Goal: Information Seeking & Learning: Find contact information

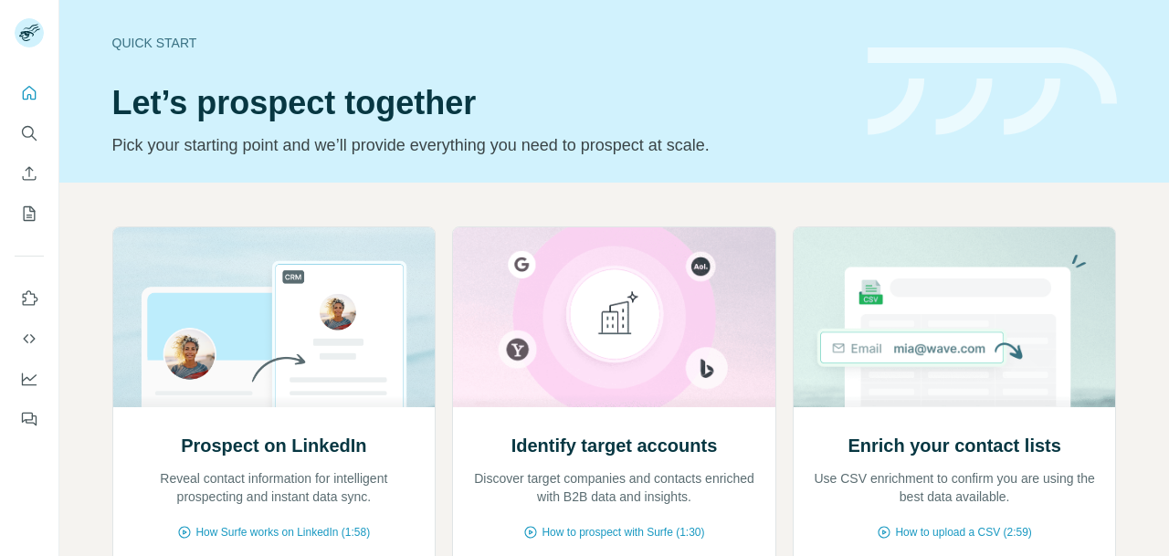
click at [27, 129] on icon "Search" at bounding box center [29, 133] width 18 height 18
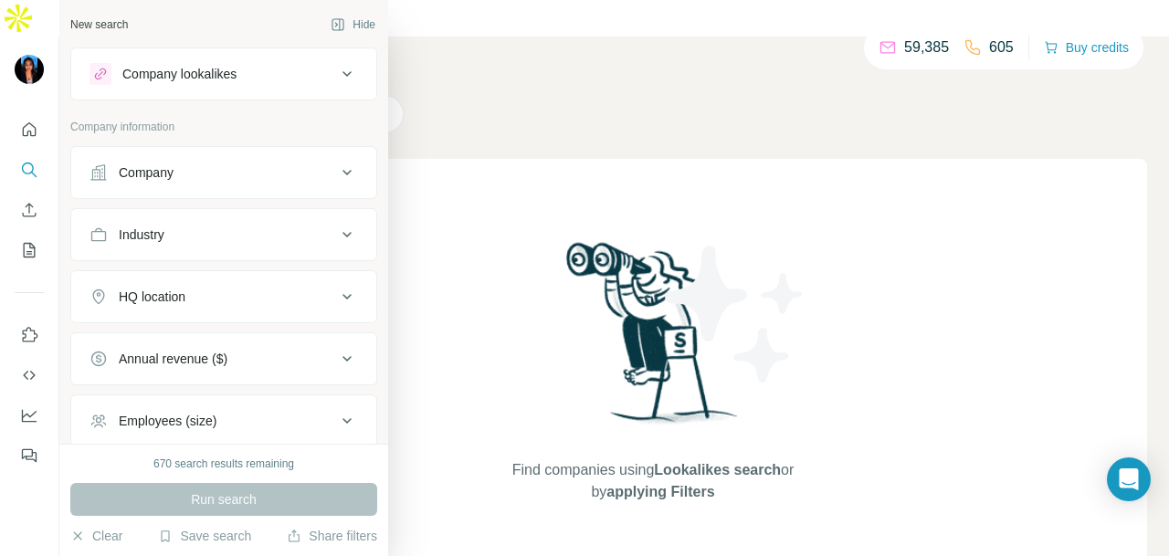
scroll to position [91, 0]
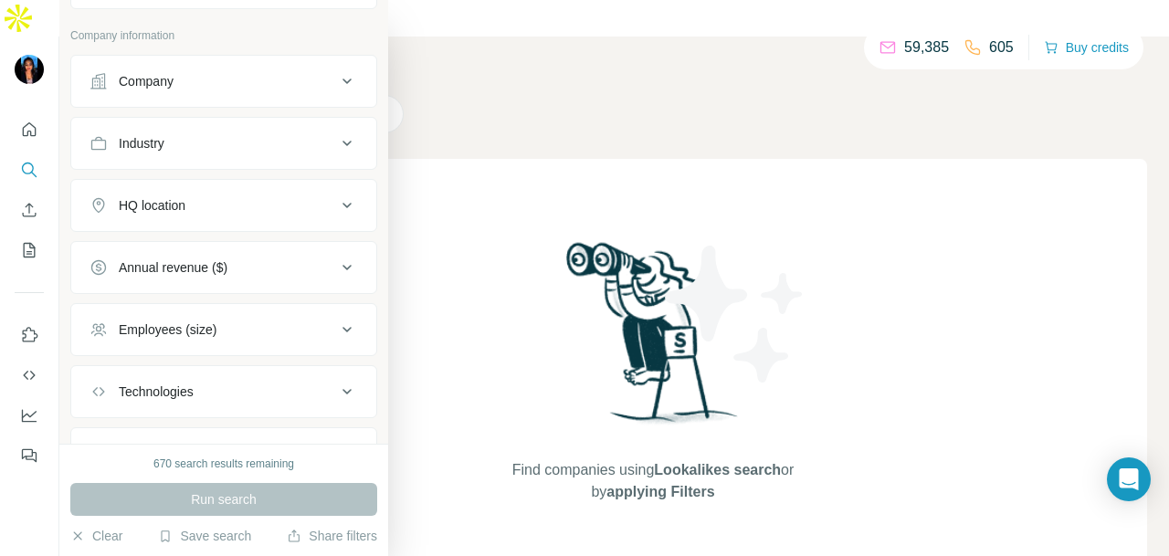
click at [233, 196] on div "HQ location" at bounding box center [213, 205] width 247 height 18
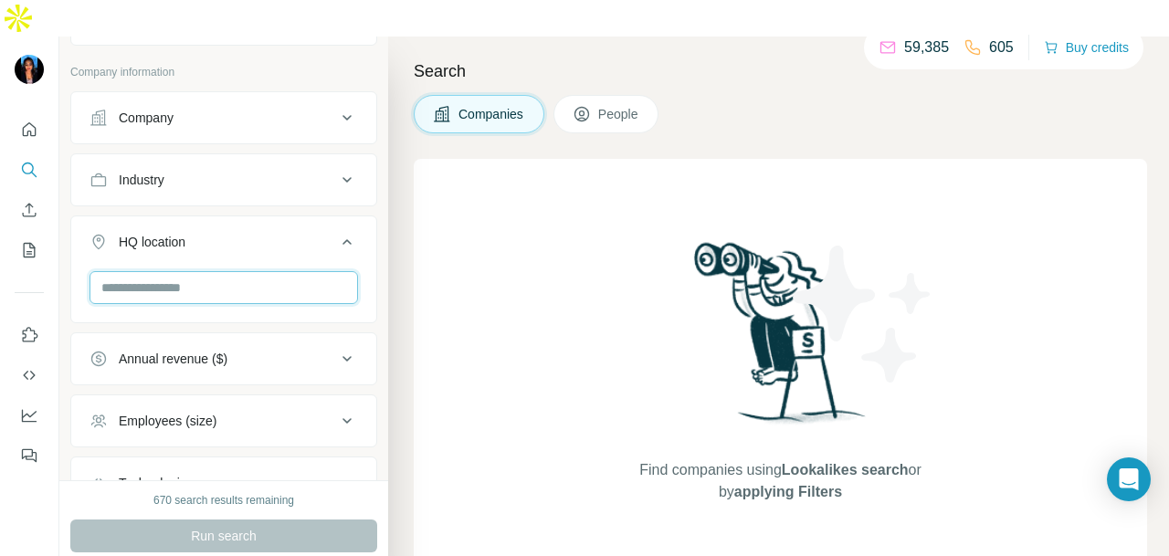
click at [242, 271] on input "text" at bounding box center [224, 287] width 269 height 33
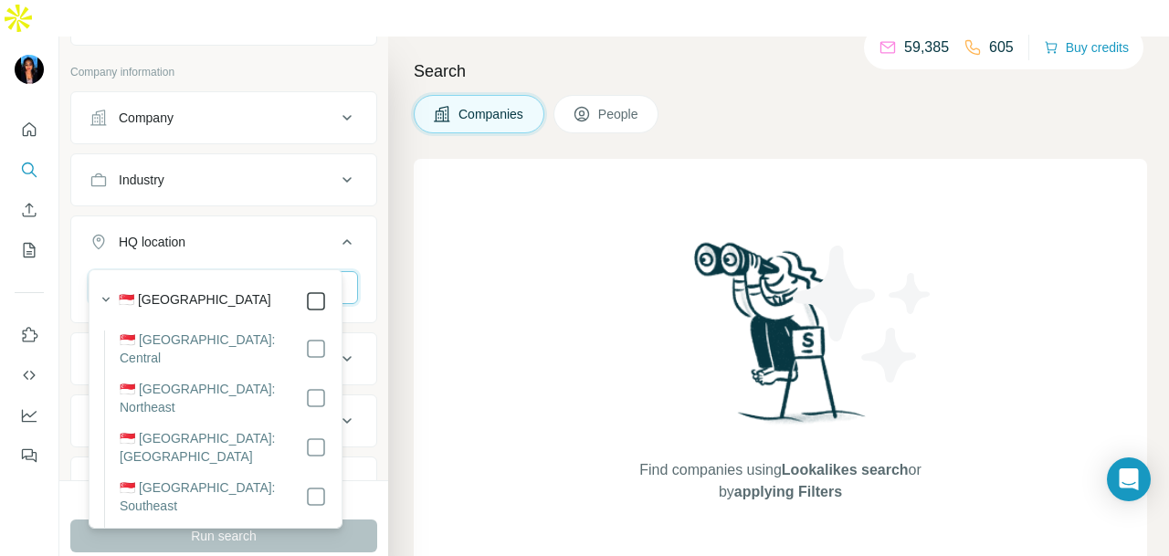
type input "*********"
click at [307, 308] on div at bounding box center [316, 301] width 22 height 22
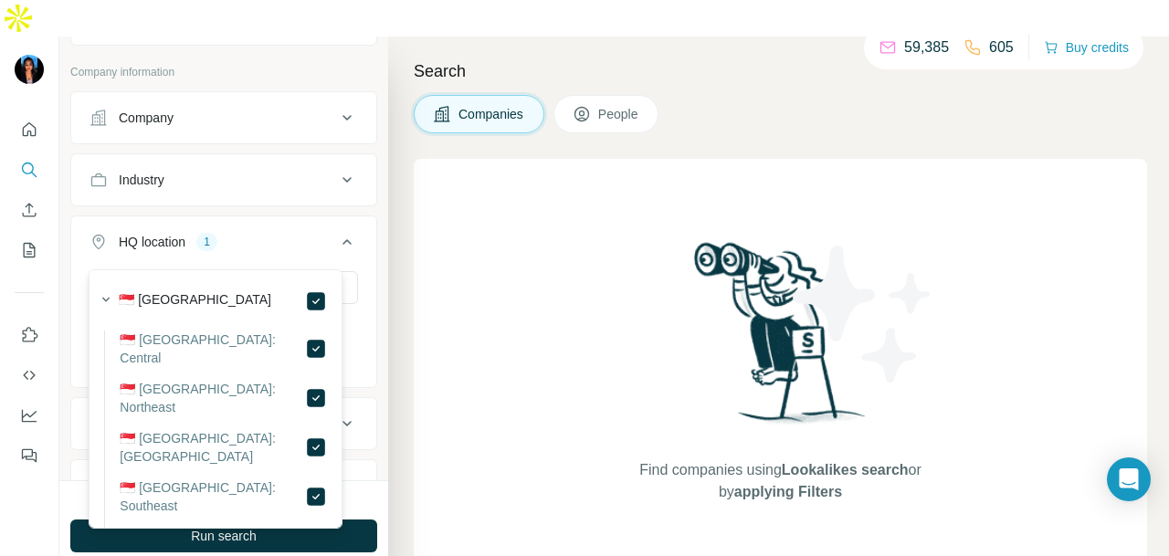
click at [272, 159] on button "Industry" at bounding box center [223, 180] width 305 height 44
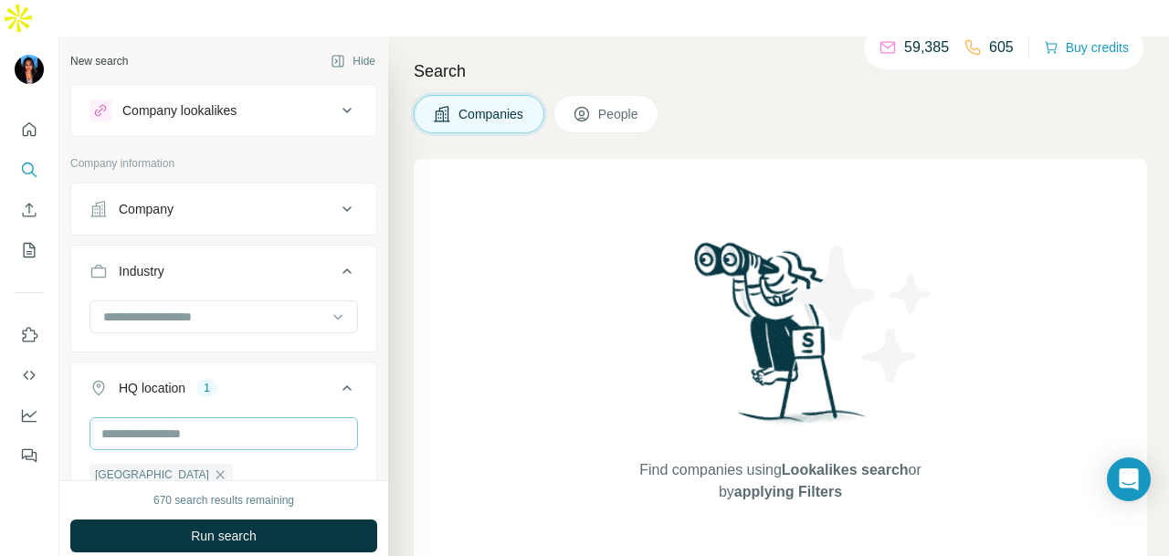
scroll to position [183, 0]
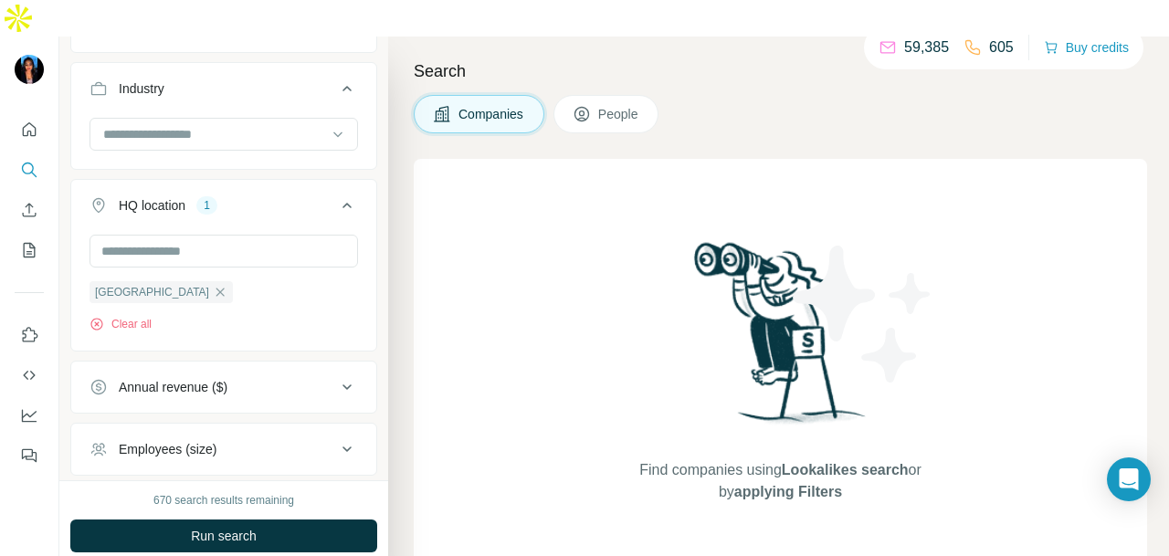
click at [601, 105] on span "People" at bounding box center [619, 114] width 42 height 18
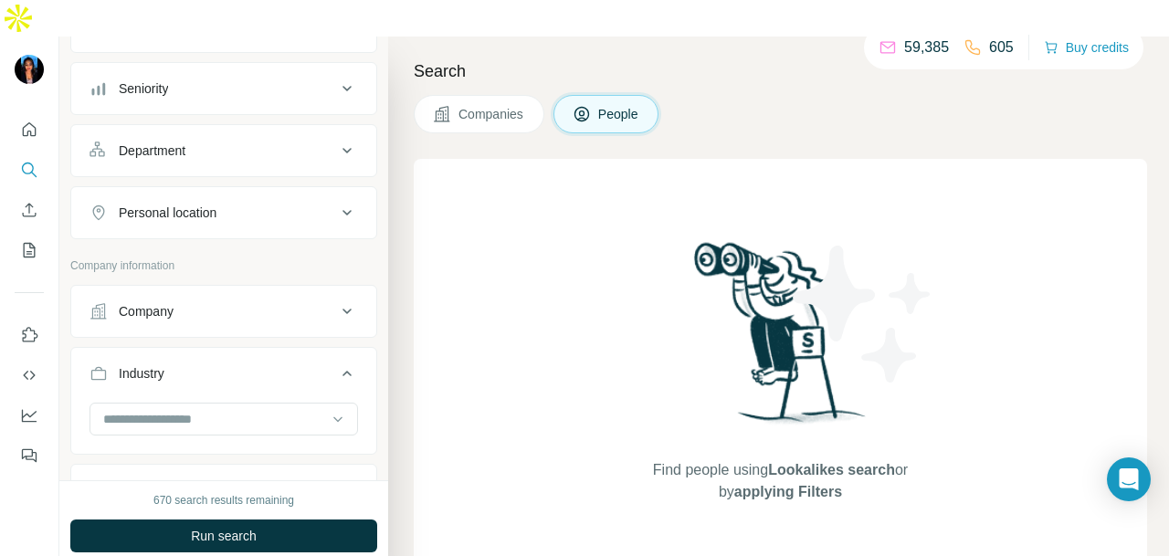
scroll to position [465, 0]
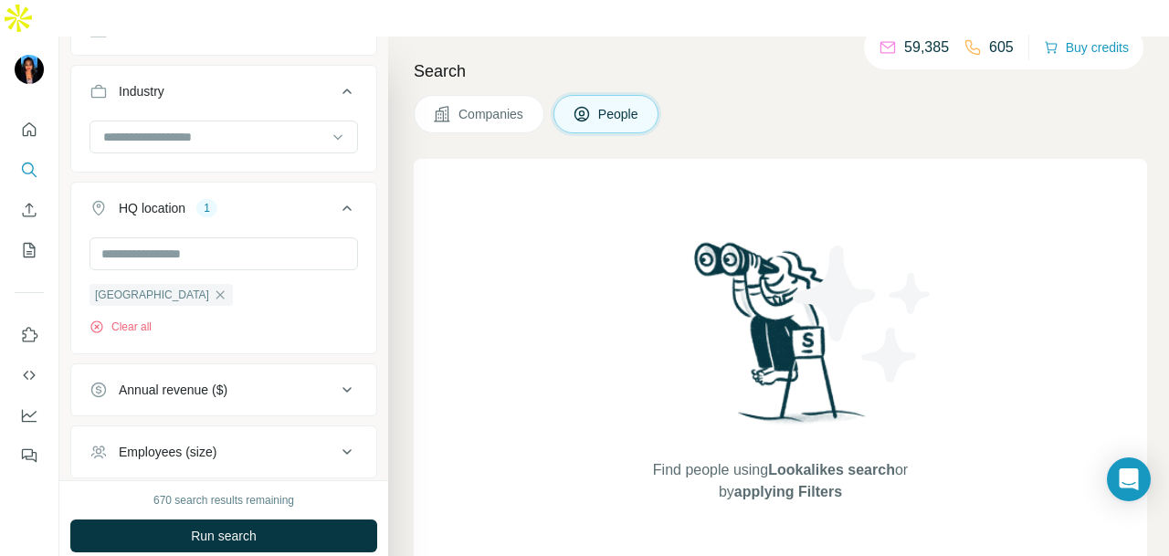
click at [278, 127] on input at bounding box center [214, 137] width 226 height 20
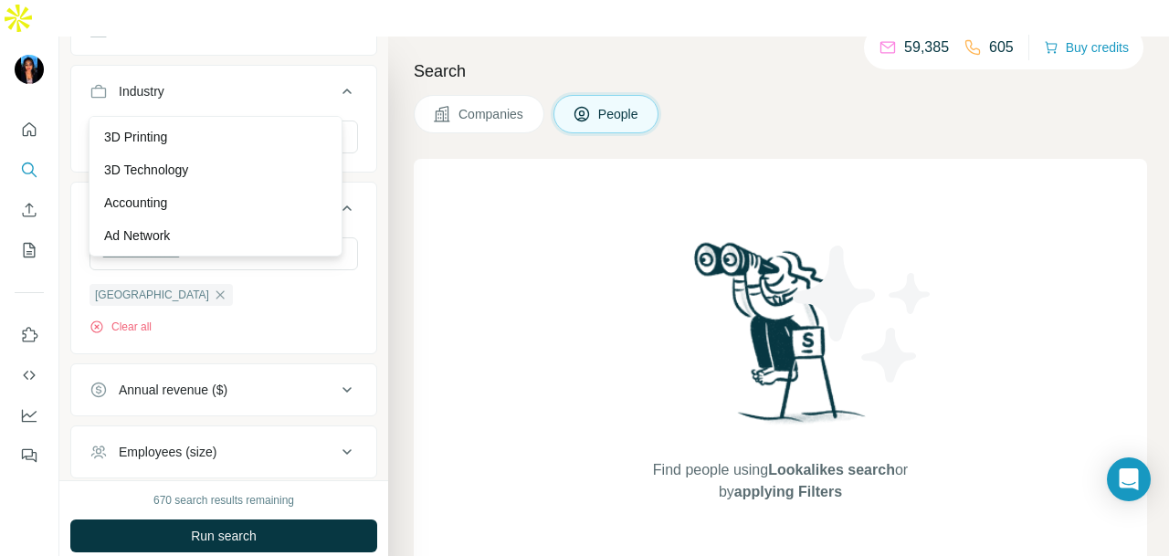
click at [365, 311] on div "New search Hide Company lookalikes Personal information Job title Seniority Dep…" at bounding box center [223, 259] width 329 height 444
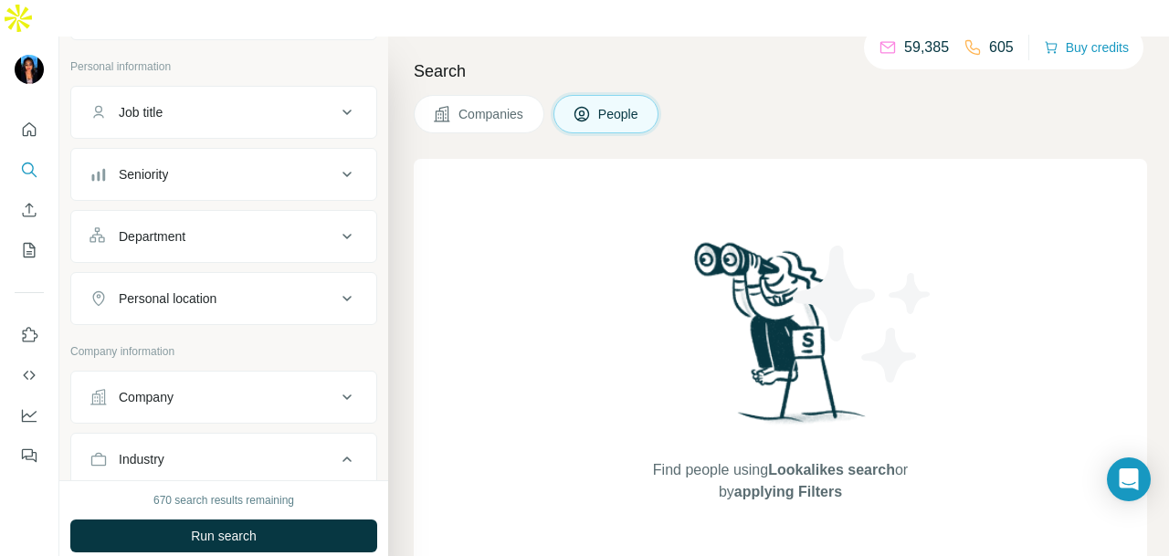
scroll to position [82, 0]
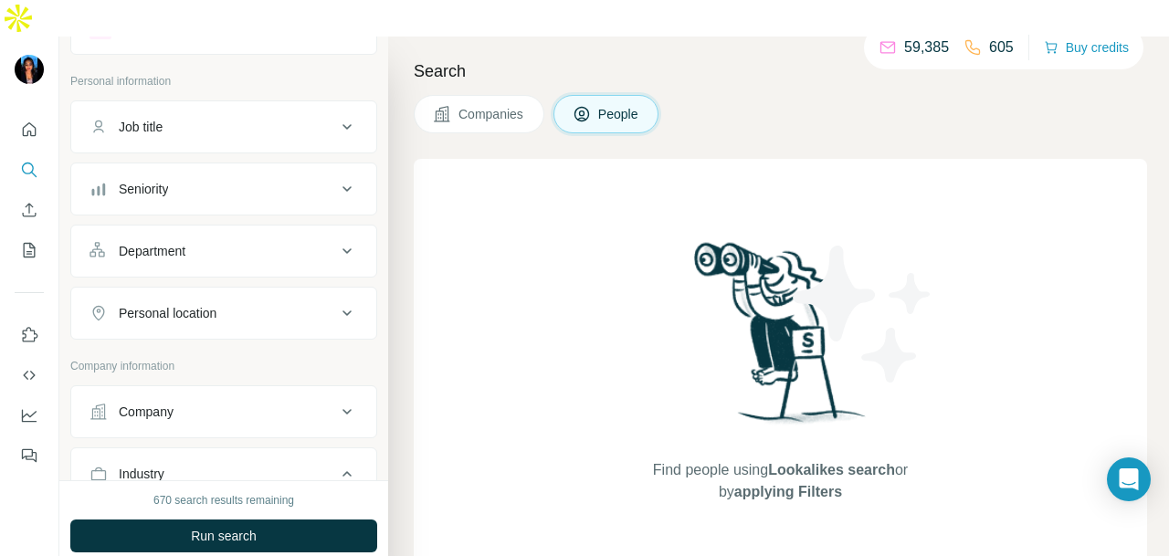
click at [311, 304] on div "Personal location" at bounding box center [213, 313] width 247 height 18
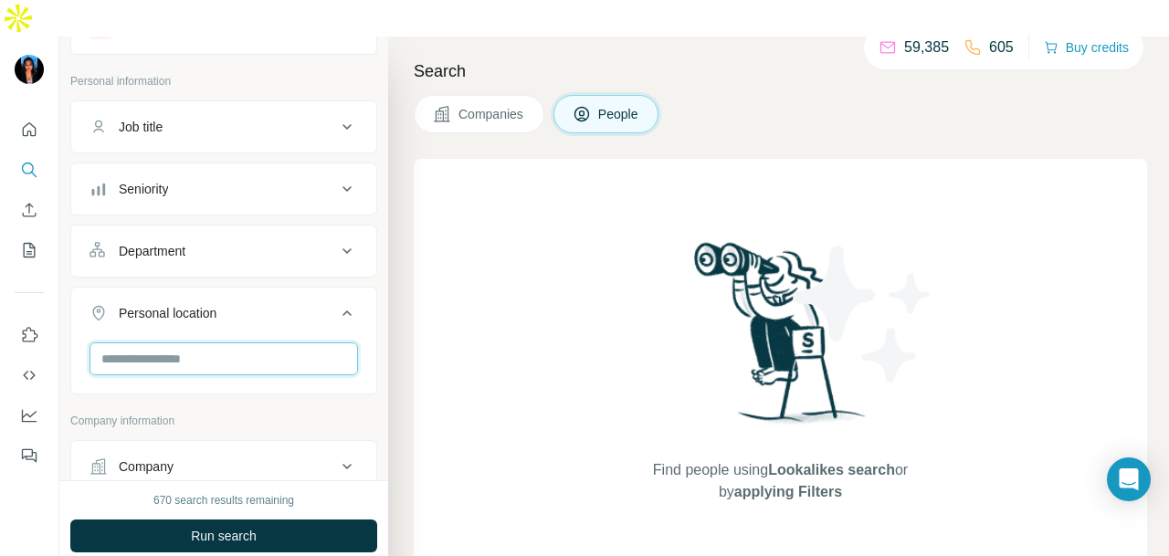
click at [225, 343] on input "text" at bounding box center [224, 359] width 269 height 33
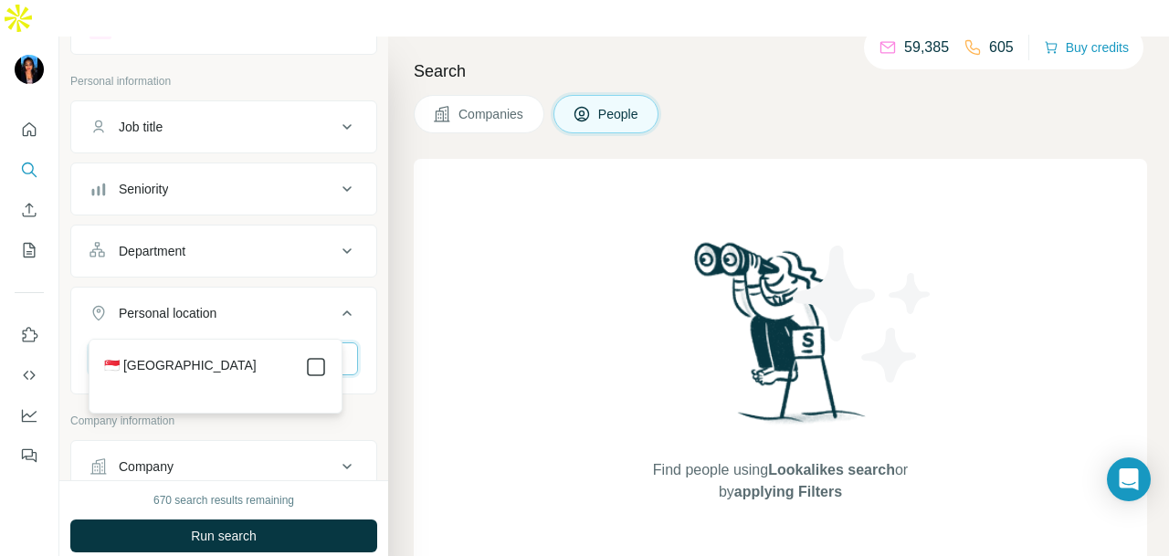
type input "****"
click at [290, 242] on div "Department" at bounding box center [213, 251] width 247 height 18
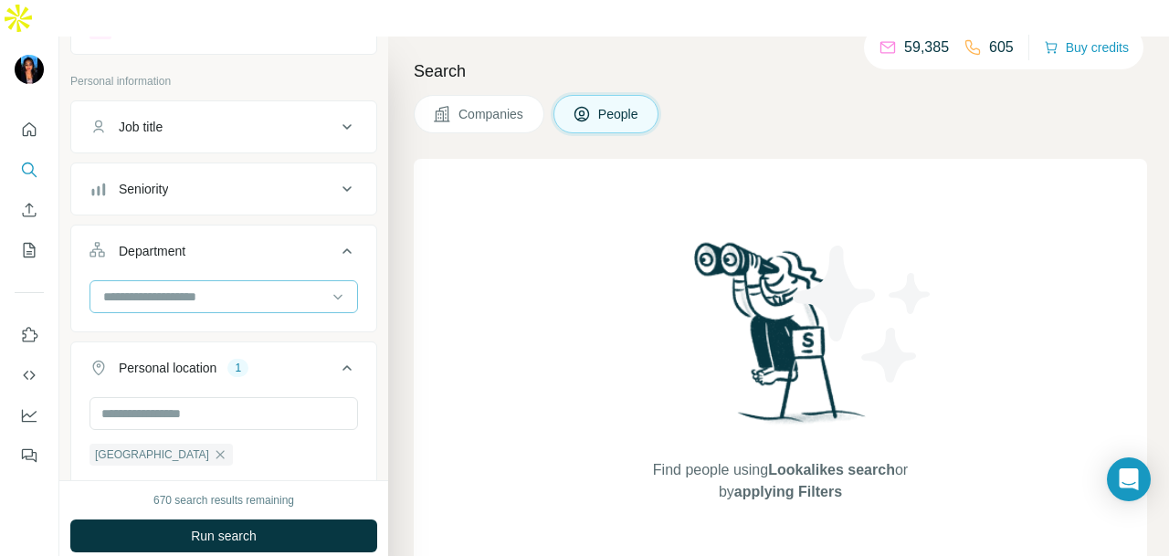
click at [279, 287] on input at bounding box center [214, 297] width 226 height 20
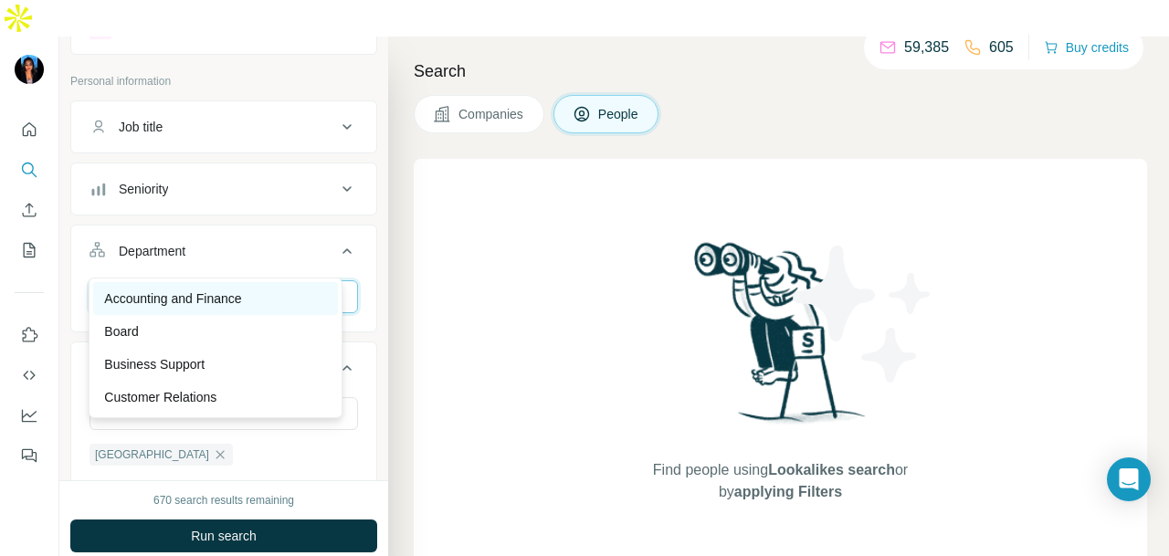
type input "**"
click at [279, 291] on div "Accounting and Finance" at bounding box center [215, 299] width 223 height 18
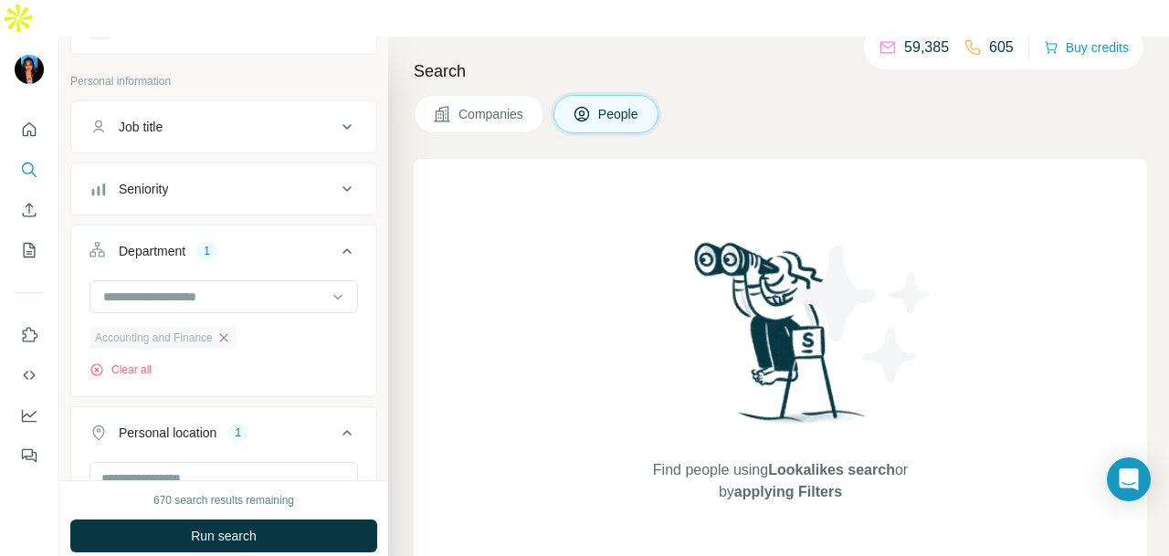
click at [229, 331] on icon "button" at bounding box center [223, 338] width 15 height 15
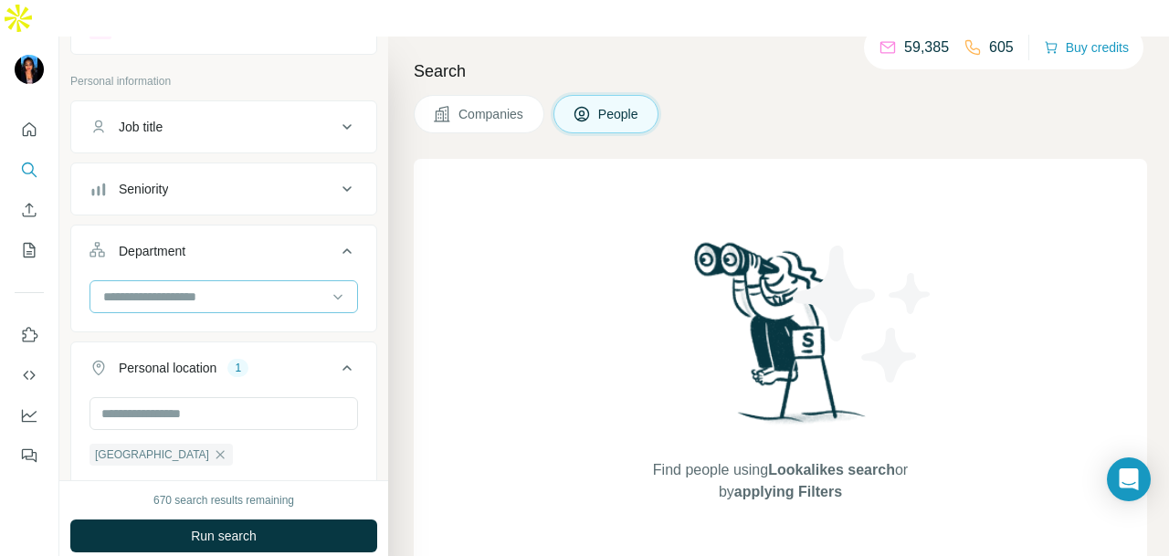
click at [254, 287] on input at bounding box center [214, 297] width 226 height 20
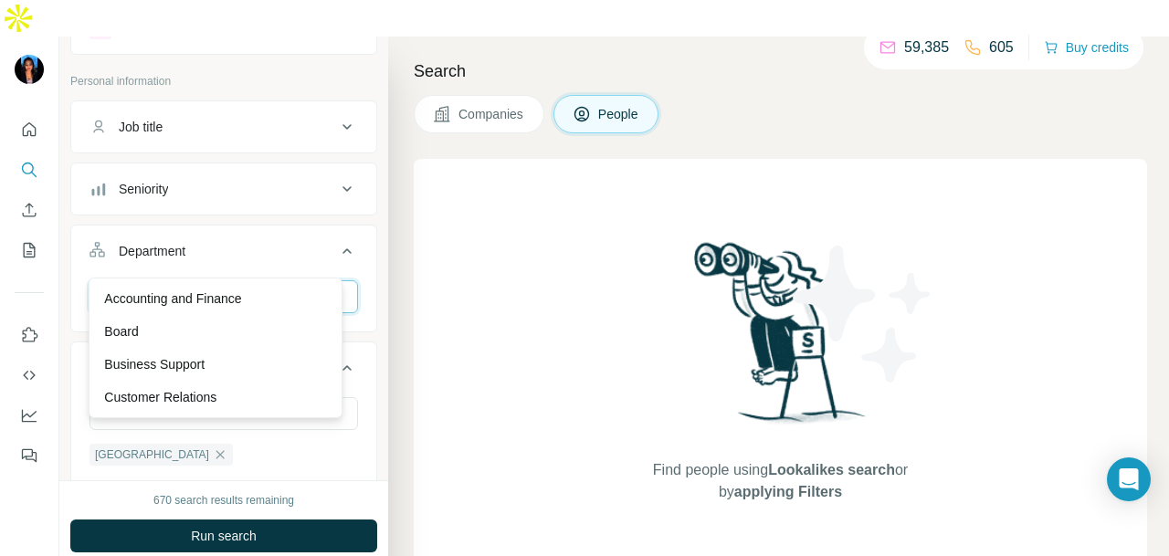
type input "**"
click at [272, 295] on div "Accounting and Finance" at bounding box center [215, 299] width 223 height 18
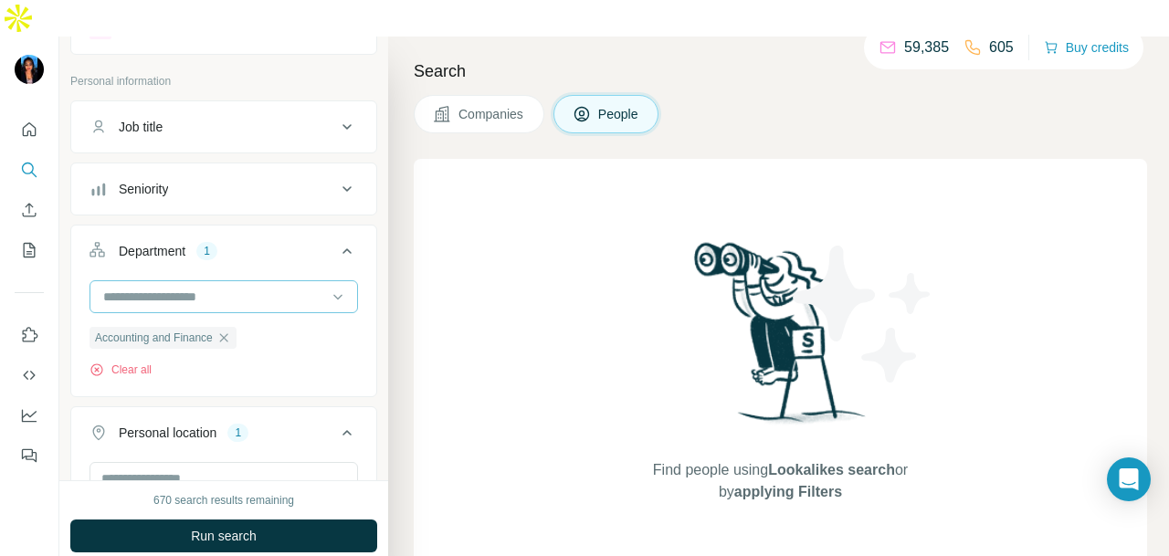
click at [196, 287] on input at bounding box center [214, 297] width 226 height 20
click at [254, 287] on input at bounding box center [214, 297] width 226 height 20
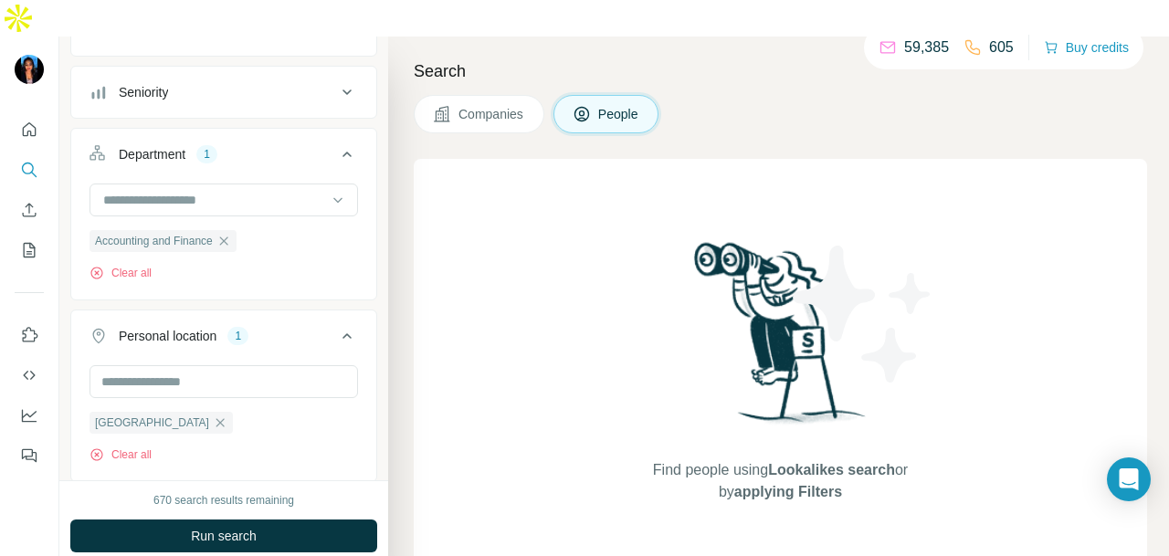
scroll to position [106, 0]
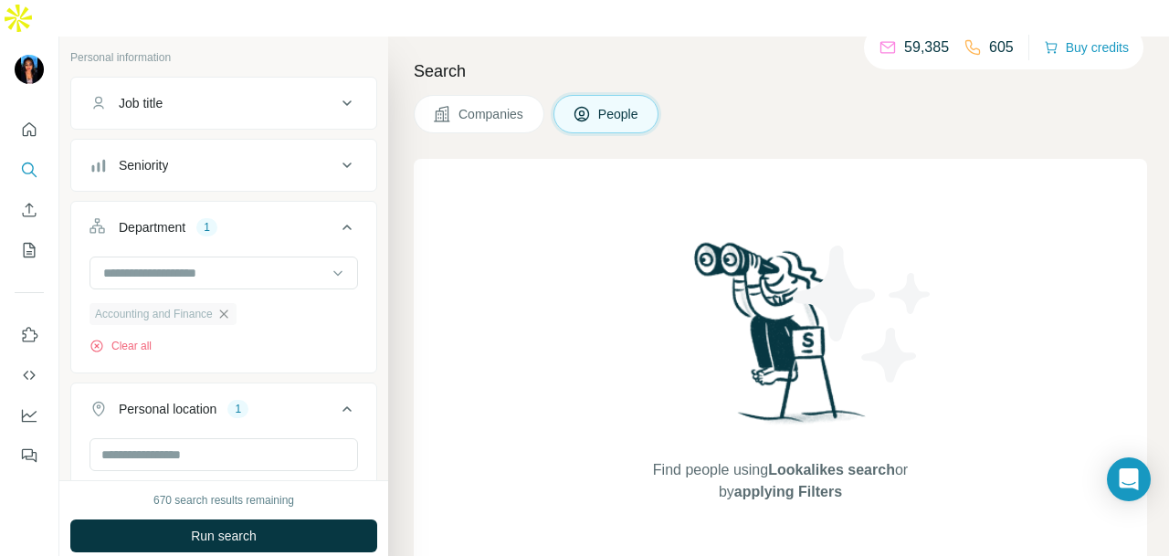
click at [227, 310] on icon "button" at bounding box center [223, 314] width 8 height 8
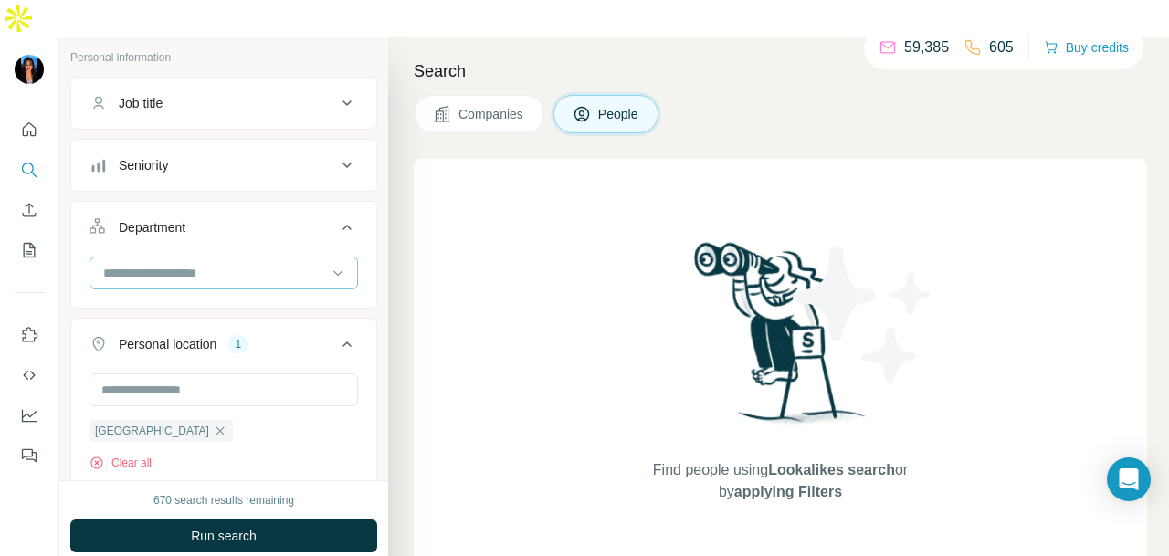
click at [232, 263] on input at bounding box center [214, 273] width 226 height 20
type input "**"
click at [240, 271] on p "PR and Communications" at bounding box center [175, 275] width 142 height 18
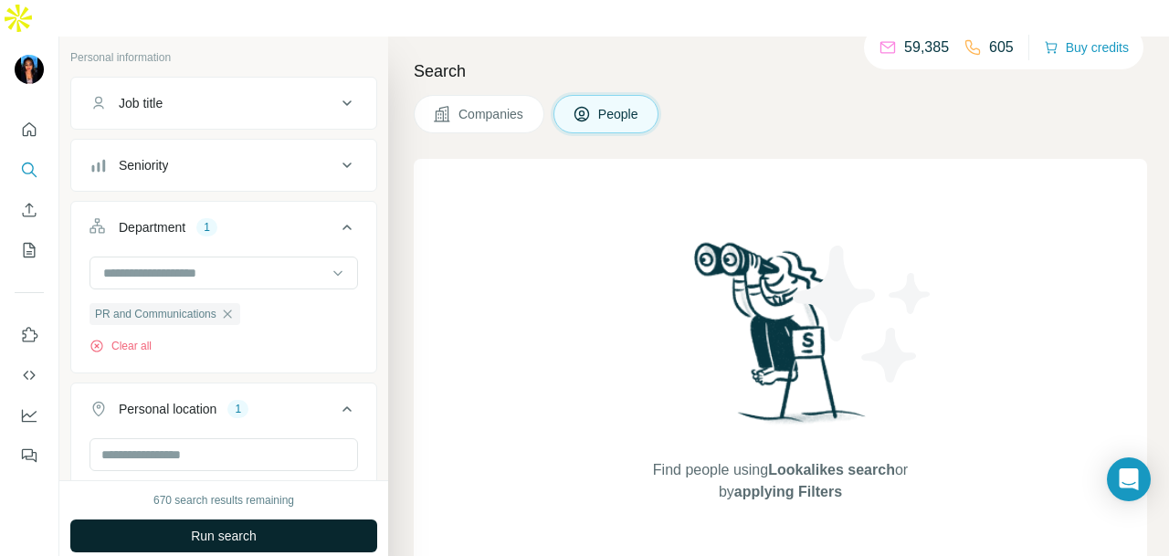
click at [239, 527] on span "Run search" at bounding box center [224, 536] width 66 height 18
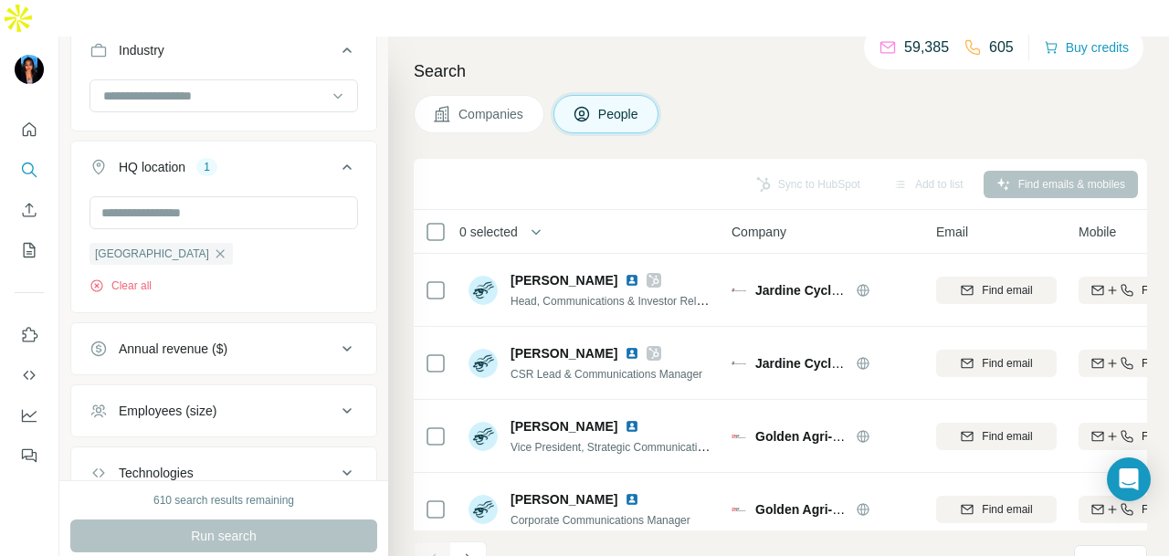
scroll to position [654, 0]
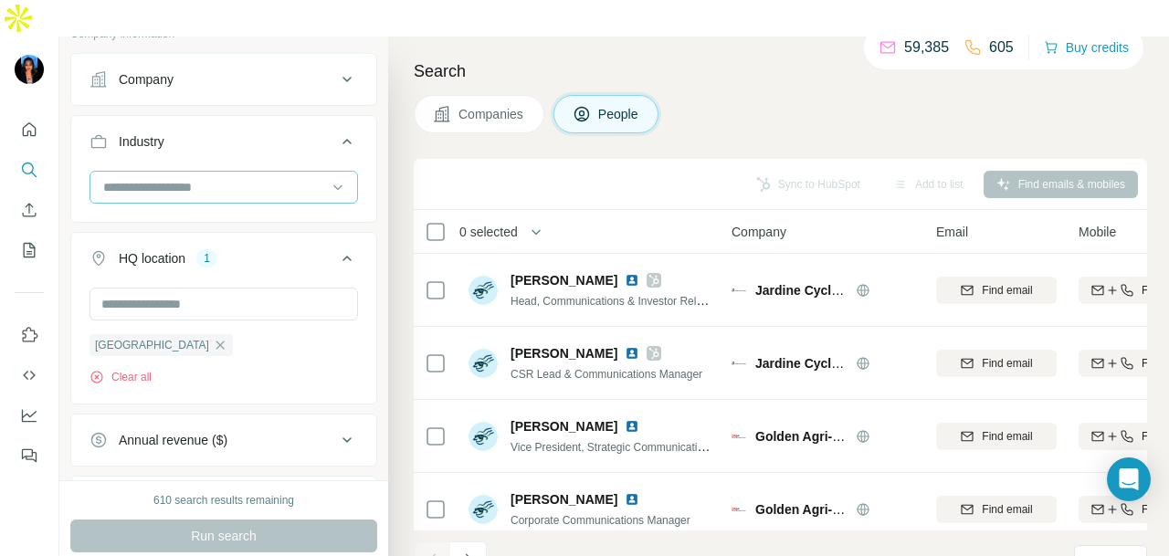
click at [265, 177] on input at bounding box center [214, 187] width 226 height 20
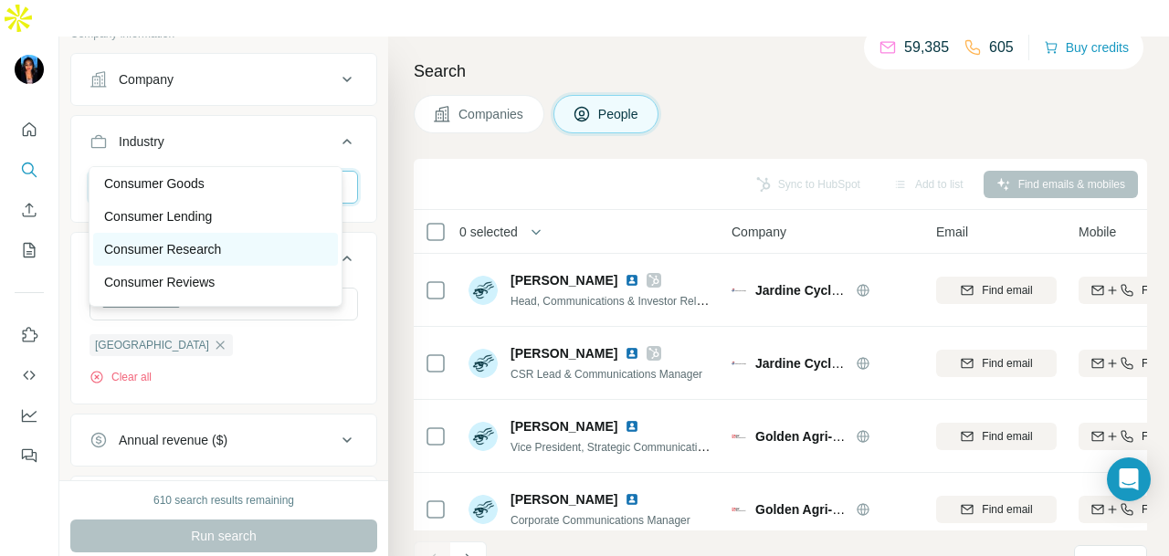
scroll to position [3836, 0]
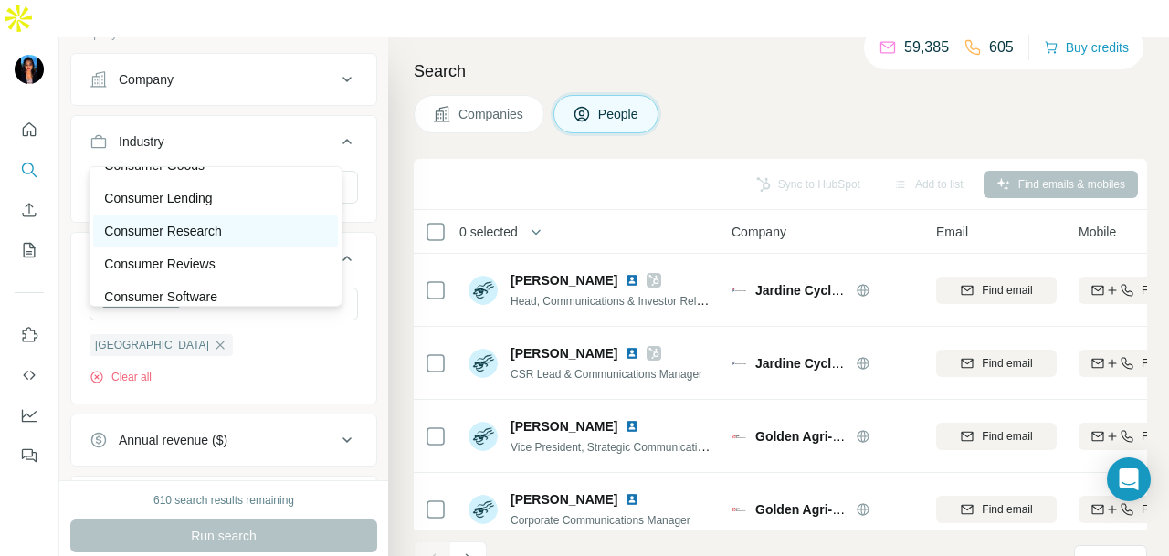
click at [254, 240] on div "Consumer Research" at bounding box center [215, 231] width 223 height 18
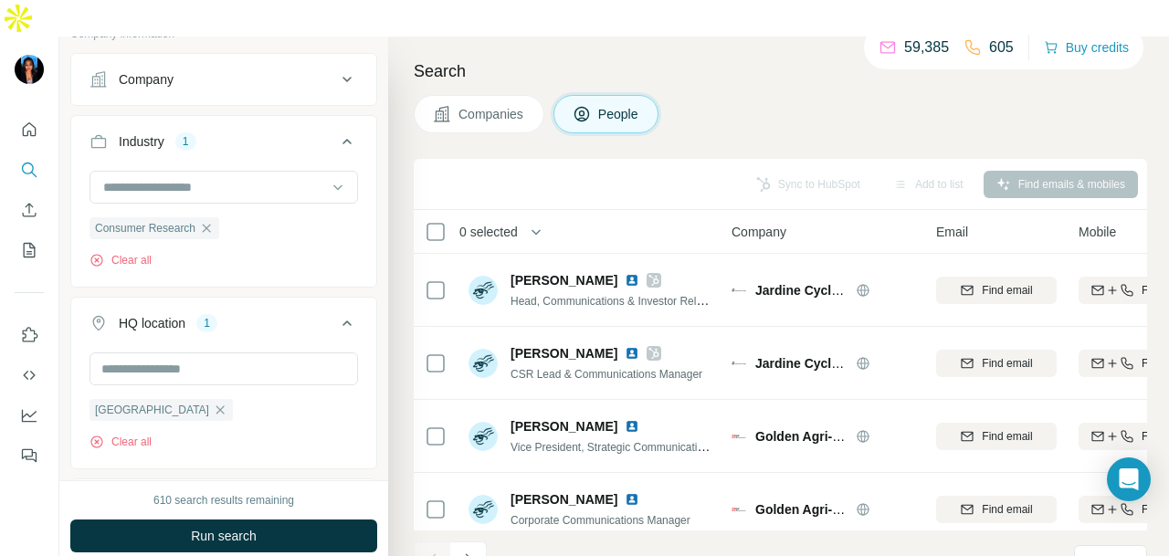
click at [279, 520] on button "Run search" at bounding box center [223, 536] width 307 height 33
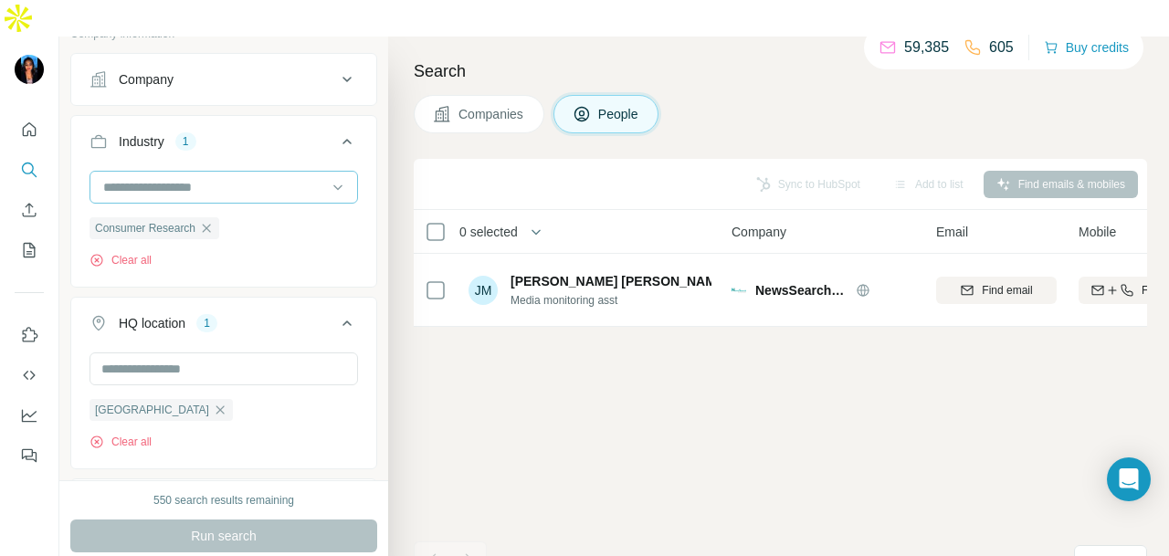
click at [210, 221] on icon "button" at bounding box center [206, 228] width 15 height 15
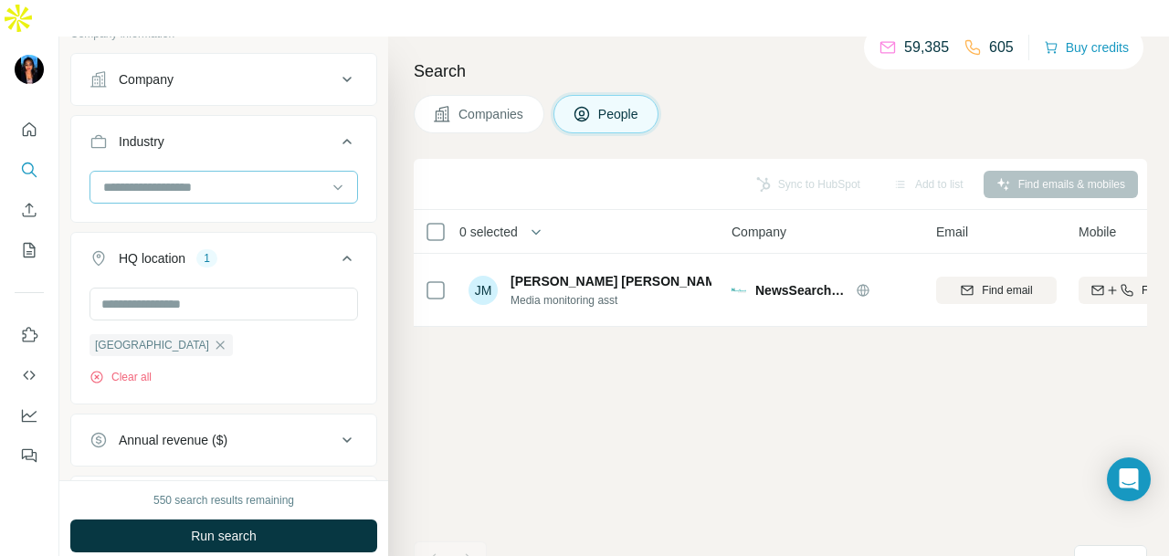
click at [251, 177] on input at bounding box center [214, 187] width 226 height 20
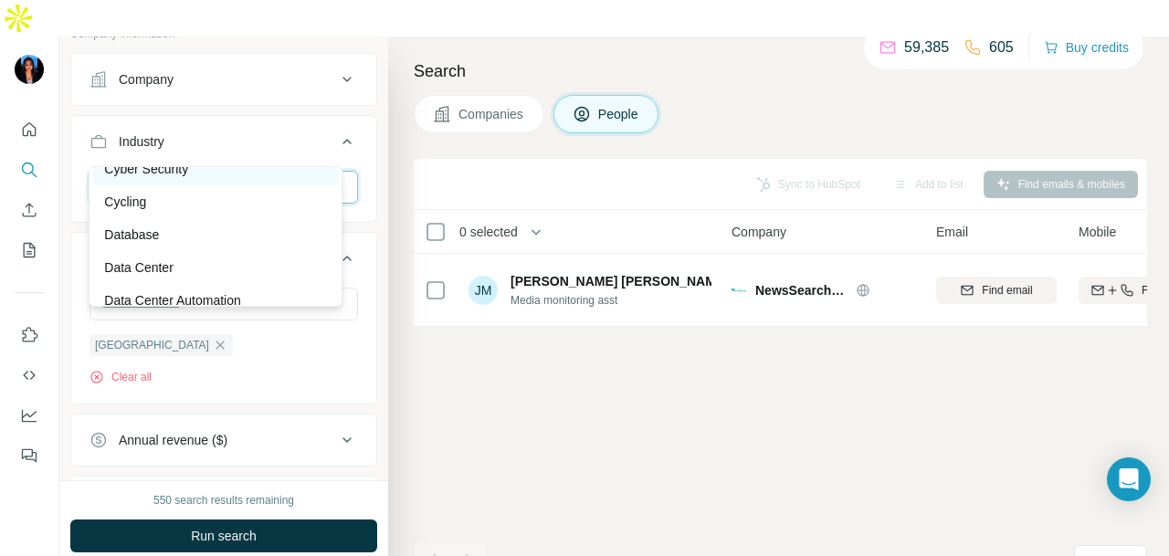
scroll to position [4749, 0]
click at [252, 182] on div "Cycling" at bounding box center [215, 172] width 223 height 18
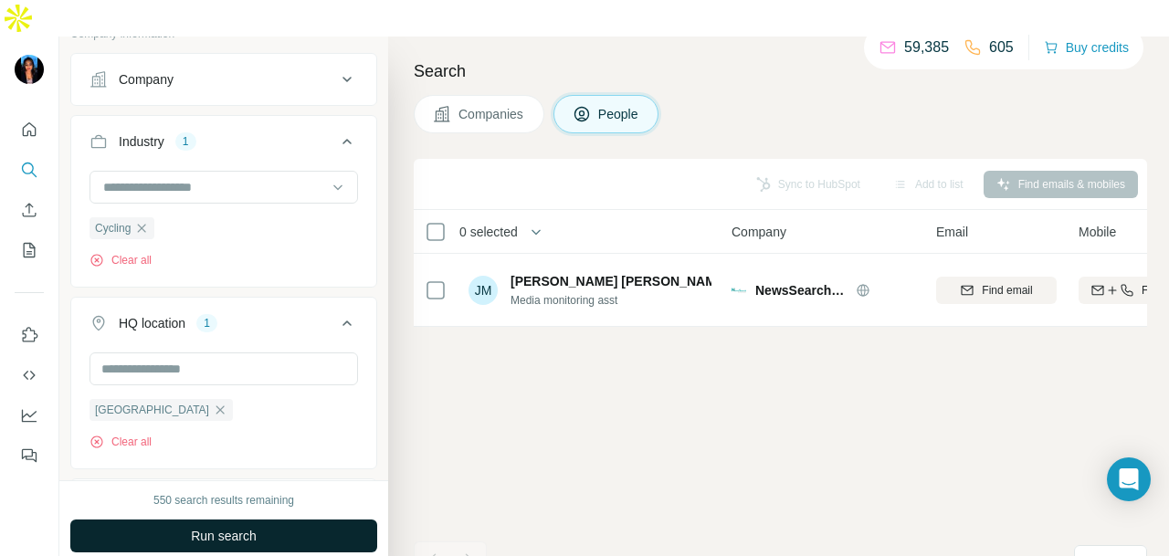
click at [287, 520] on button "Run search" at bounding box center [223, 536] width 307 height 33
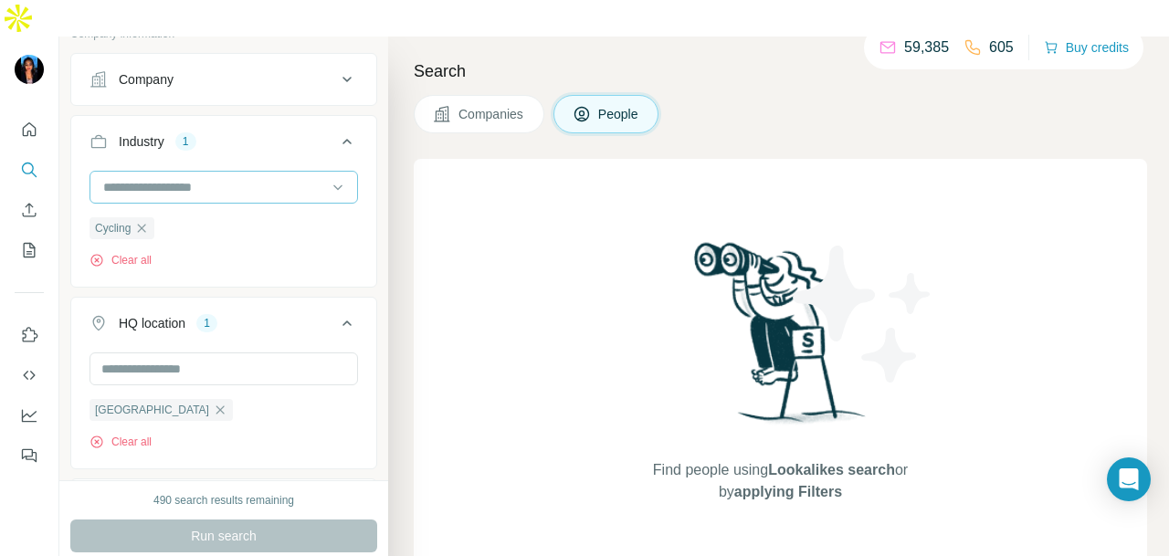
click at [145, 224] on icon "button" at bounding box center [142, 228] width 8 height 8
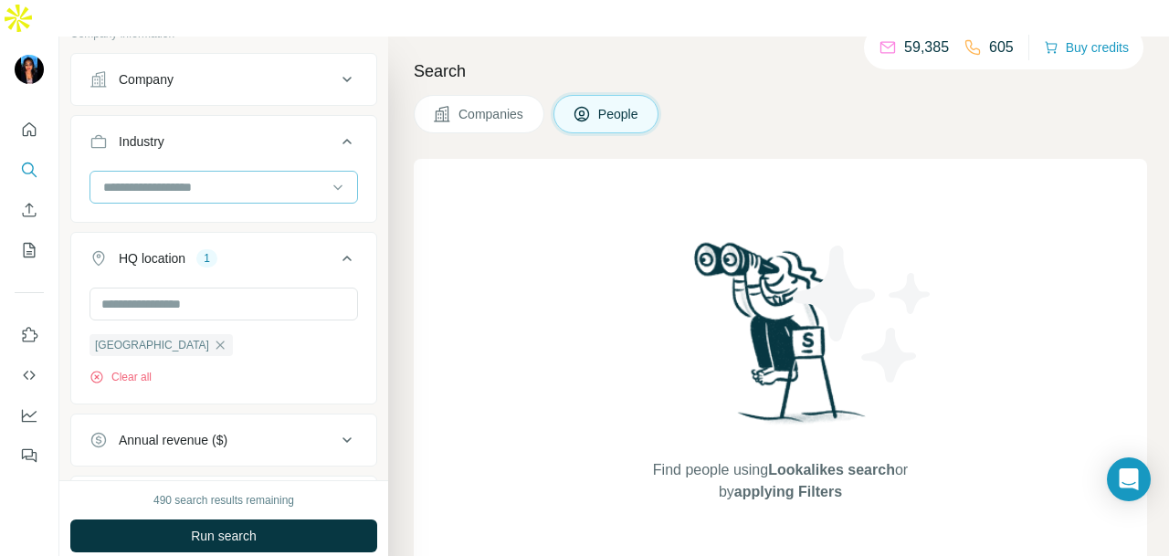
click at [181, 177] on input at bounding box center [214, 187] width 226 height 20
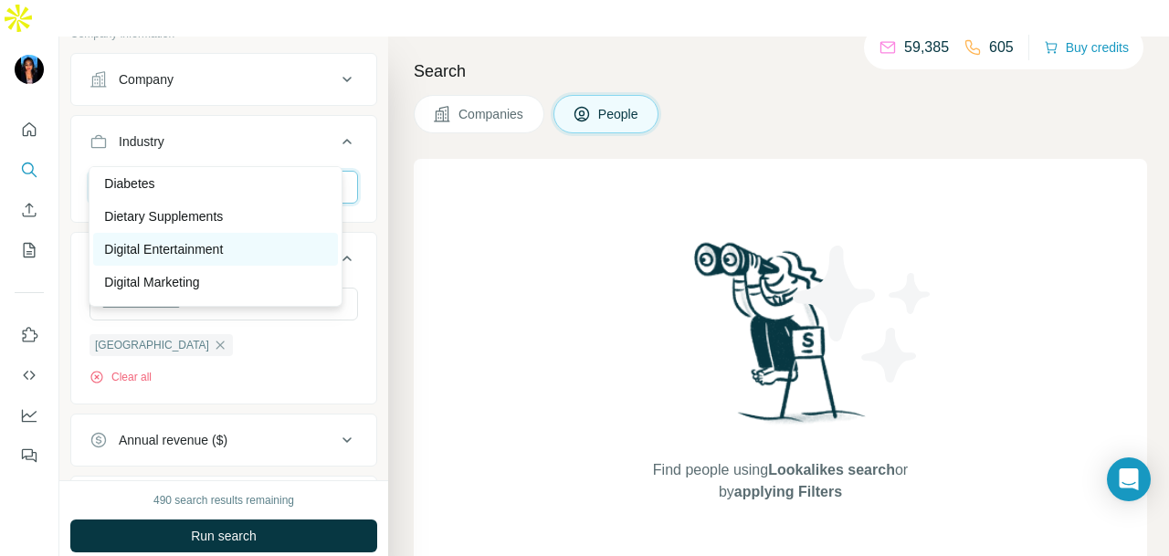
scroll to position [5389, 0]
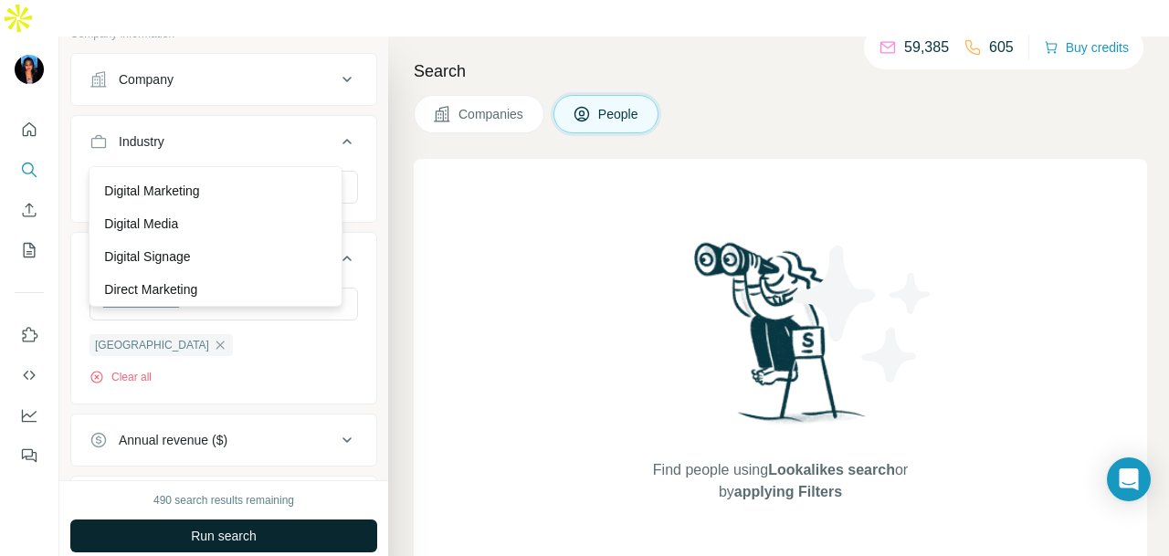
click at [227, 174] on div "Digital Entertainment" at bounding box center [215, 158] width 245 height 33
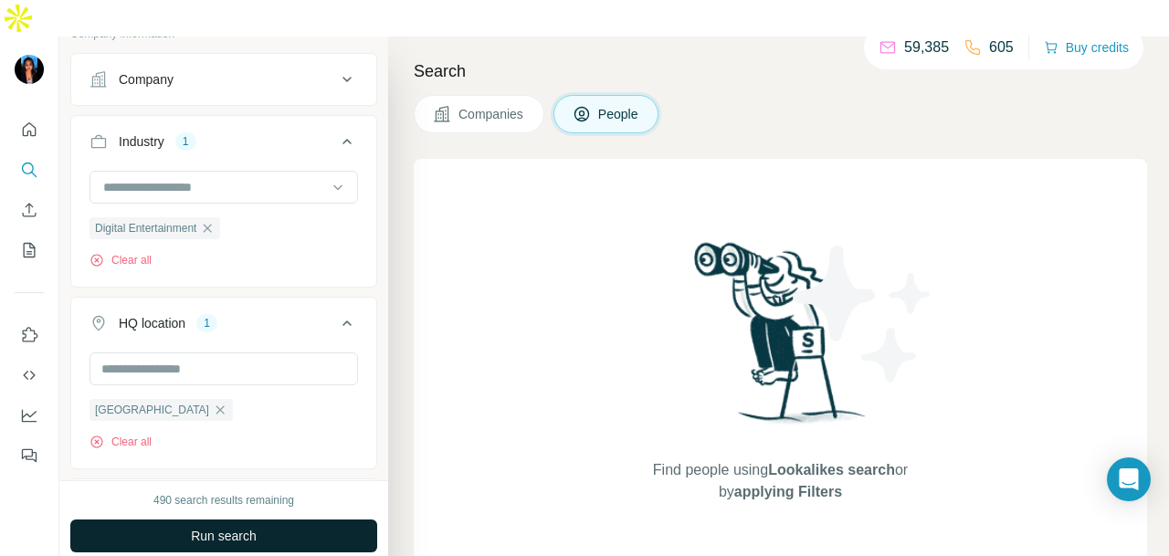
click at [341, 520] on button "Run search" at bounding box center [223, 536] width 307 height 33
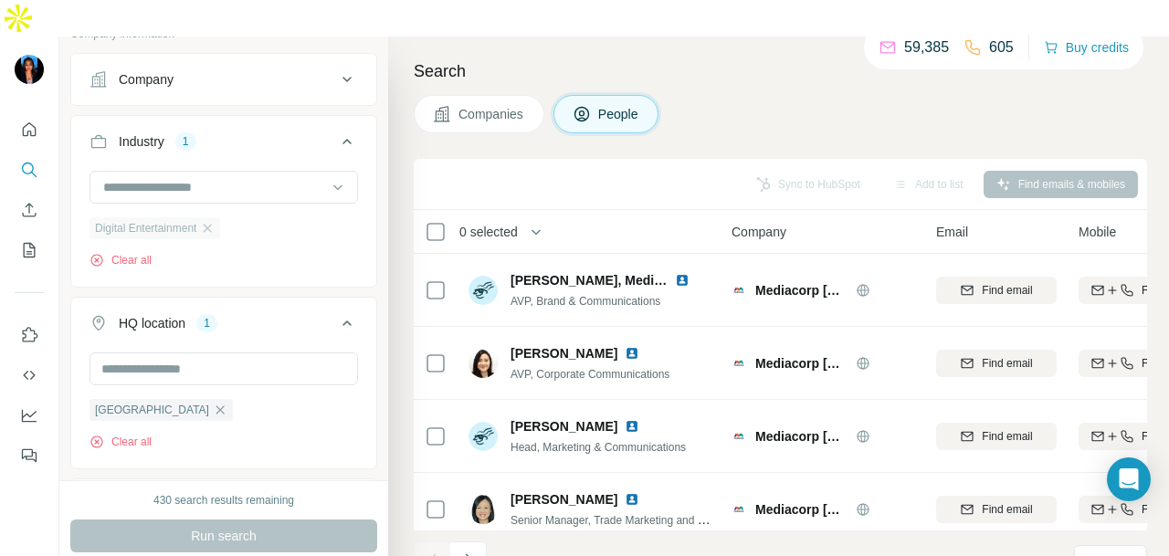
click at [220, 217] on div "Digital Entertainment" at bounding box center [155, 228] width 131 height 22
click at [215, 221] on icon "button" at bounding box center [207, 228] width 15 height 15
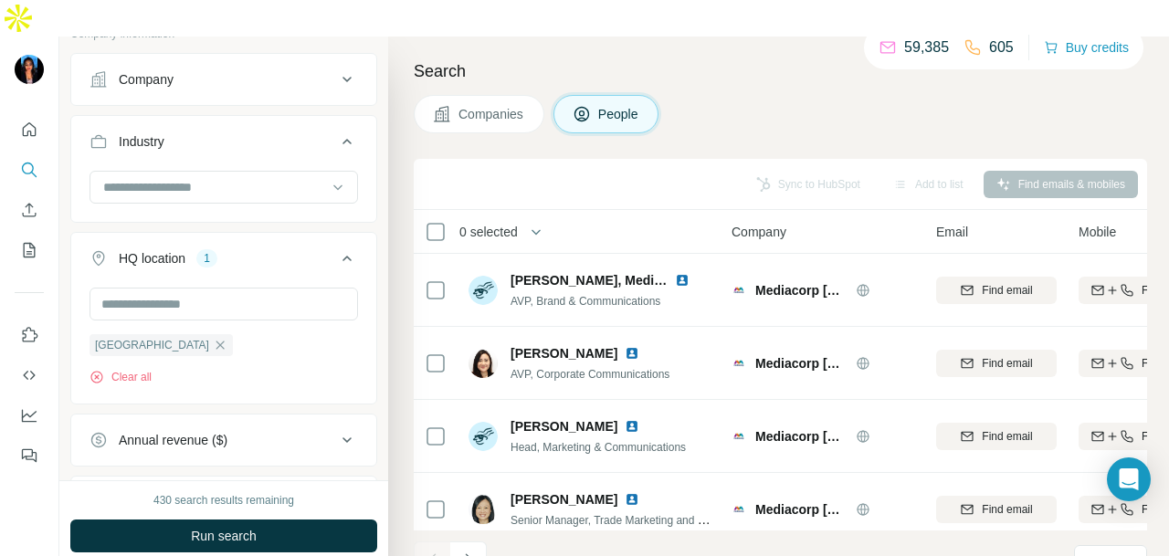
click at [333, 185] on icon at bounding box center [337, 187] width 9 height 5
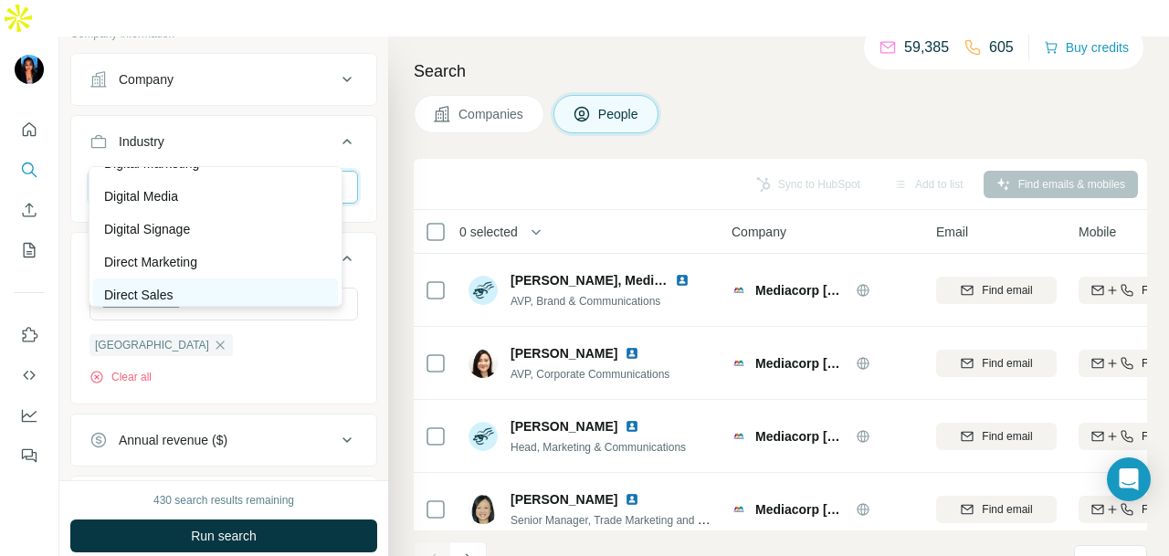
scroll to position [5389, 0]
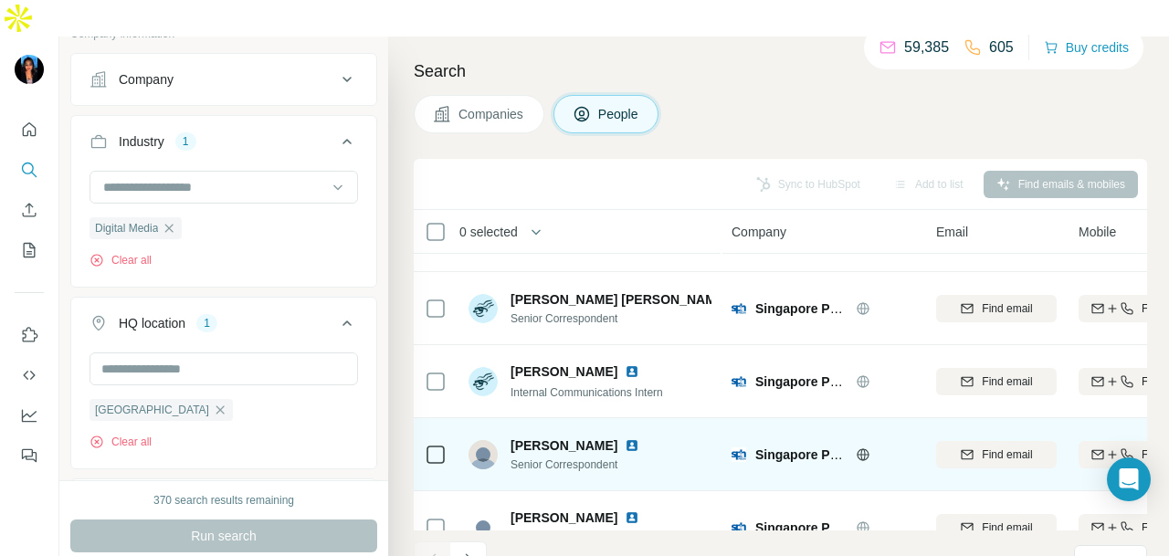
scroll to position [4112, 0]
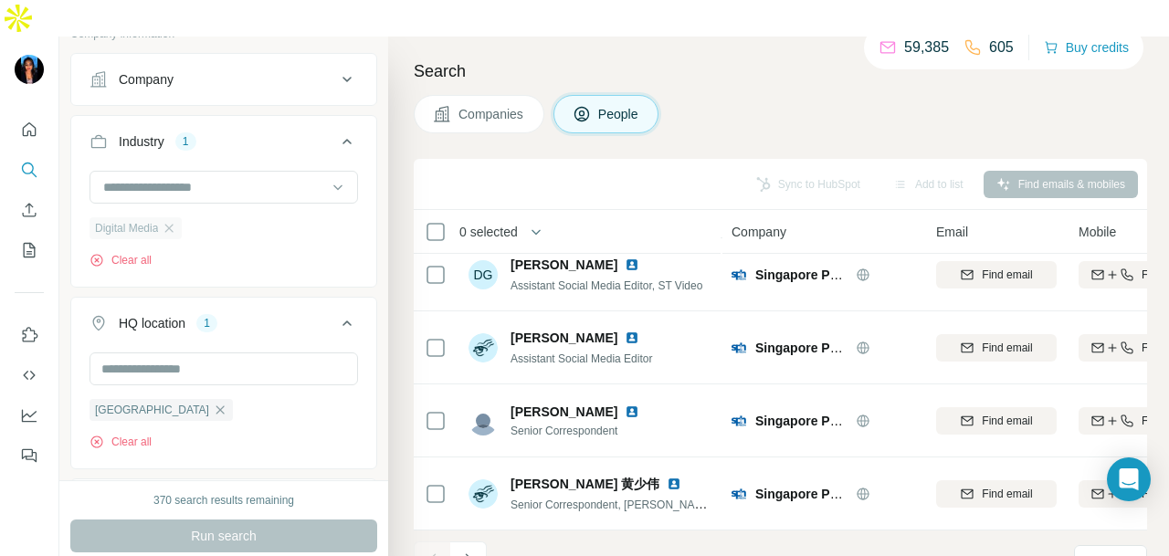
click at [181, 217] on div "Digital Media" at bounding box center [136, 228] width 92 height 22
click at [169, 221] on icon "button" at bounding box center [169, 228] width 15 height 15
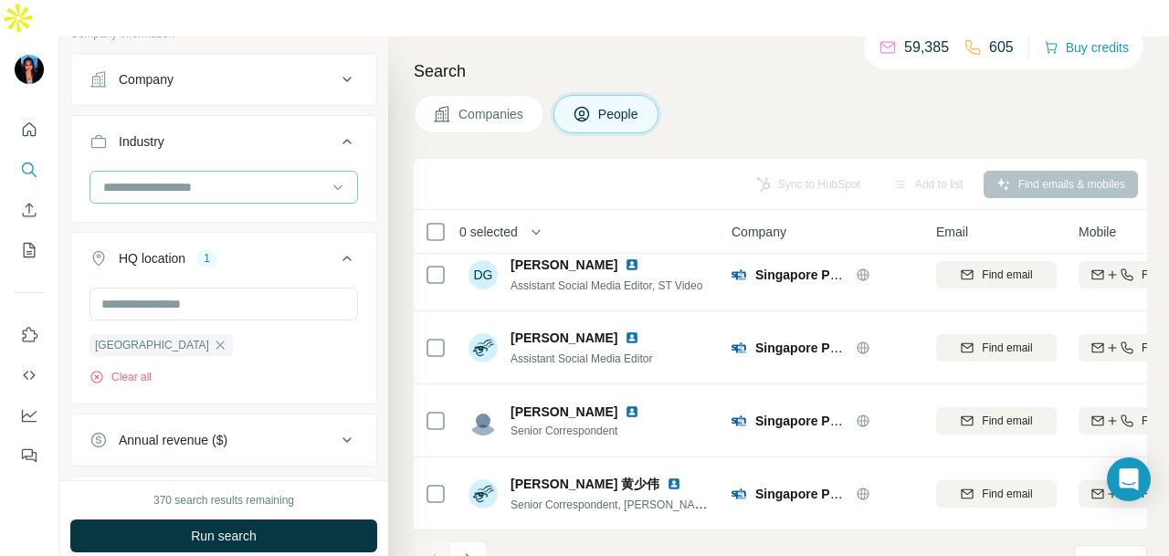
click at [270, 177] on input at bounding box center [214, 187] width 226 height 20
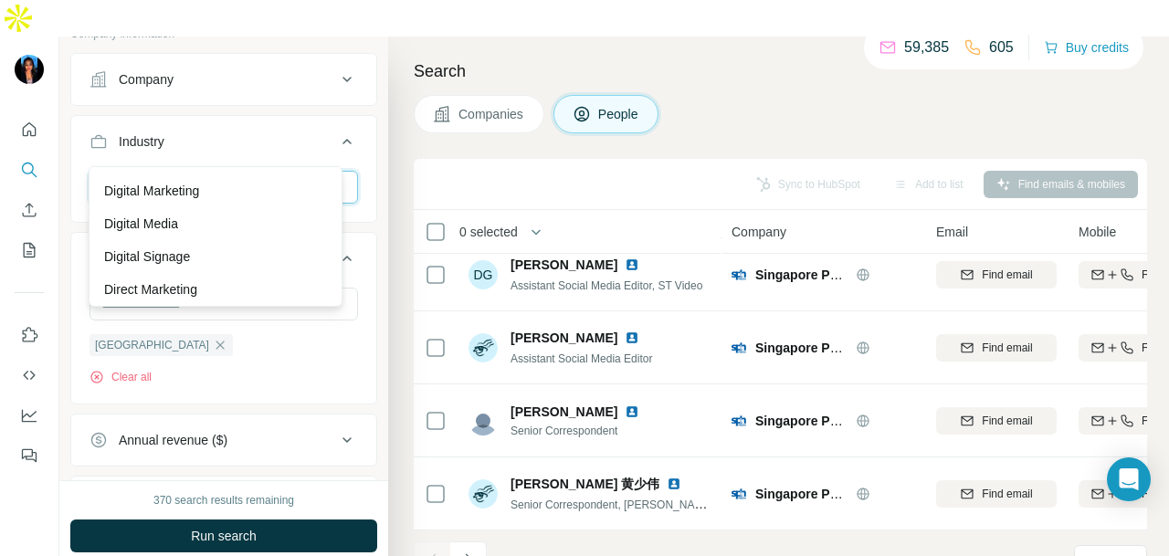
scroll to position [6119, 0]
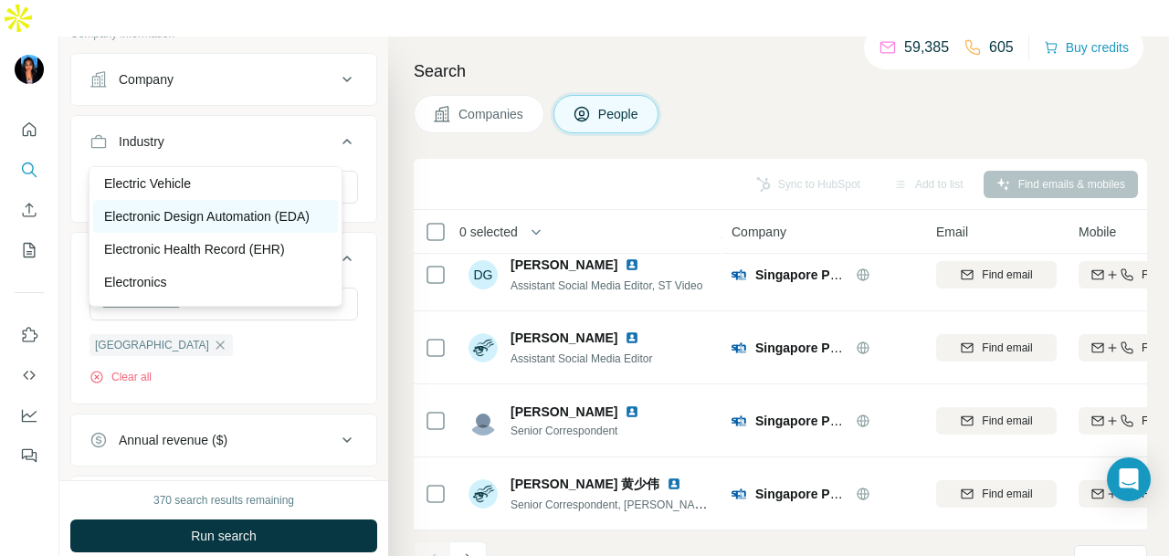
click at [265, 226] on p "Electronic Design Automation (EDA)" at bounding box center [207, 216] width 206 height 18
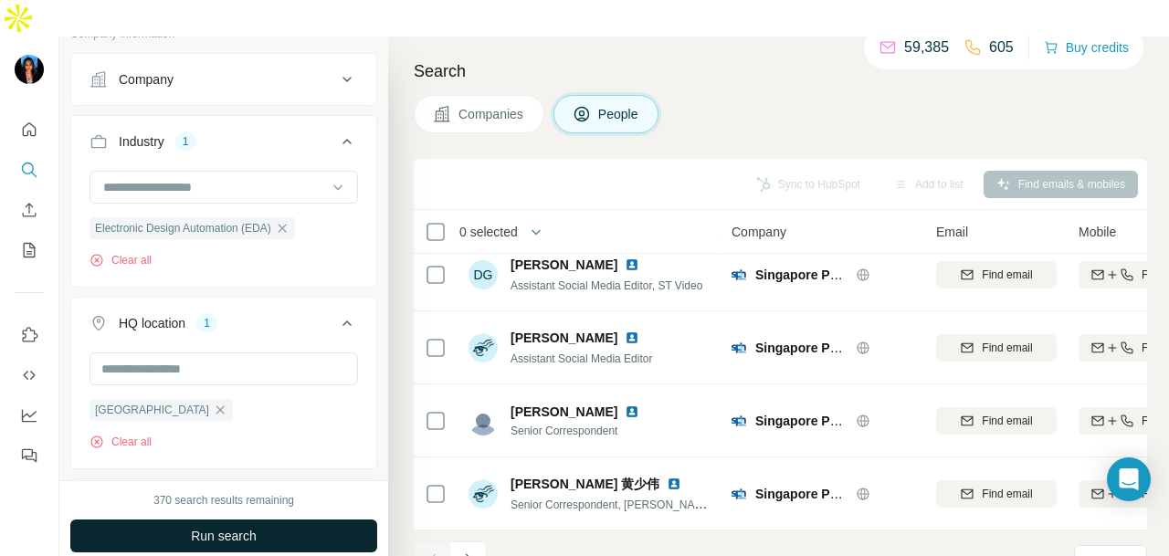
click at [281, 520] on button "Run search" at bounding box center [223, 536] width 307 height 33
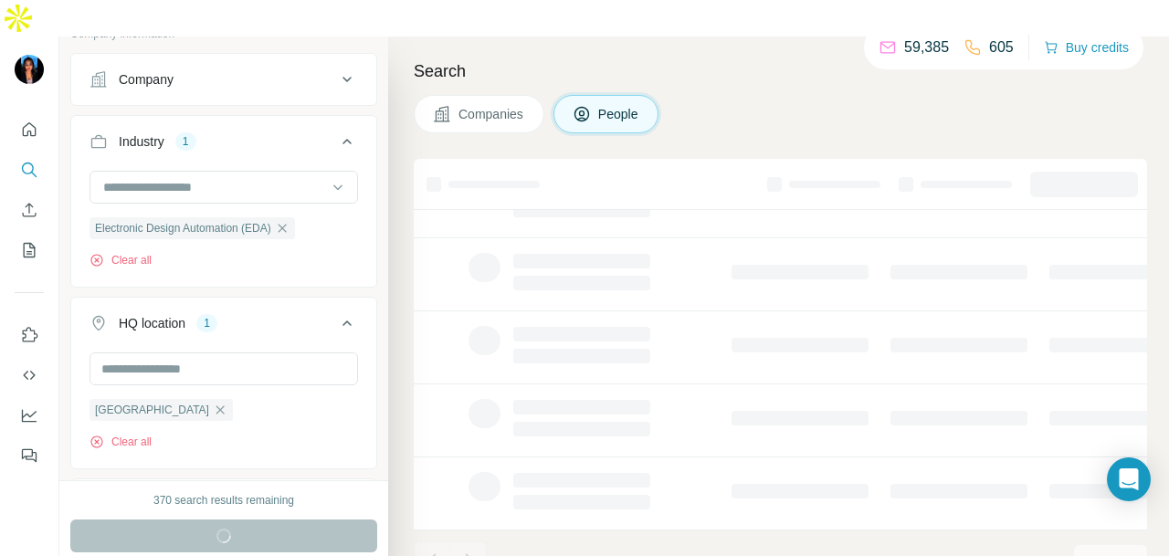
scroll to position [458, 0]
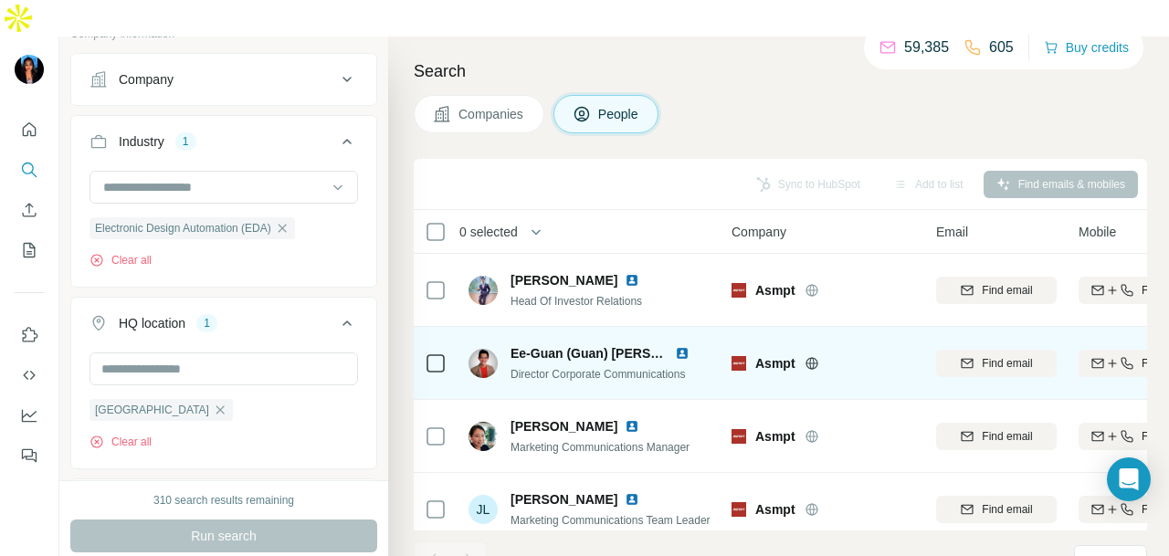
scroll to position [312, 0]
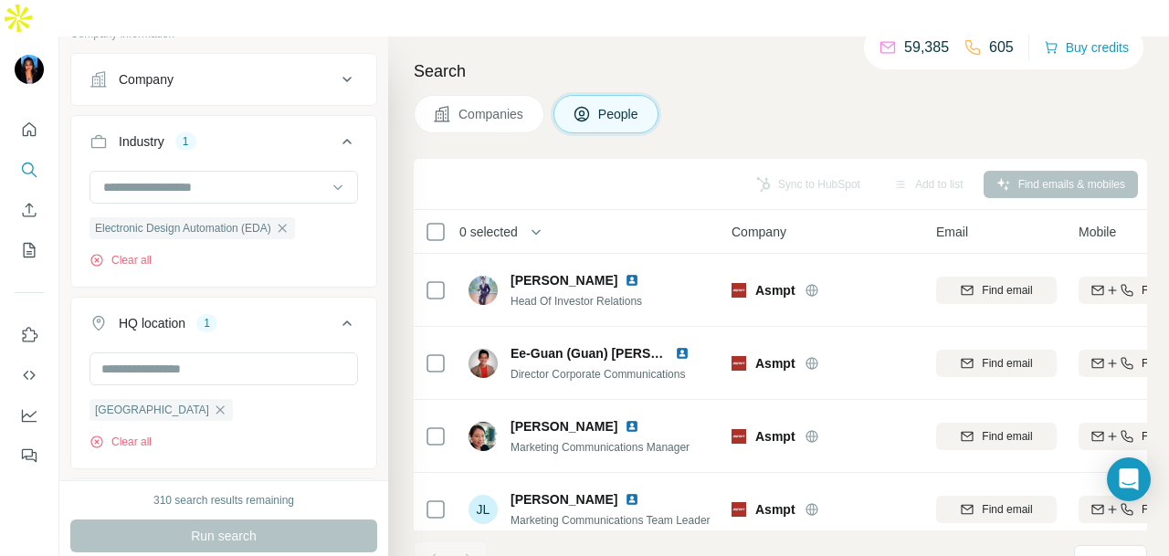
scroll to position [6119, 0]
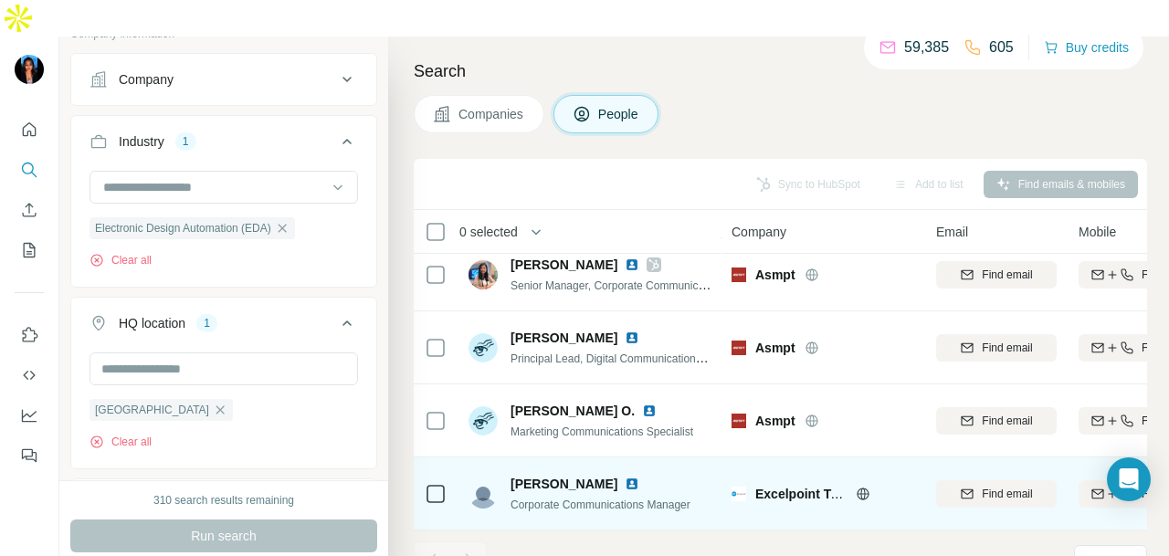
click at [625, 477] on img at bounding box center [632, 484] width 15 height 15
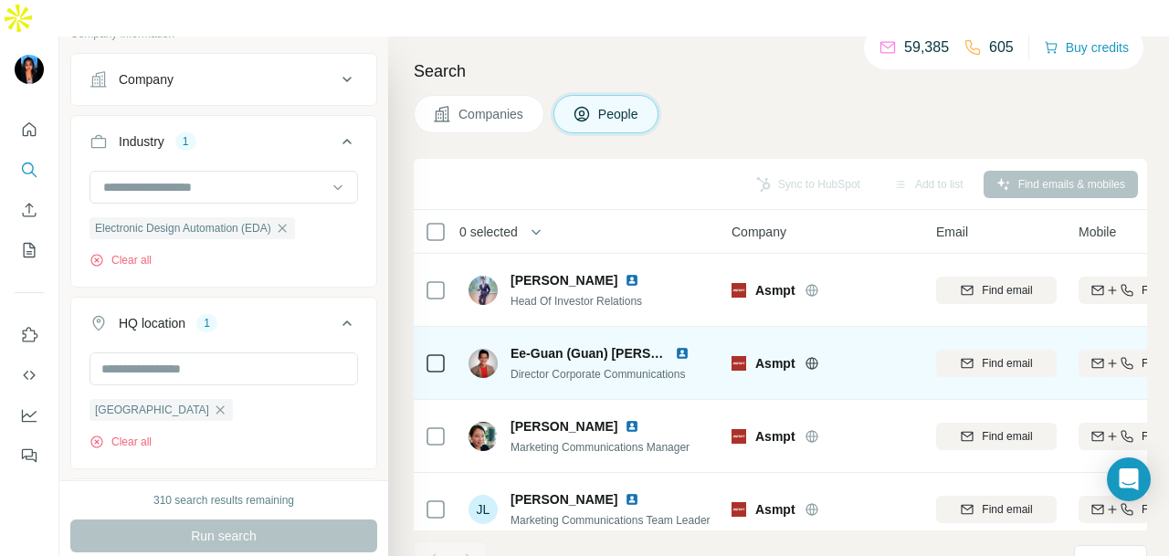
click at [683, 346] on img at bounding box center [682, 353] width 15 height 15
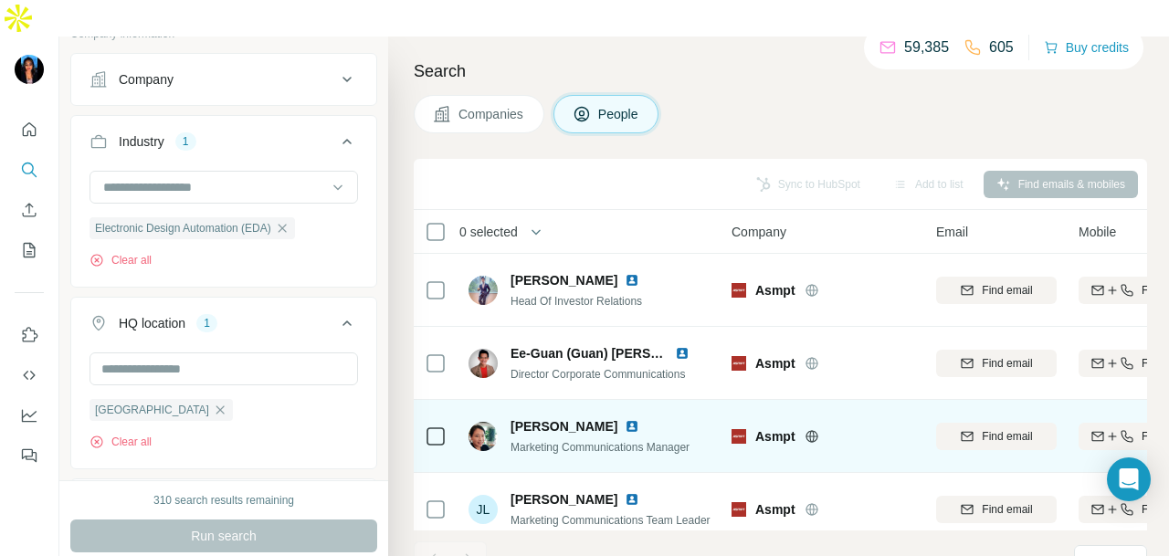
scroll to position [312, 0]
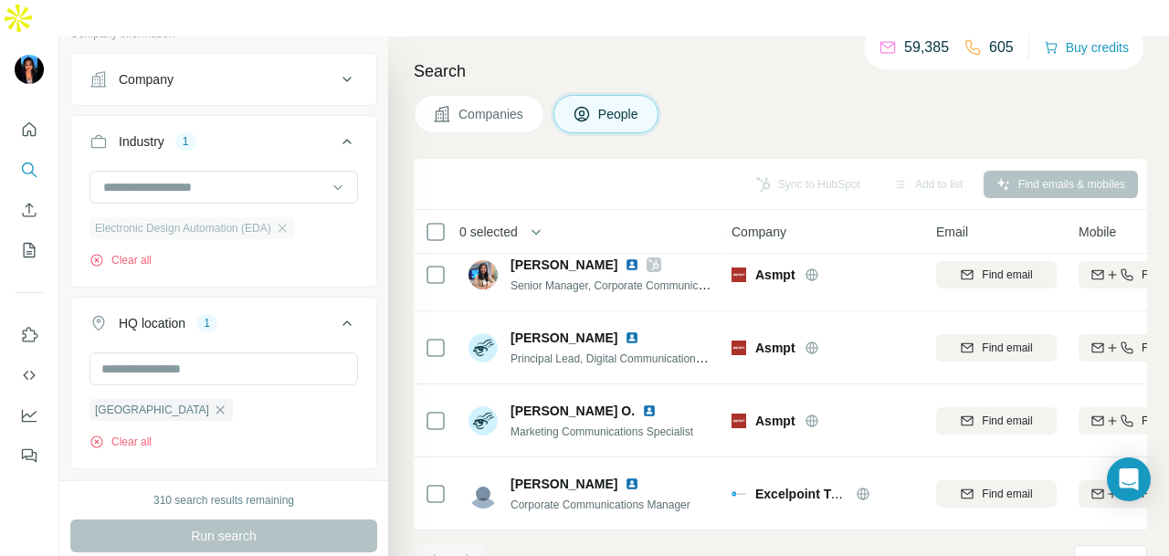
click at [295, 217] on div "Electronic Design Automation (EDA)" at bounding box center [193, 228] width 206 height 22
click at [286, 224] on icon "button" at bounding box center [282, 228] width 8 height 8
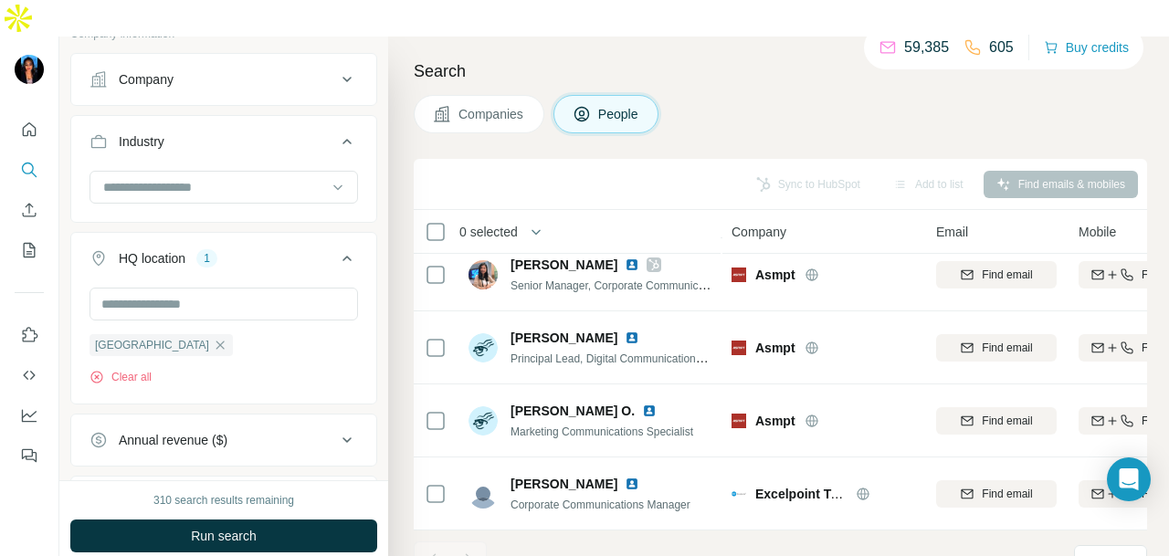
click at [296, 172] on div at bounding box center [214, 187] width 226 height 31
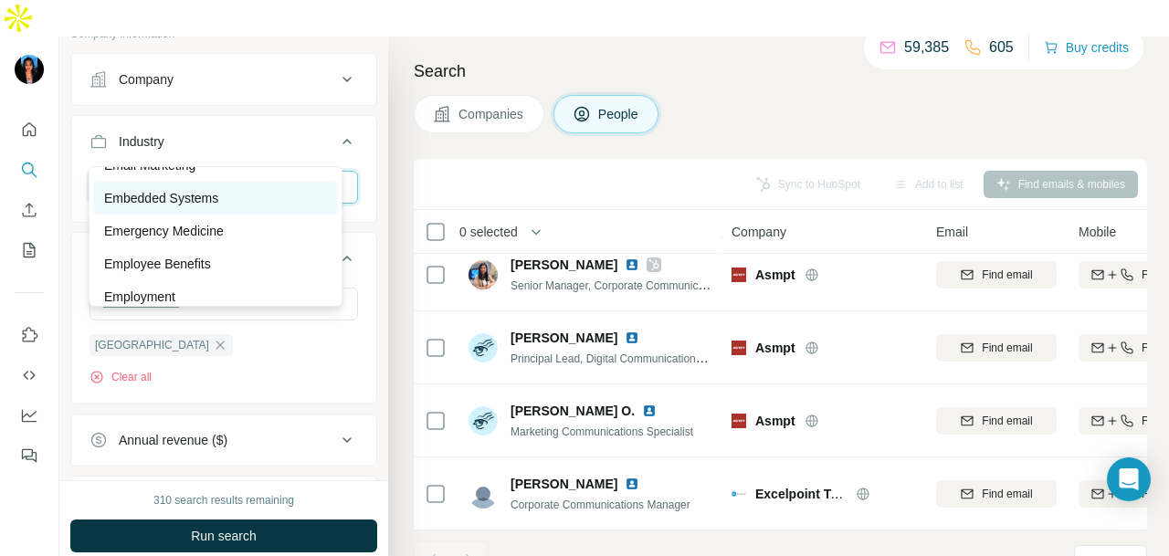
scroll to position [6211, 0]
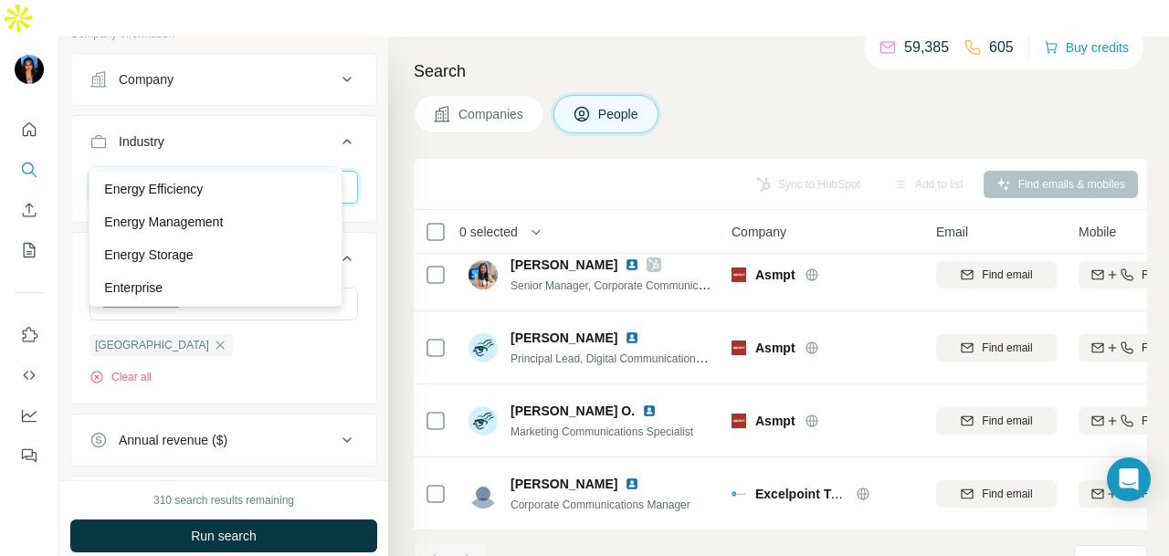
scroll to position [6485, 0]
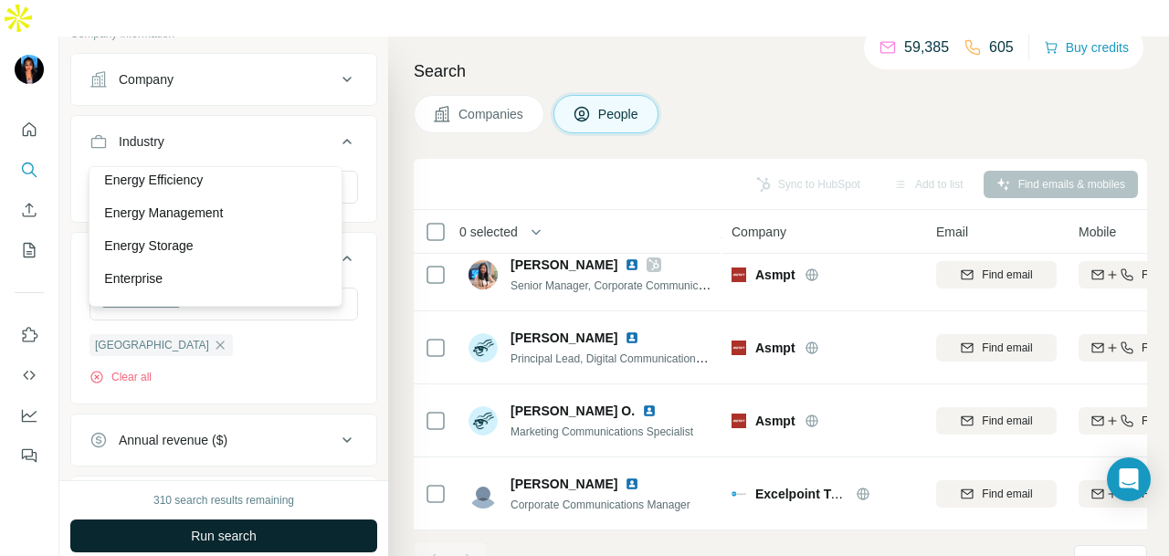
drag, startPoint x: 256, startPoint y: 281, endPoint x: 280, endPoint y: 487, distance: 207.0
click at [256, 255] on div "Energy Storage" at bounding box center [215, 246] width 223 height 18
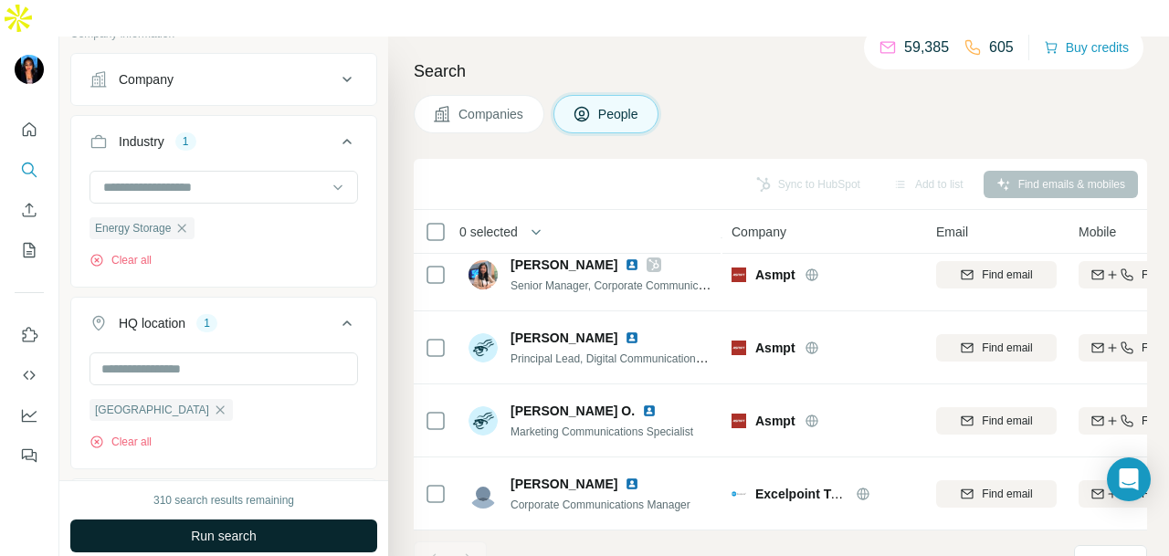
click at [281, 520] on button "Run search" at bounding box center [223, 536] width 307 height 33
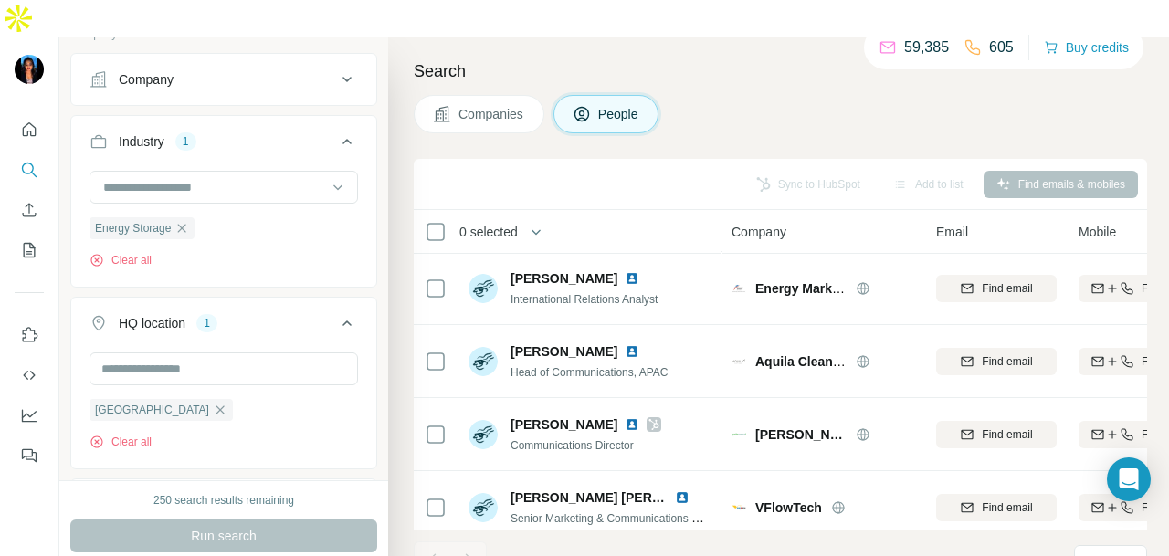
scroll to position [3089, 0]
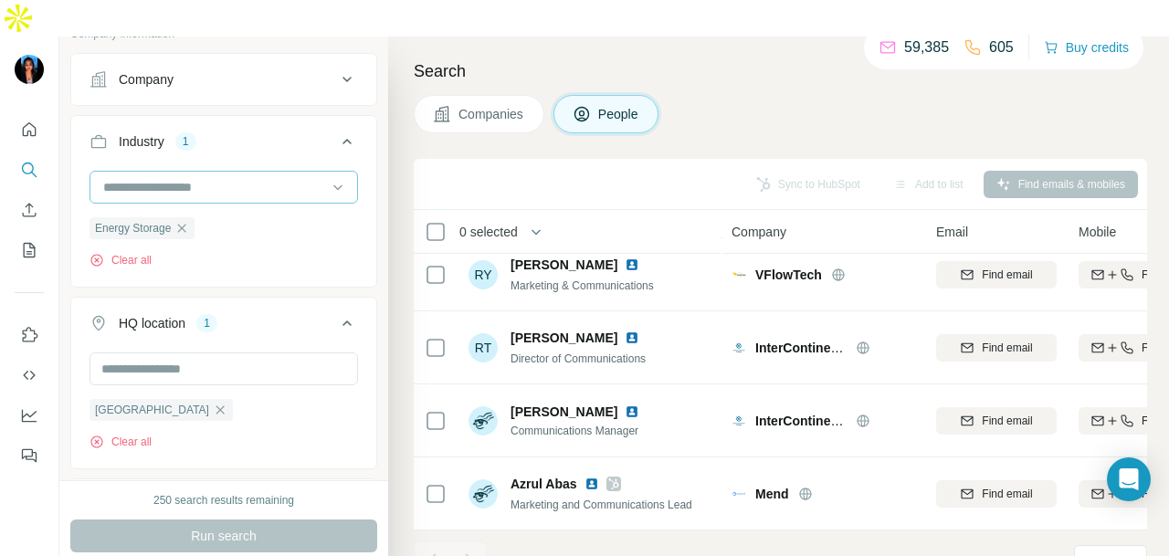
click at [184, 221] on icon "button" at bounding box center [181, 228] width 15 height 15
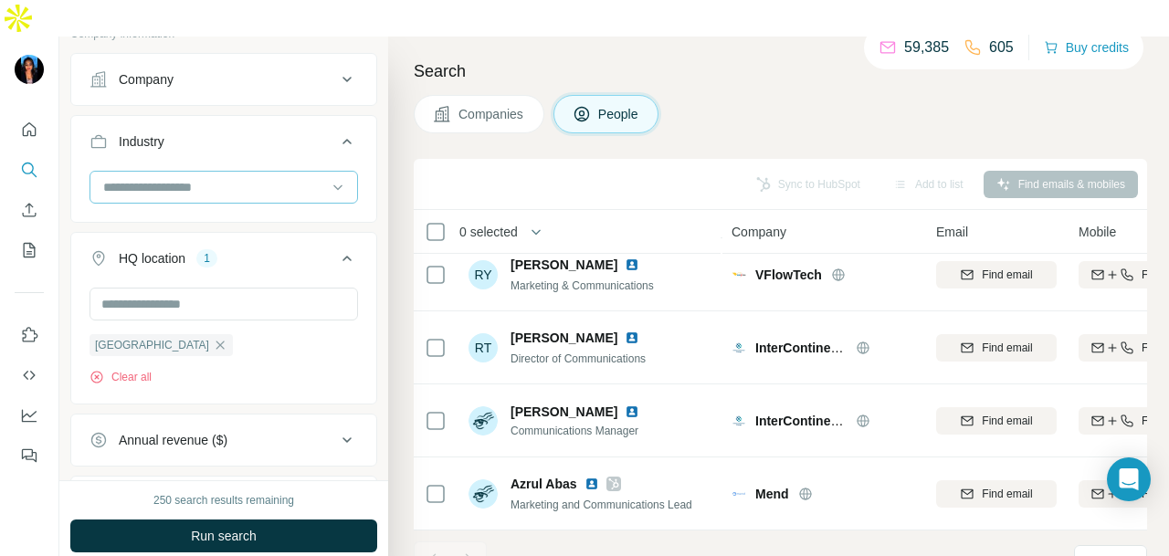
click at [252, 177] on input at bounding box center [214, 187] width 226 height 20
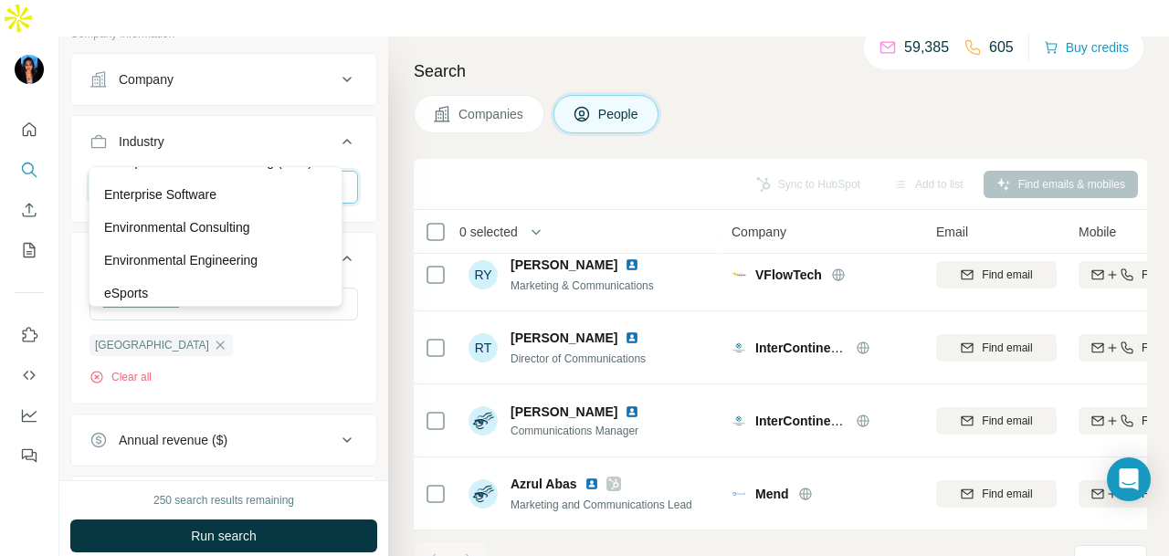
scroll to position [6850, 0]
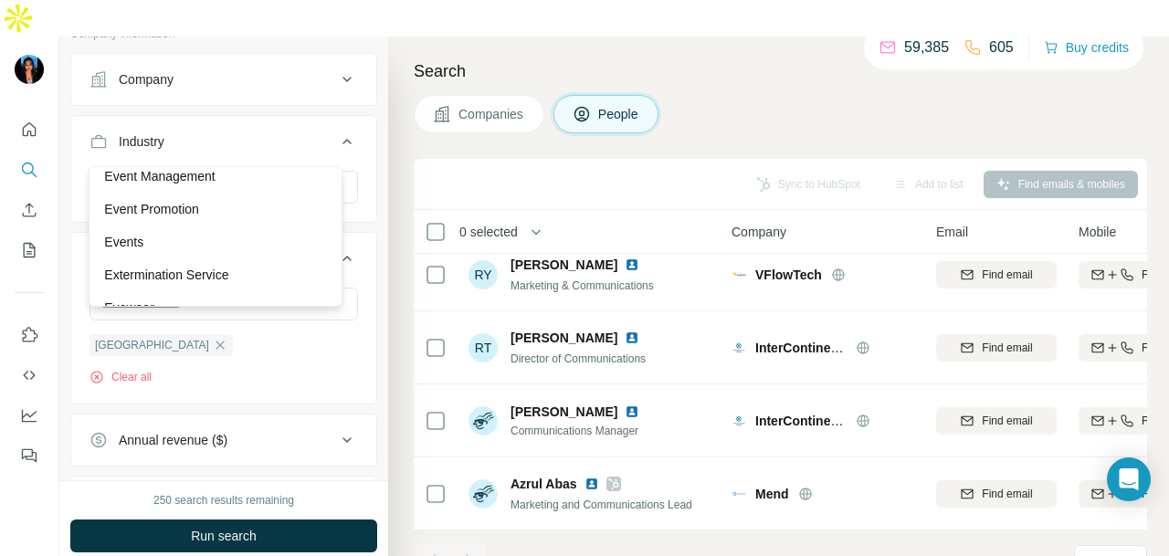
click at [294, 153] on div "Ethereum" at bounding box center [215, 143] width 223 height 18
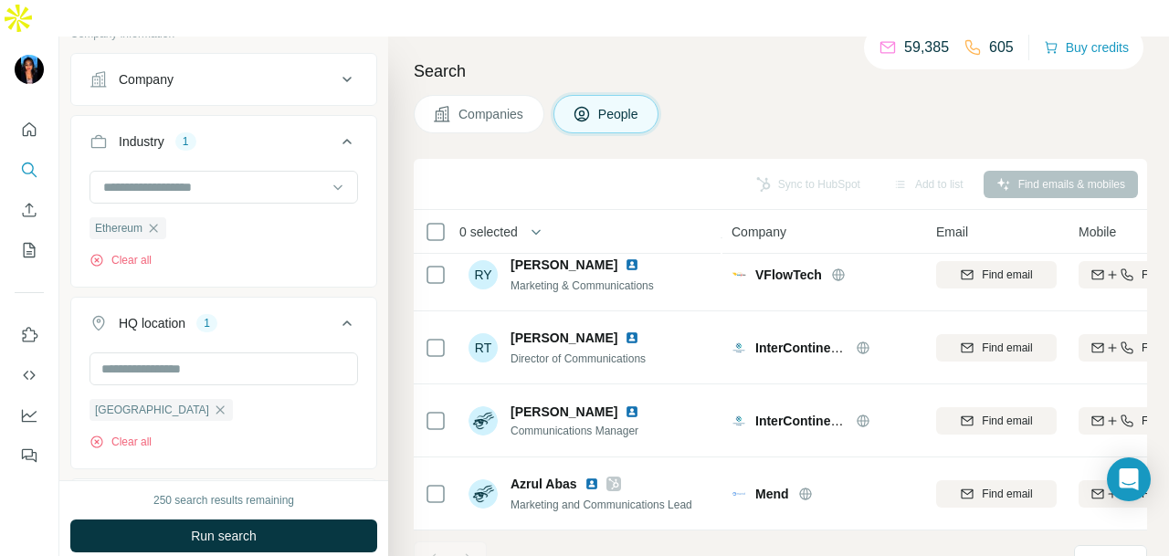
click at [239, 520] on button "Run search" at bounding box center [223, 536] width 307 height 33
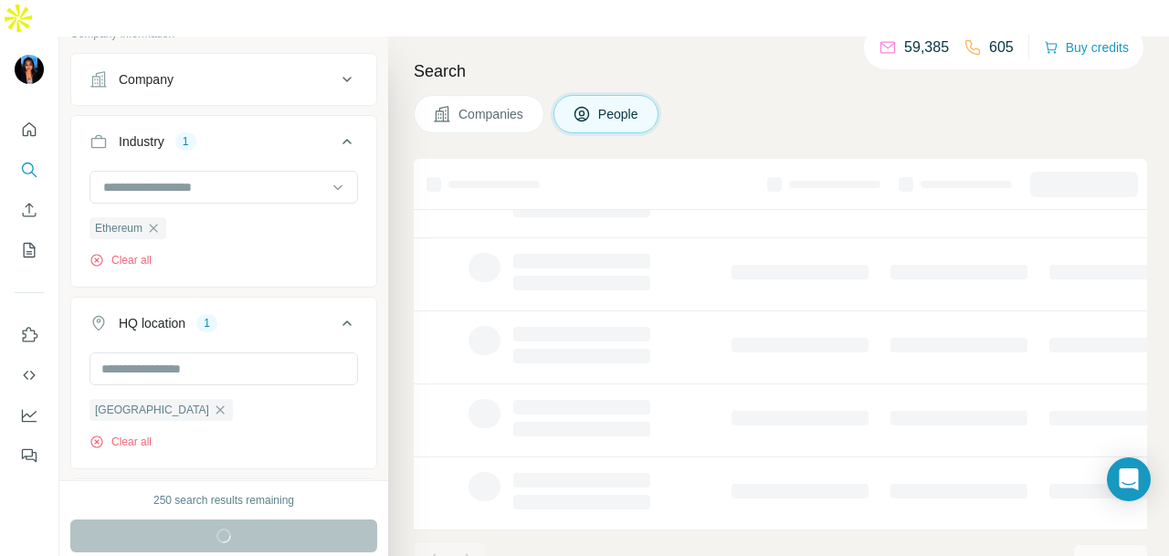
scroll to position [458, 0]
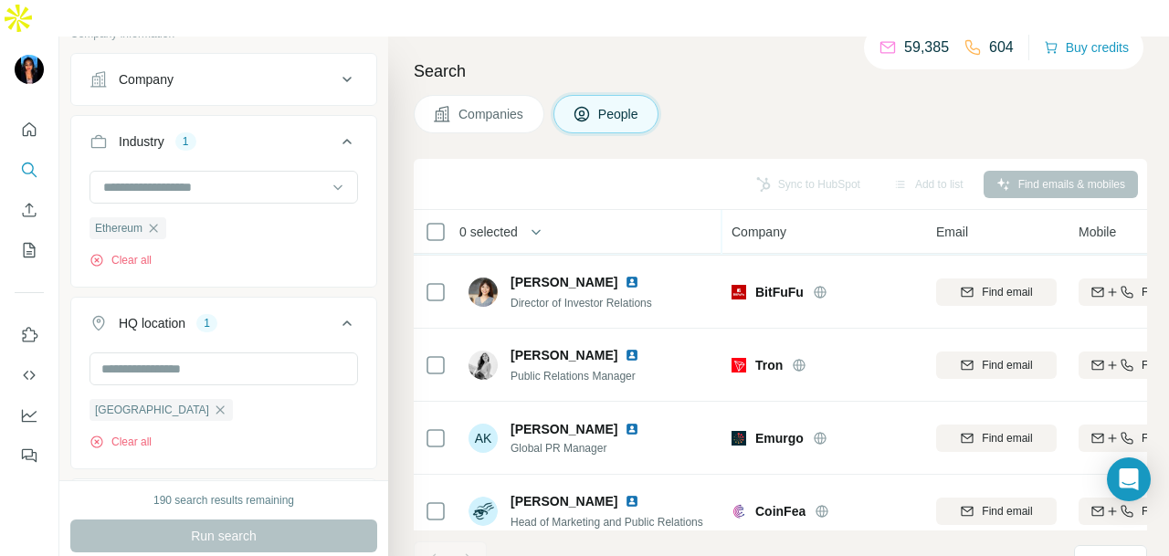
scroll to position [166, 0]
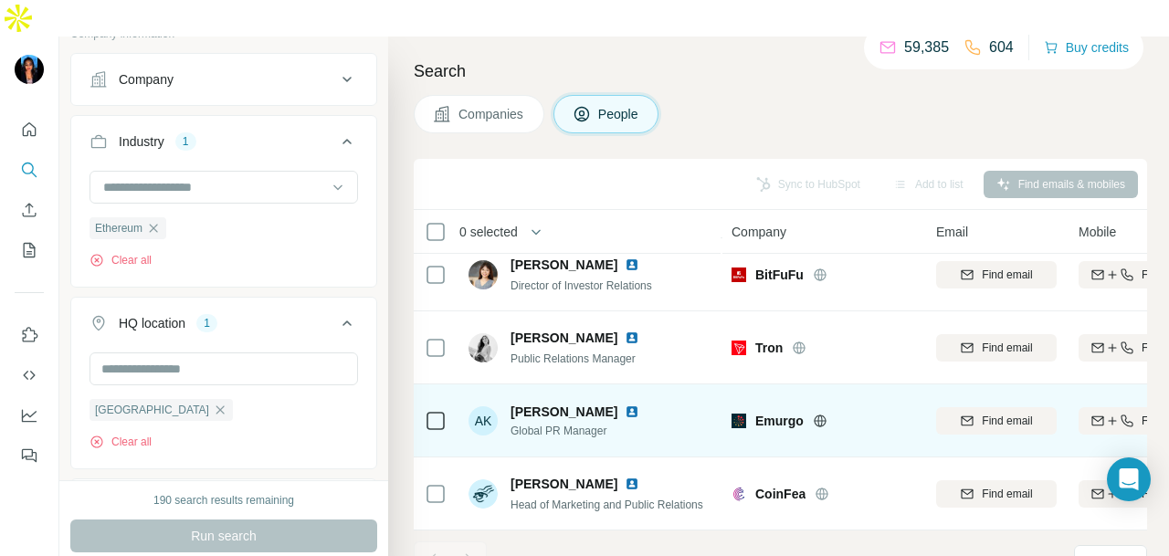
click at [625, 405] on img at bounding box center [632, 412] width 15 height 15
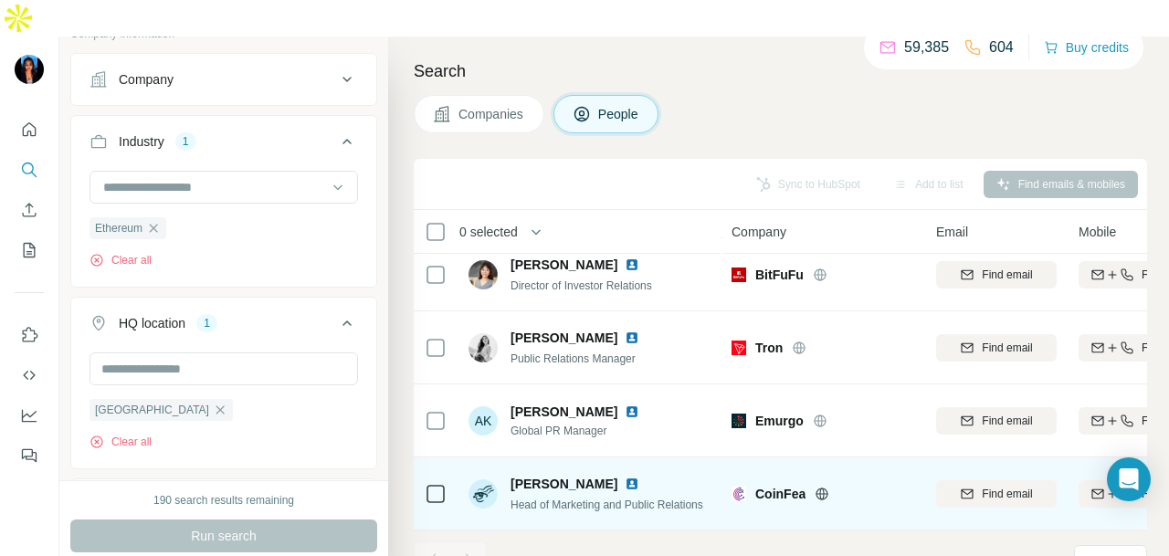
click at [625, 477] on img at bounding box center [632, 484] width 15 height 15
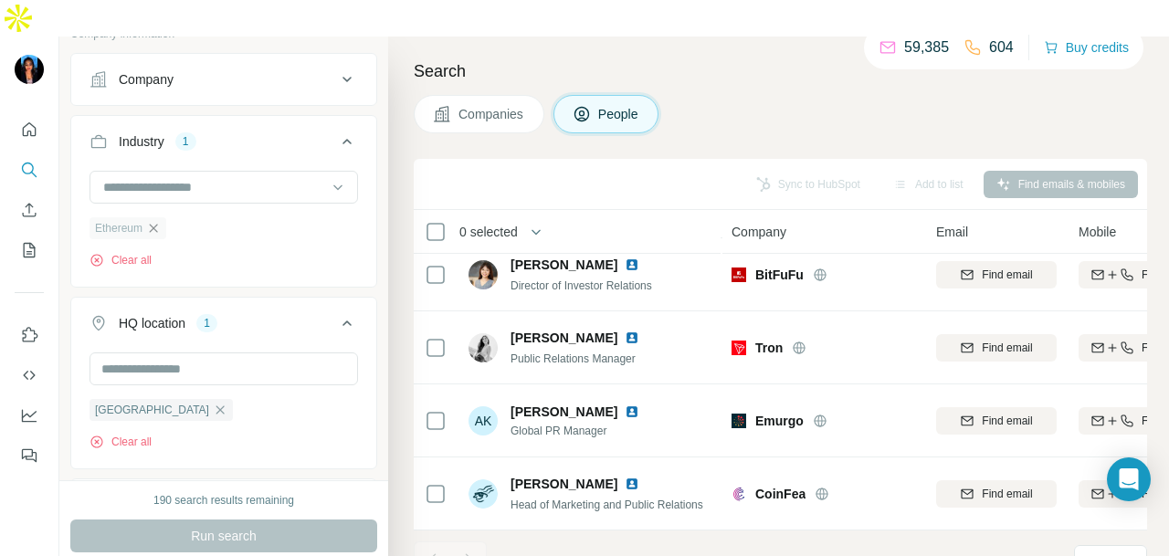
click at [152, 221] on icon "button" at bounding box center [153, 228] width 15 height 15
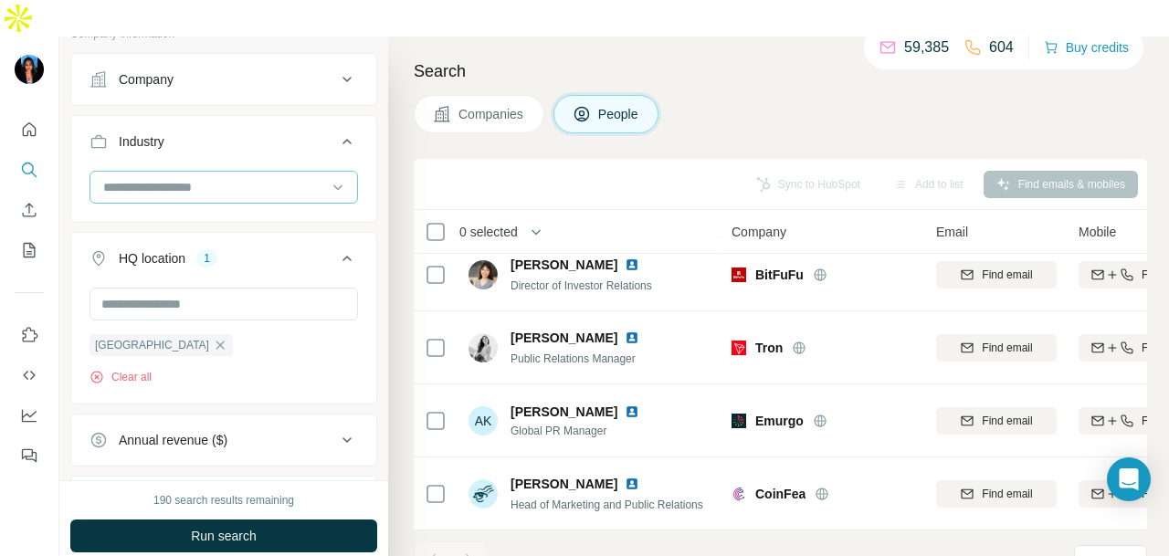
click at [245, 177] on input at bounding box center [214, 187] width 226 height 20
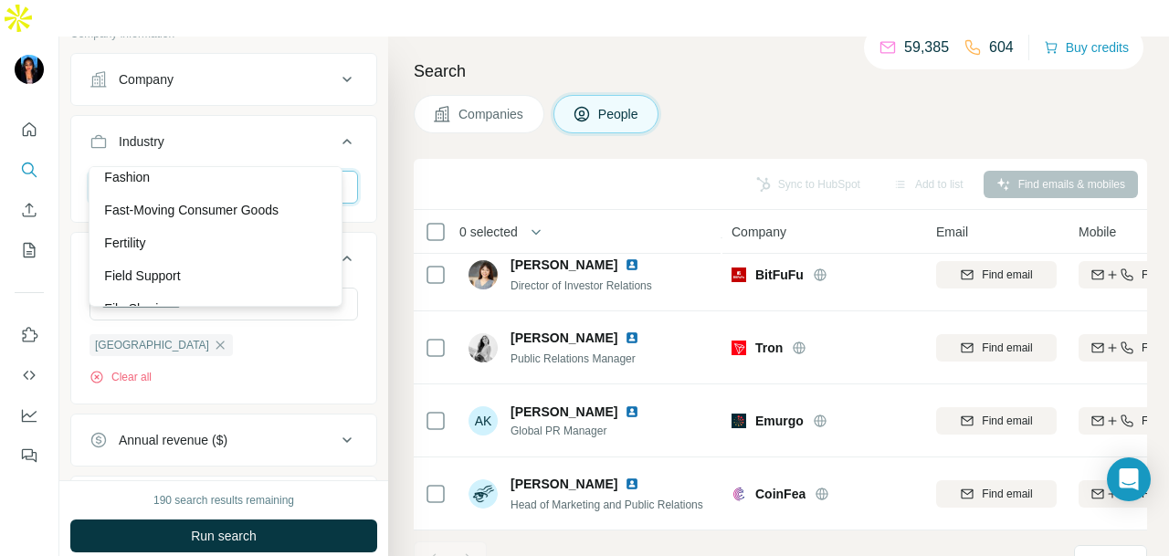
scroll to position [7307, 0]
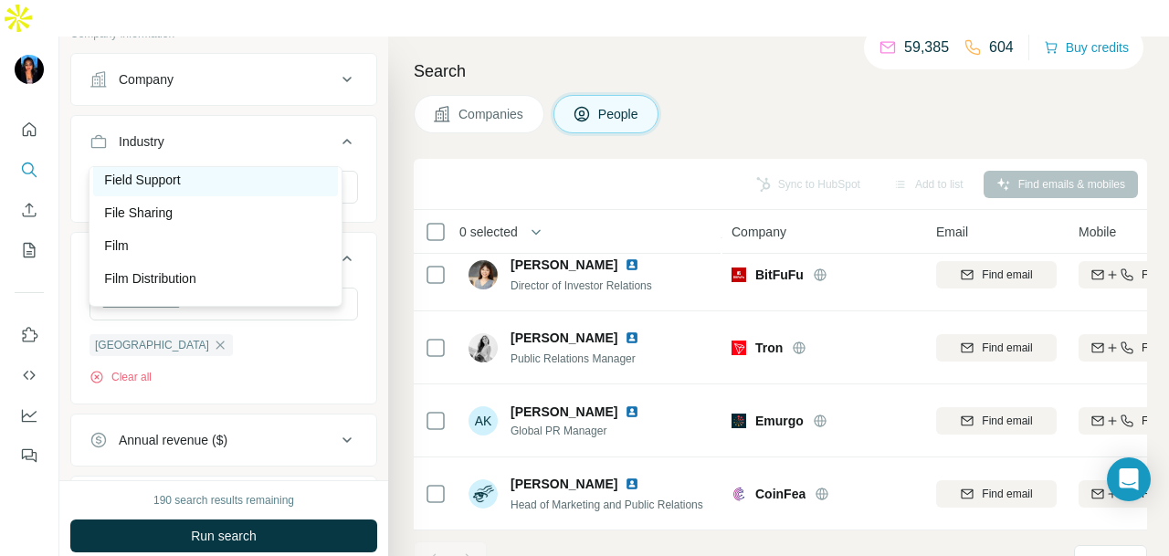
click at [235, 189] on div "Field Support" at bounding box center [215, 180] width 223 height 18
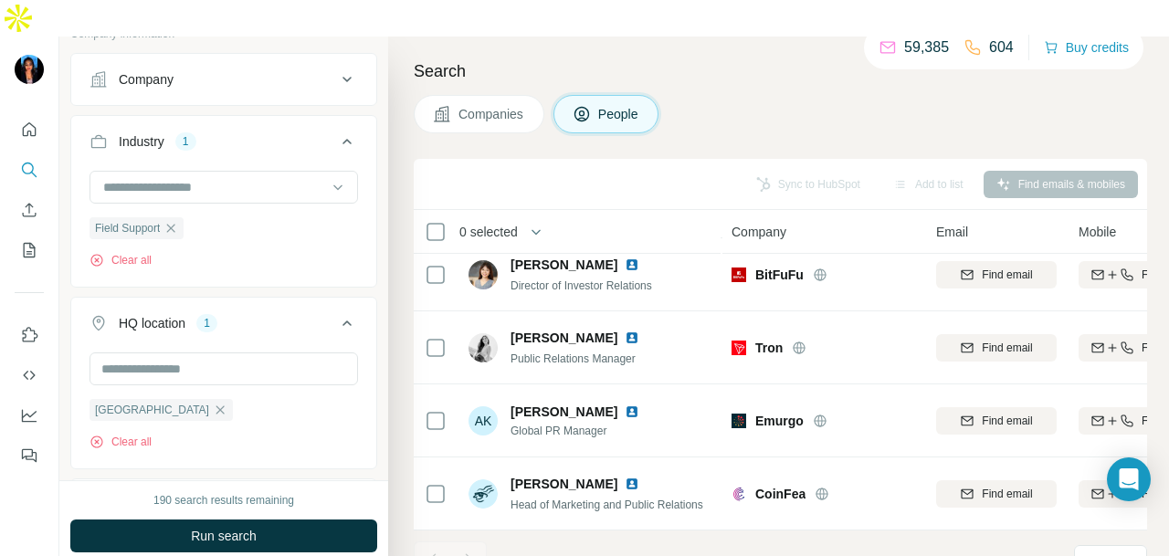
click at [249, 527] on span "Run search" at bounding box center [224, 536] width 66 height 18
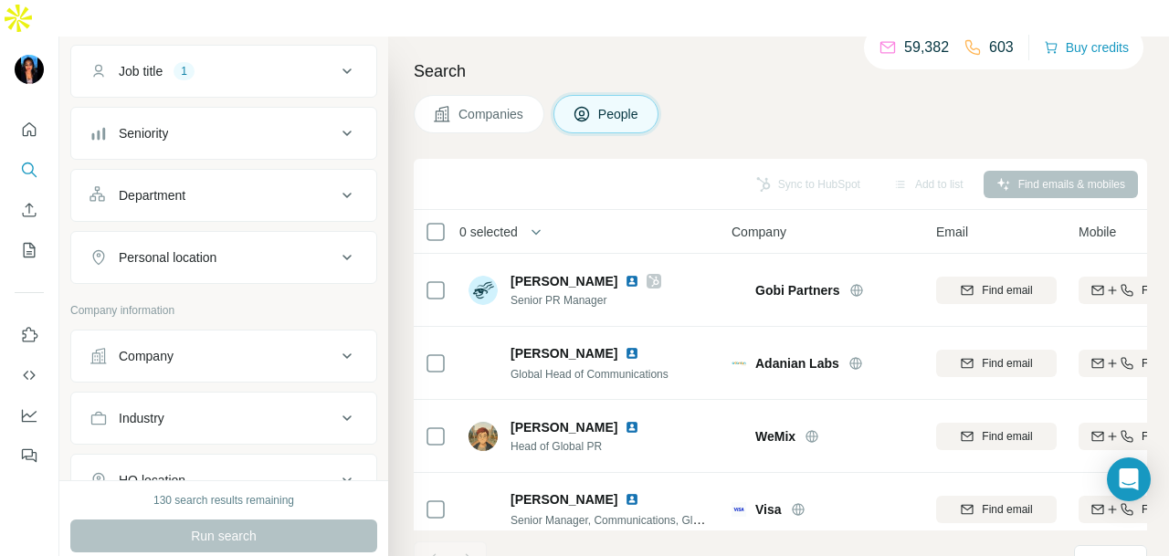
scroll to position [183, 0]
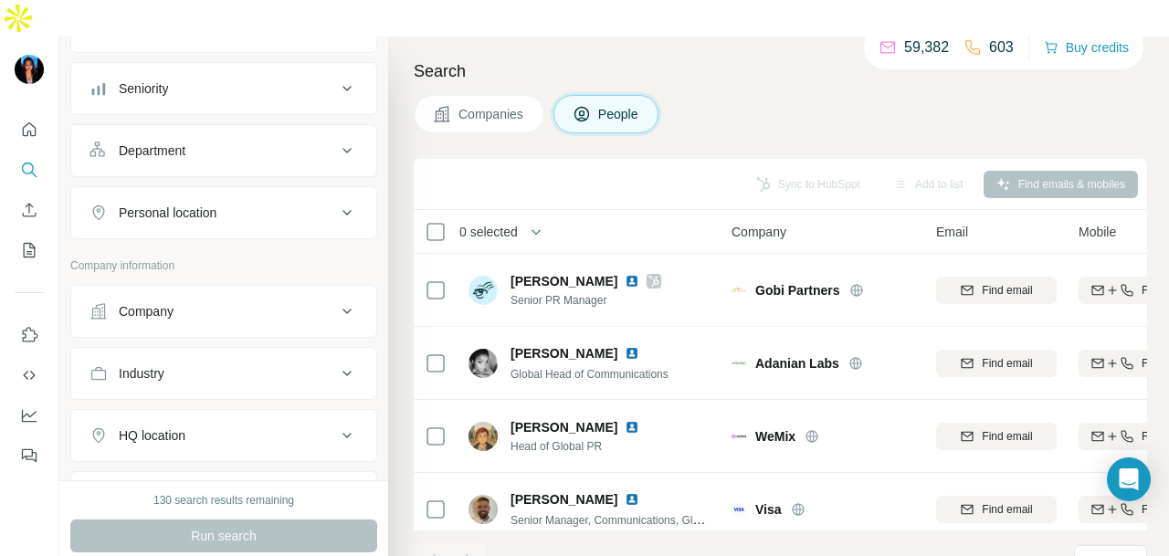
click at [300, 204] on div "Personal location" at bounding box center [213, 213] width 247 height 18
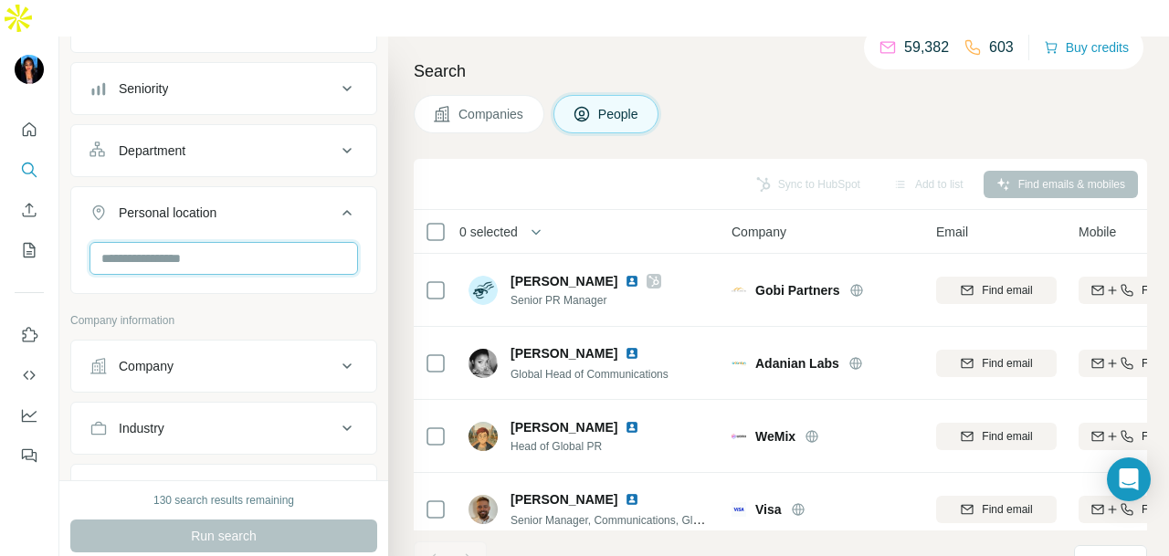
click at [300, 242] on input "text" at bounding box center [224, 258] width 269 height 33
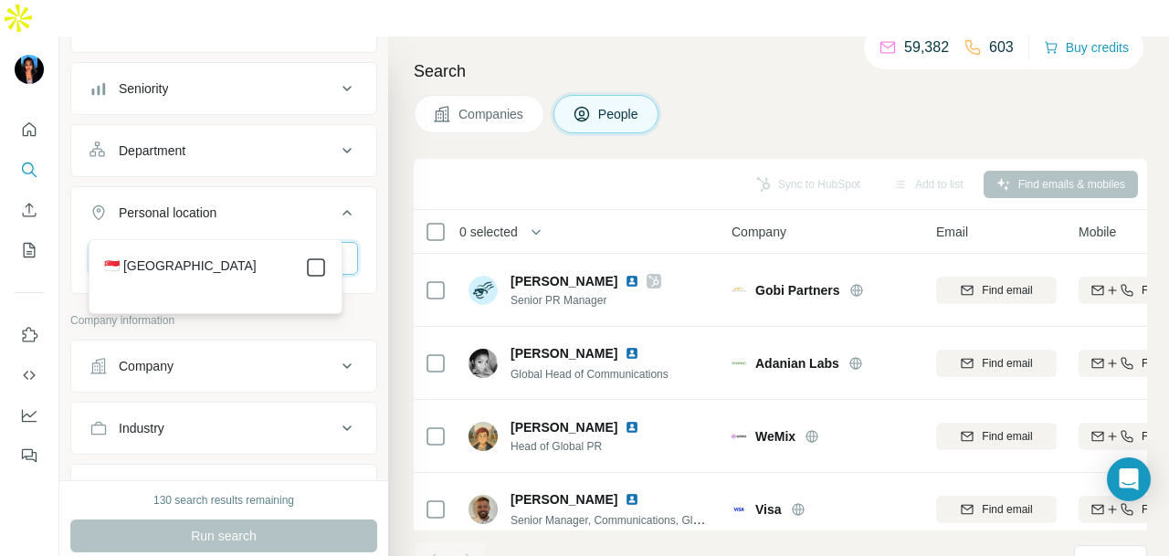
type input "****"
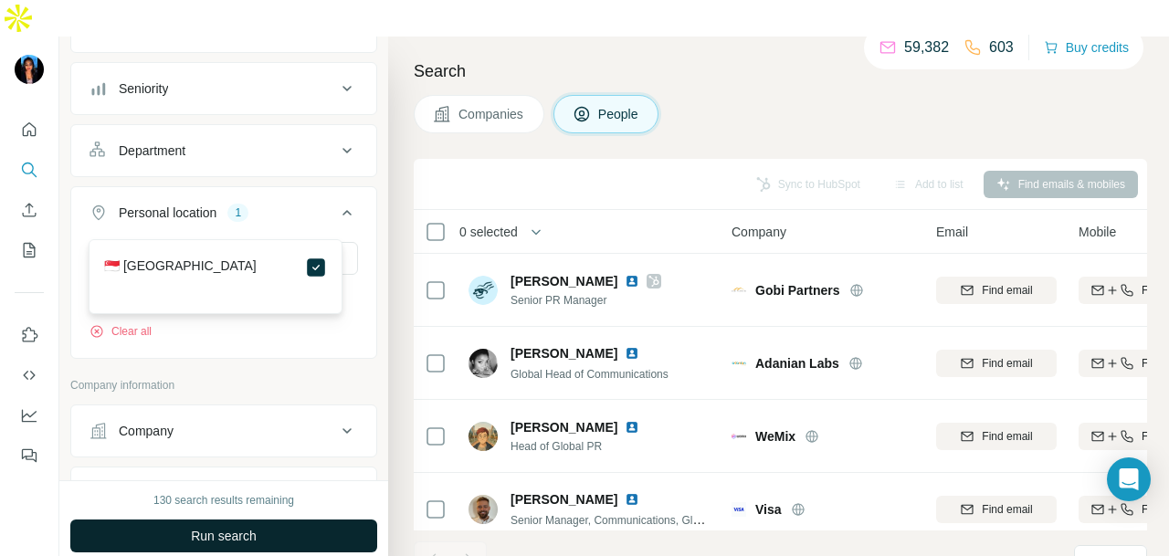
click at [367, 520] on button "Run search" at bounding box center [223, 536] width 307 height 33
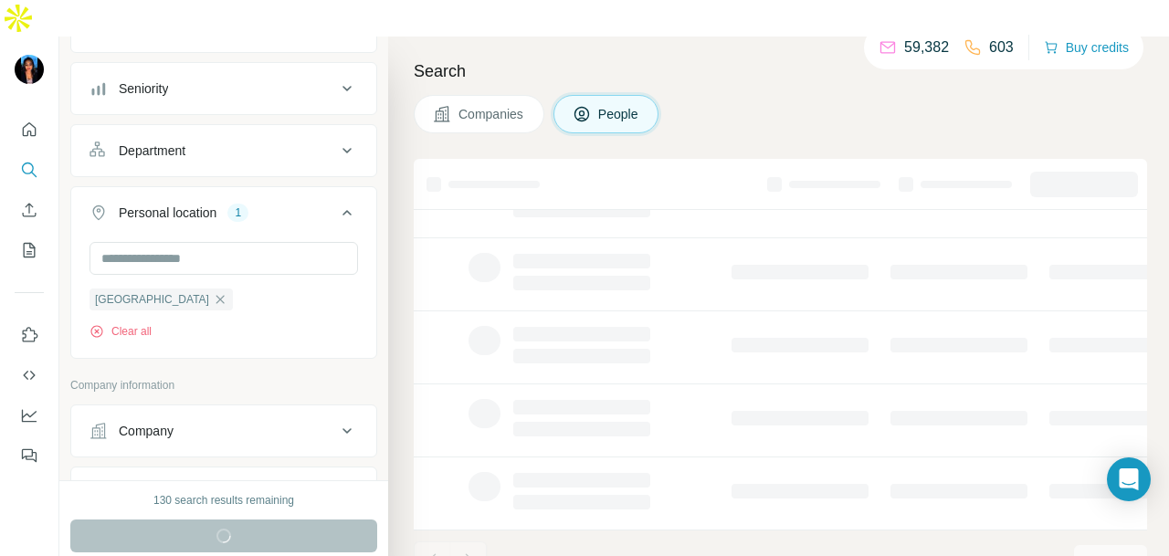
scroll to position [458, 0]
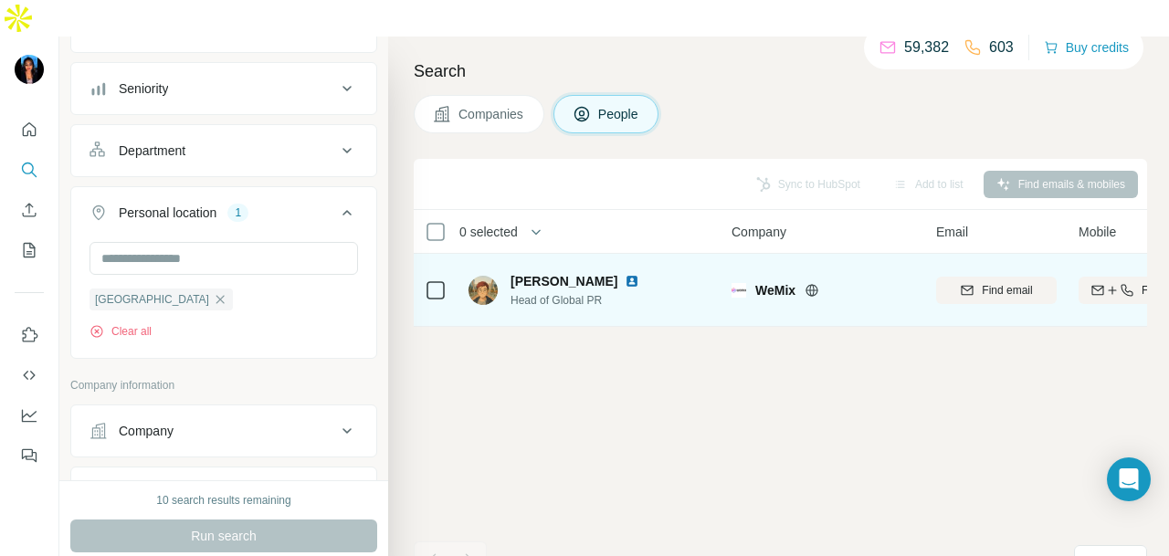
click at [625, 274] on img at bounding box center [632, 281] width 15 height 15
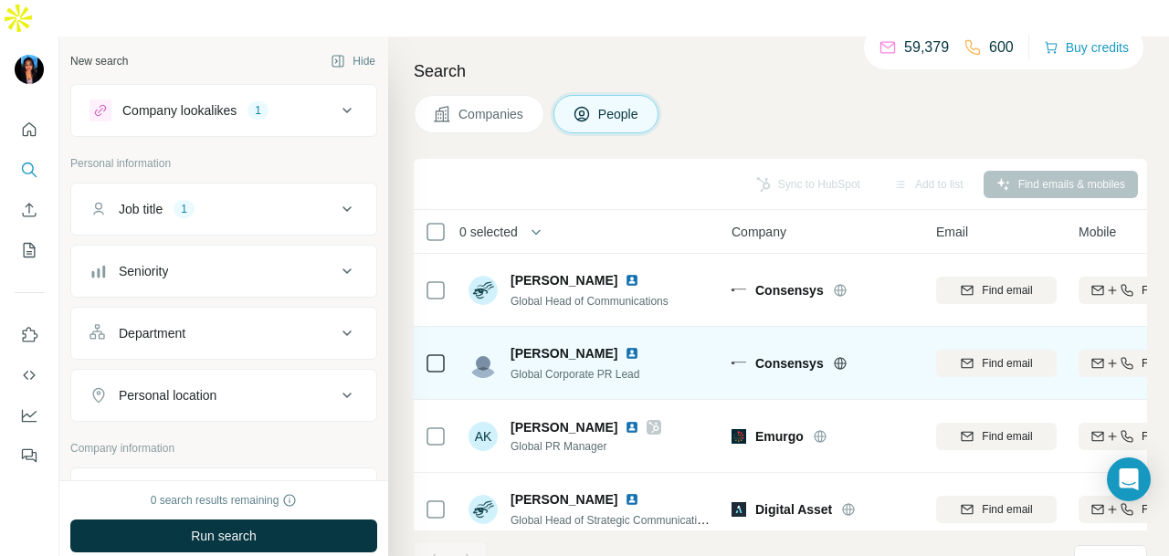
click at [625, 346] on img at bounding box center [632, 353] width 15 height 15
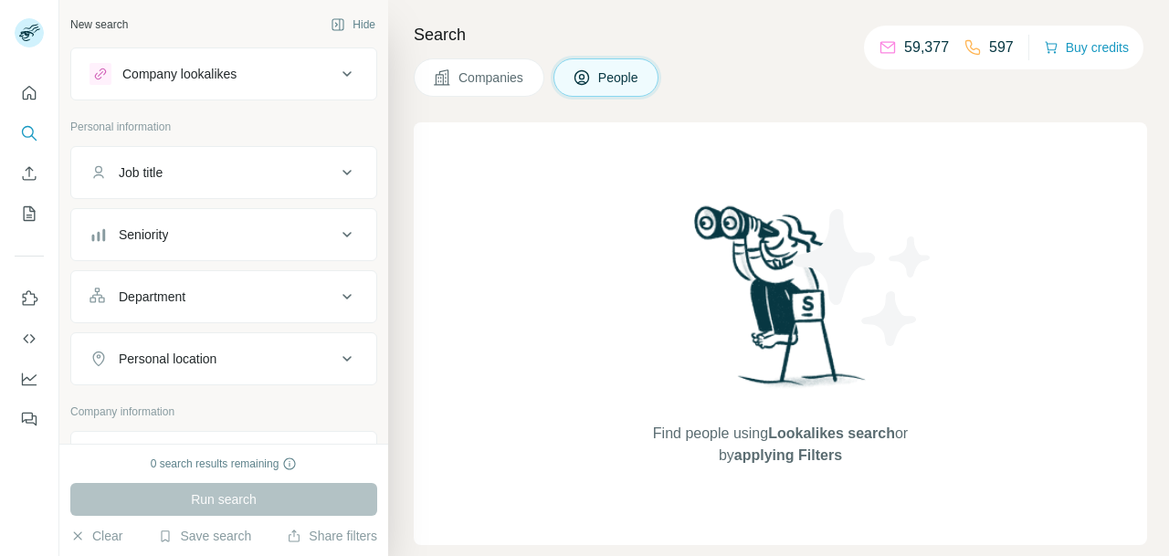
scroll to position [456, 0]
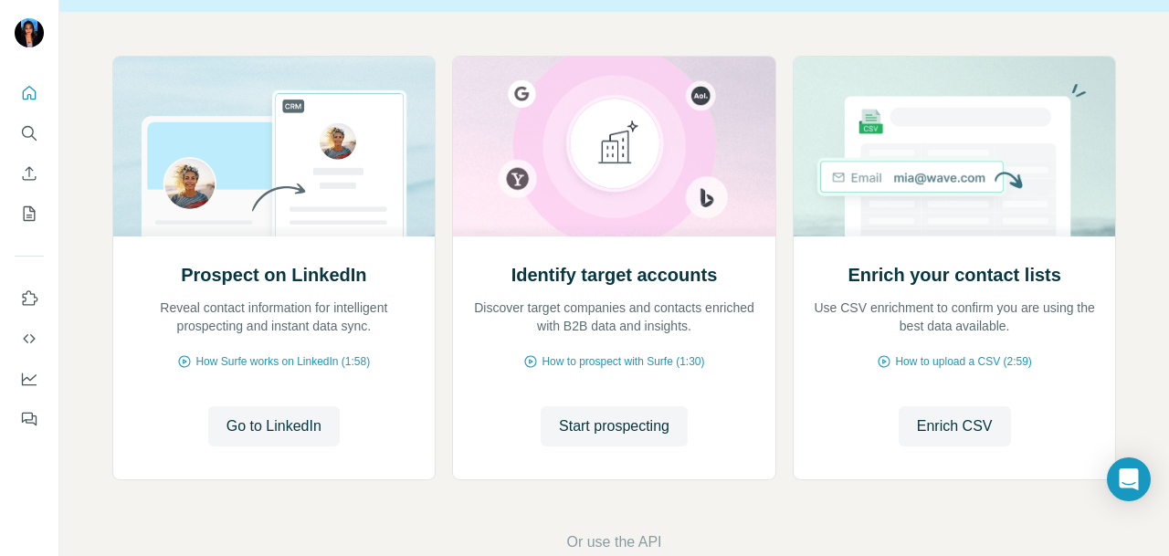
scroll to position [212, 0]
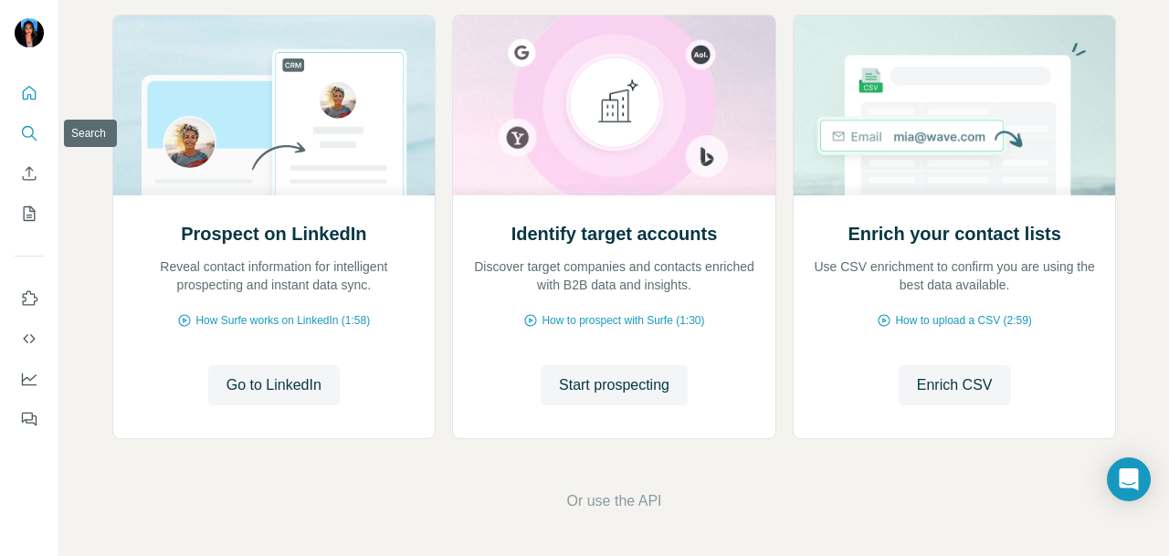
click at [39, 138] on button "Search" at bounding box center [29, 133] width 29 height 33
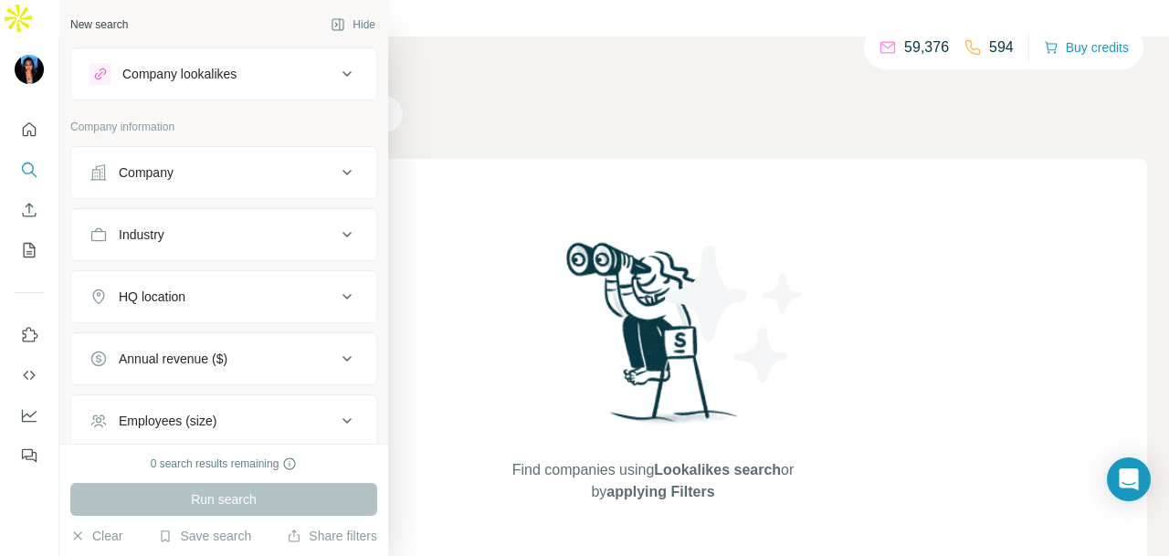
click at [137, 161] on button "Company" at bounding box center [223, 173] width 305 height 44
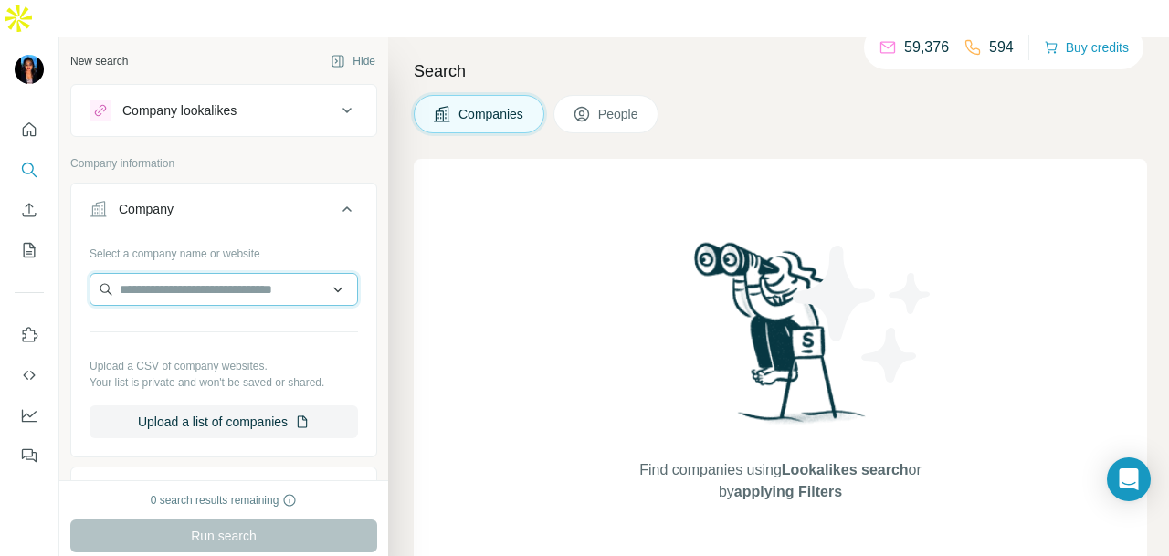
click at [247, 273] on input "text" at bounding box center [224, 289] width 269 height 33
click at [410, 277] on div "Search Companies People Find companies using Lookalikes search or by applying F…" at bounding box center [778, 315] width 781 height 556
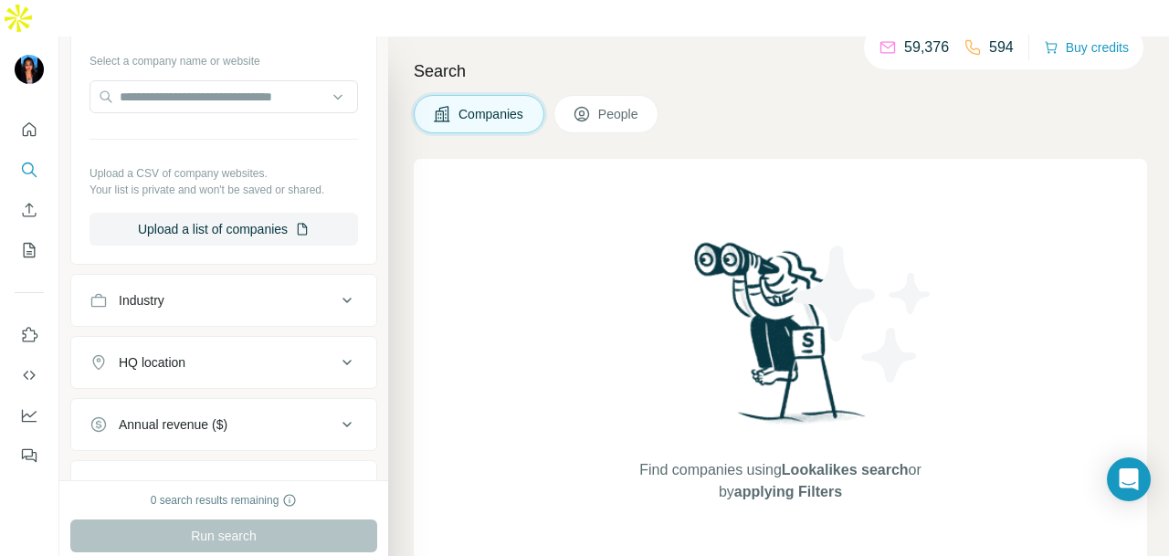
scroll to position [395, 0]
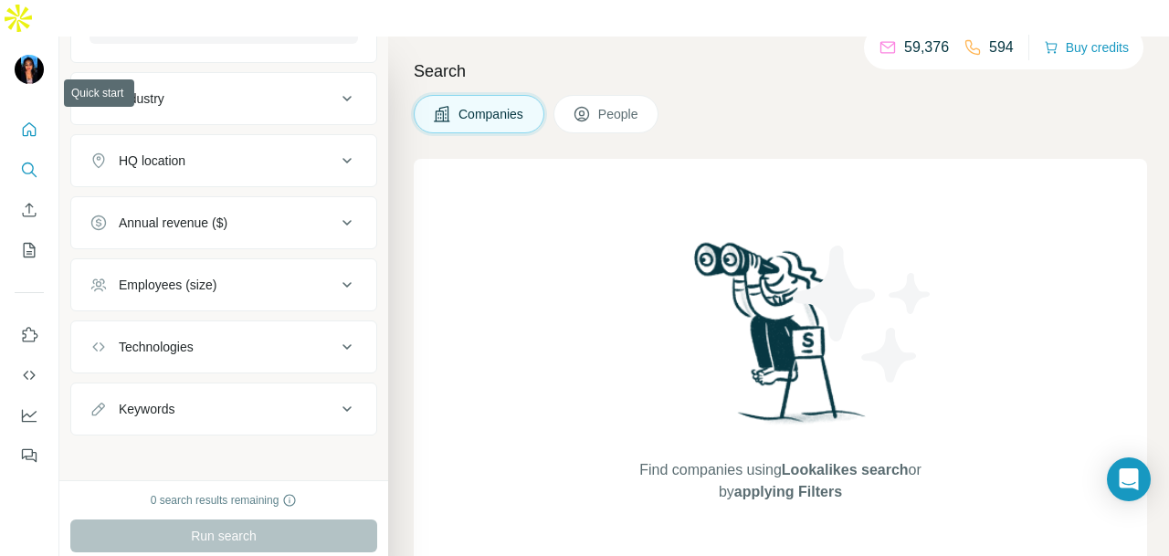
click at [16, 113] on button "Quick start" at bounding box center [29, 129] width 29 height 33
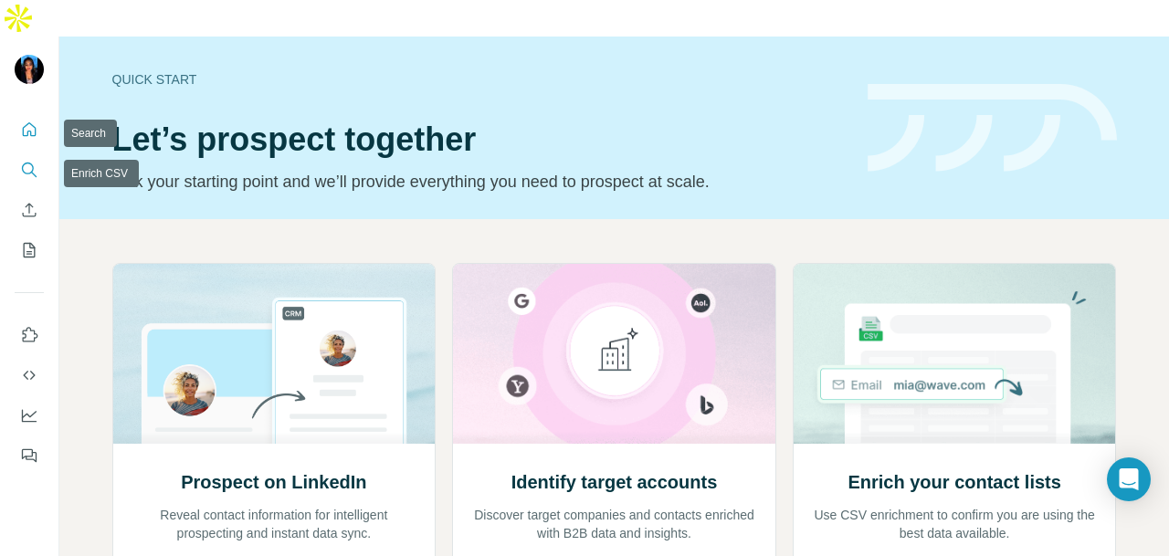
click at [31, 153] on button "Search" at bounding box center [29, 169] width 29 height 33
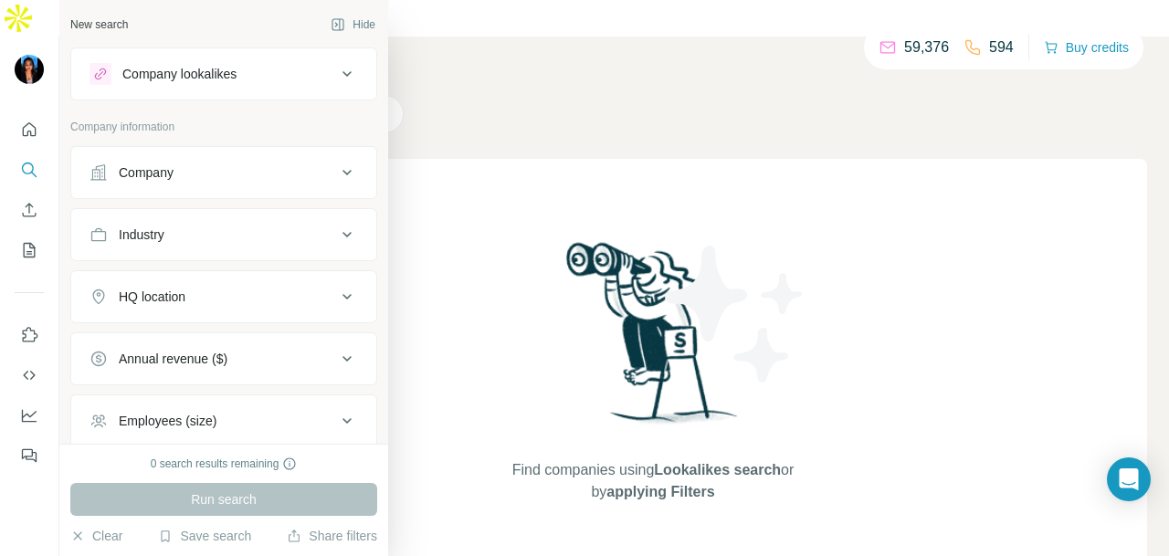
click at [172, 248] on button "Industry" at bounding box center [223, 235] width 305 height 44
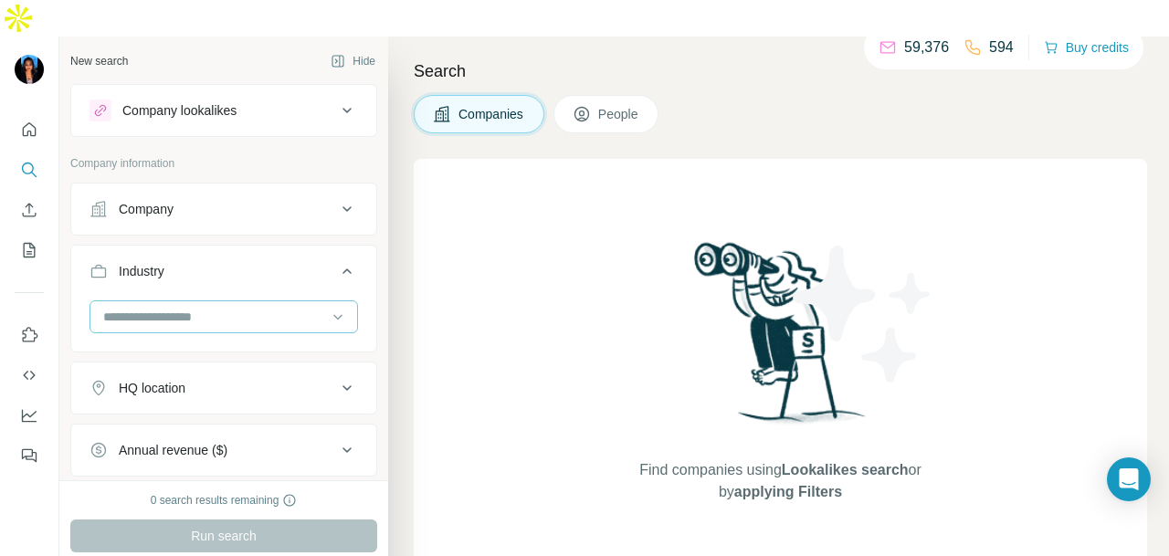
click at [205, 301] on div at bounding box center [214, 316] width 226 height 31
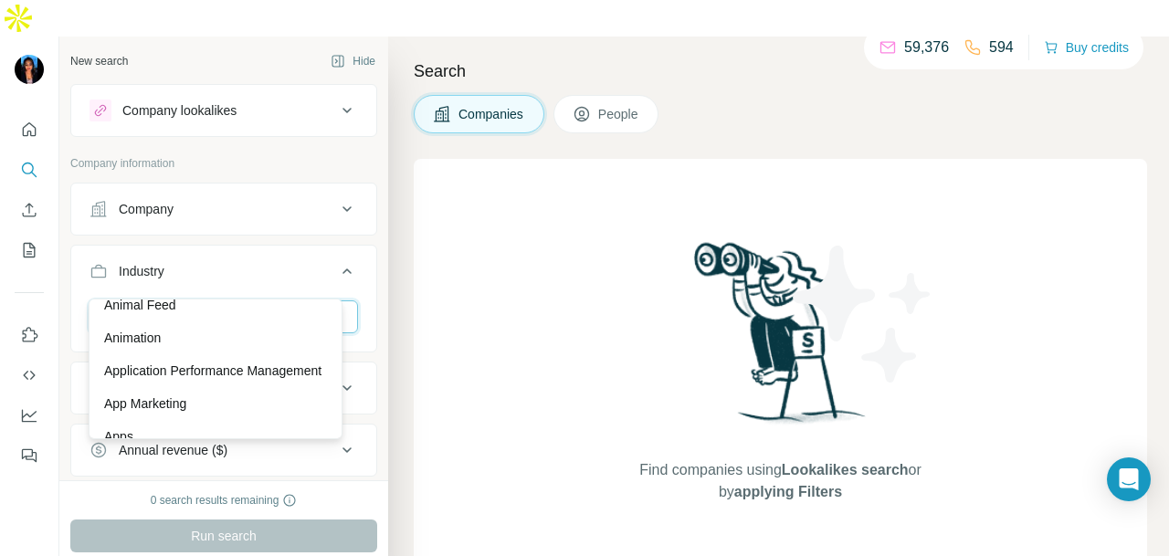
scroll to position [731, 0]
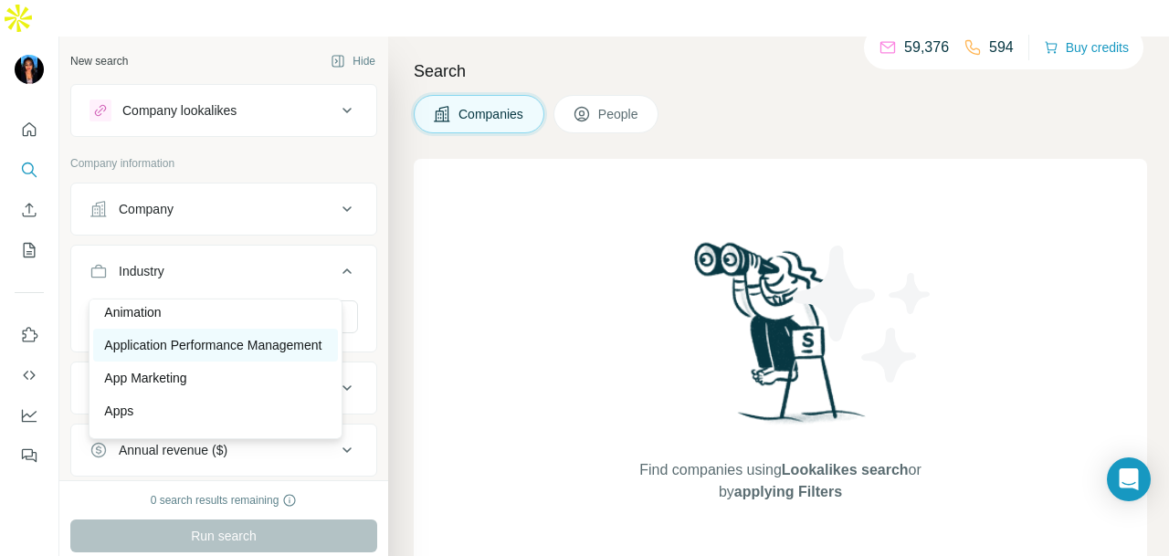
click at [222, 354] on p "Application Performance Management" at bounding box center [212, 345] width 217 height 18
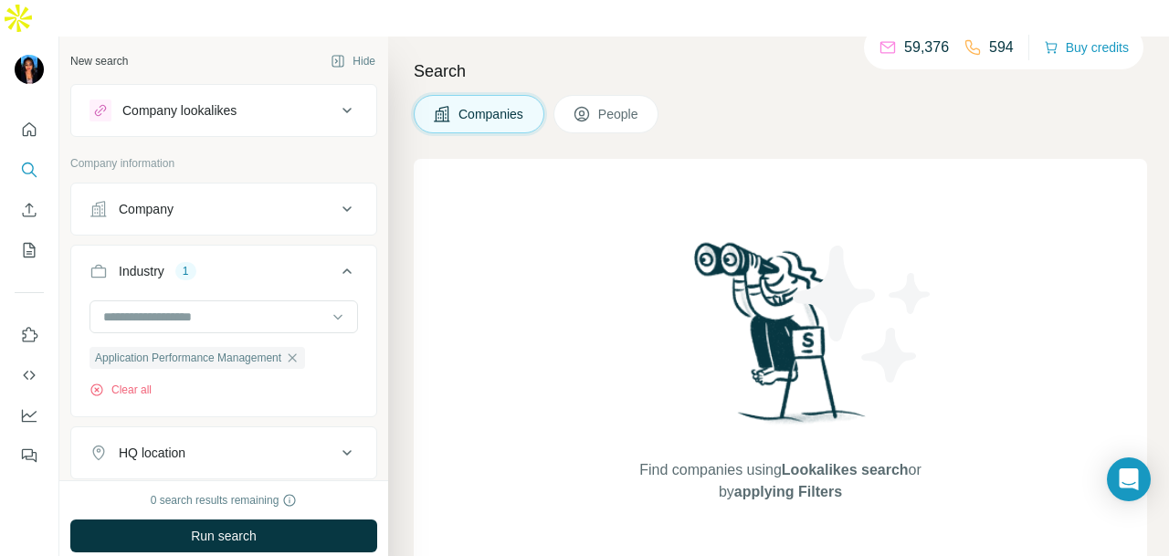
scroll to position [274, 0]
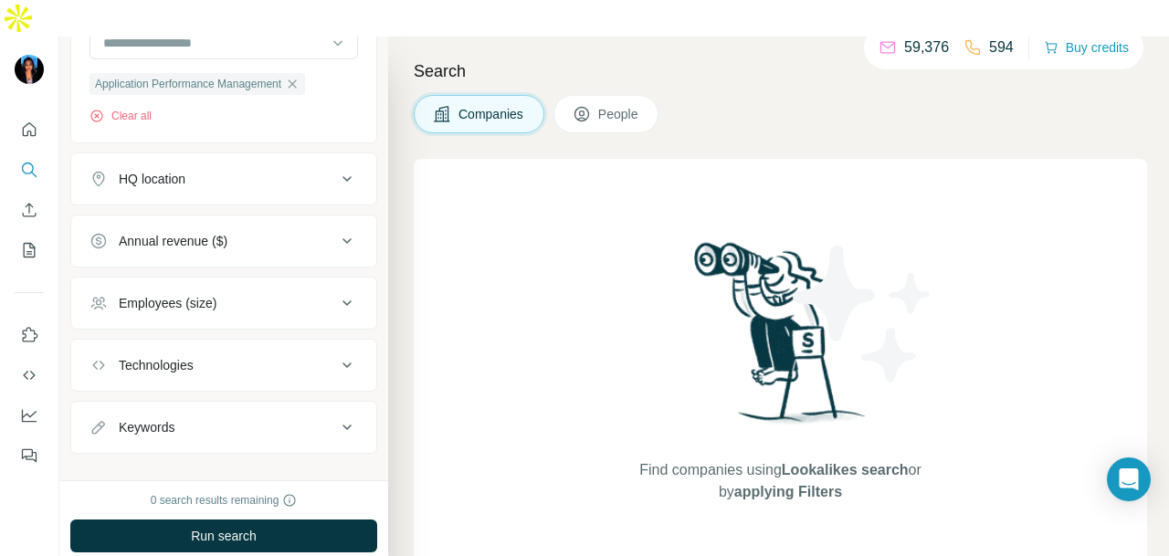
click at [314, 157] on button "HQ location" at bounding box center [223, 179] width 305 height 44
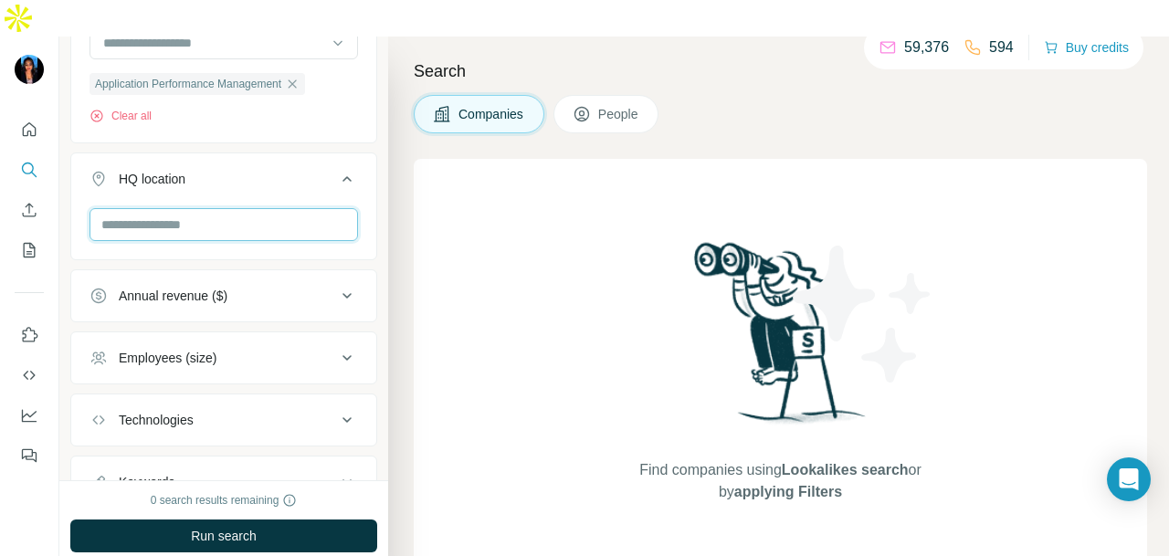
drag, startPoint x: 234, startPoint y: 195, endPoint x: 250, endPoint y: 184, distance: 19.8
click at [234, 208] on input "text" at bounding box center [224, 224] width 269 height 33
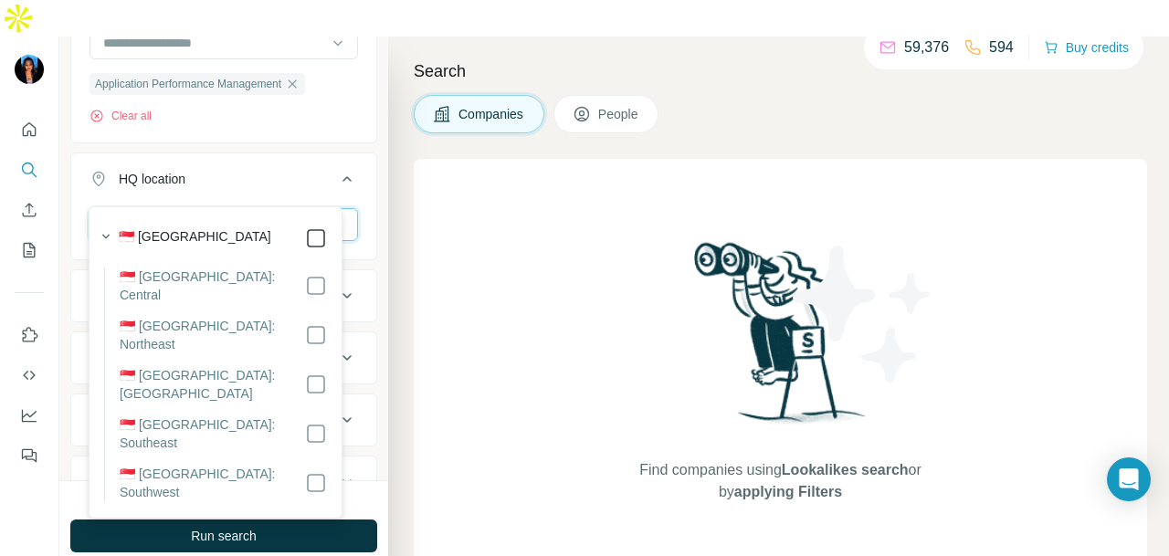
type input "*********"
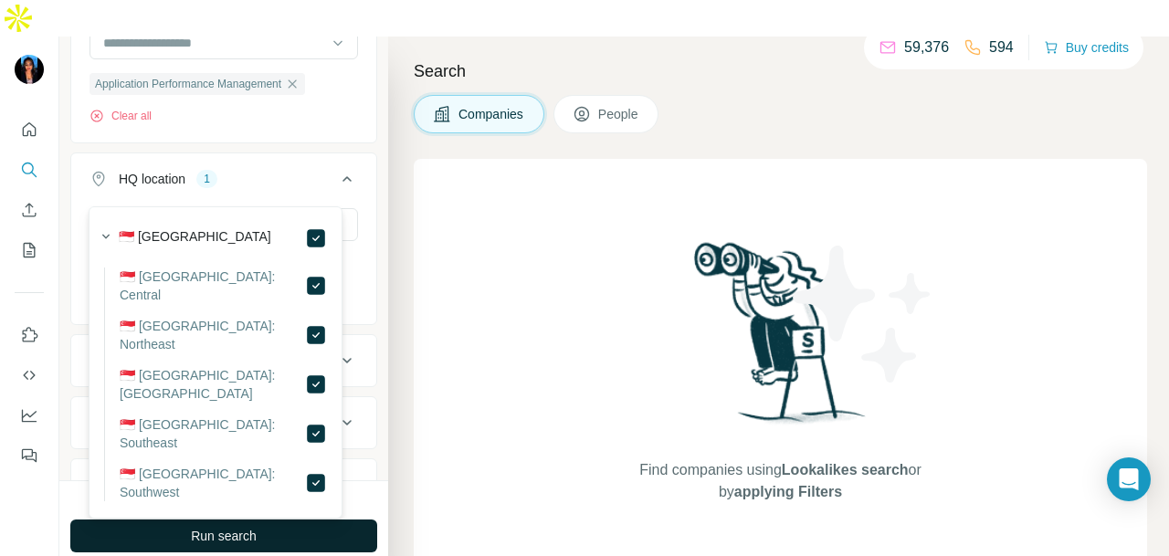
click at [274, 520] on button "Run search" at bounding box center [223, 536] width 307 height 33
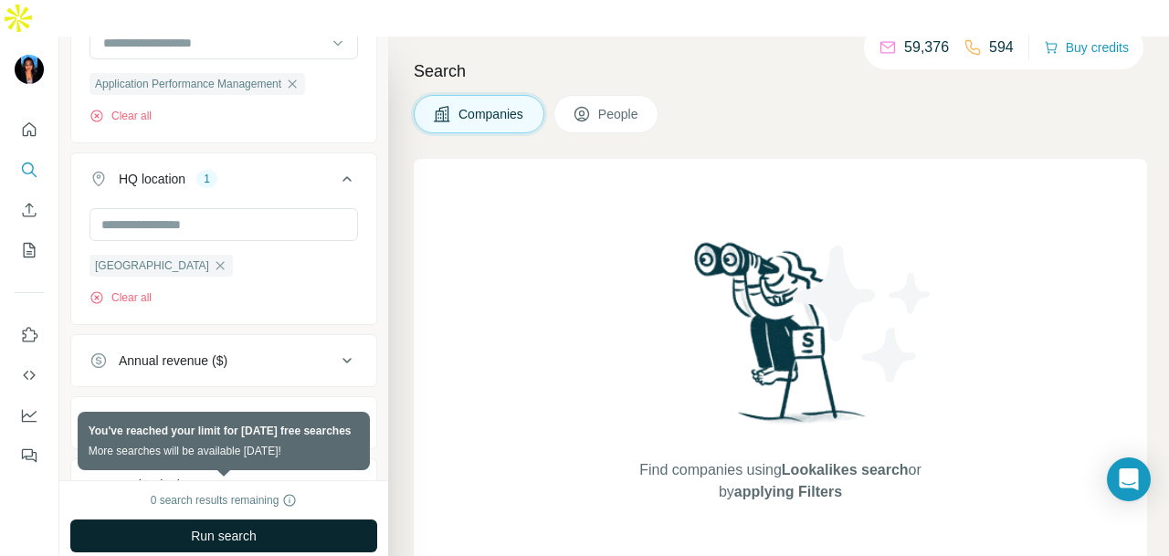
click at [150, 520] on button "Run search" at bounding box center [223, 536] width 307 height 33
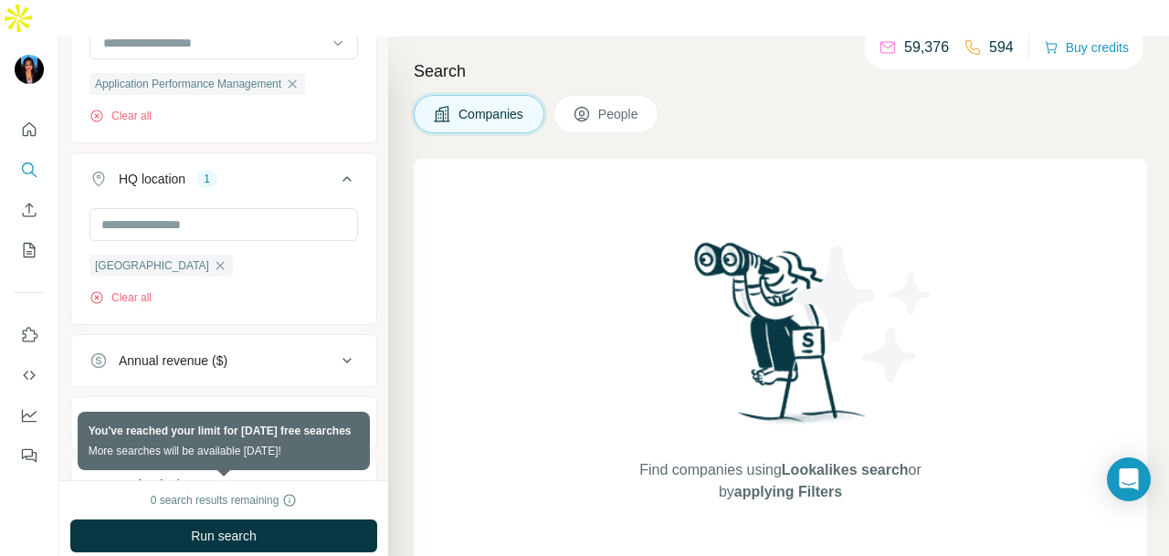
drag, startPoint x: 618, startPoint y: 83, endPoint x: 473, endPoint y: 119, distance: 149.5
click at [617, 105] on span "People" at bounding box center [619, 114] width 42 height 18
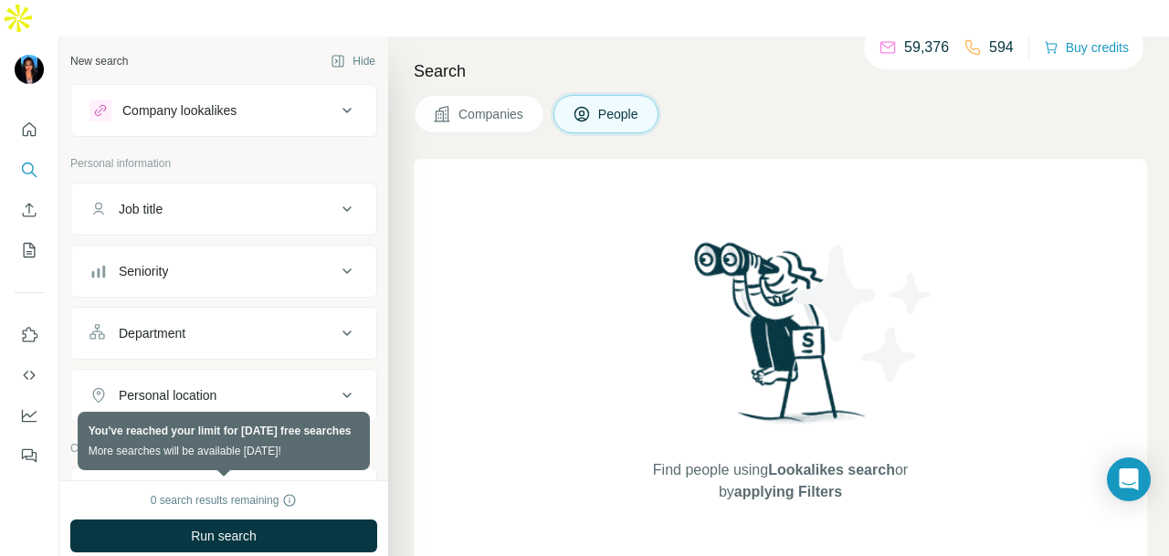
click at [200, 200] on div "Job title" at bounding box center [213, 209] width 247 height 18
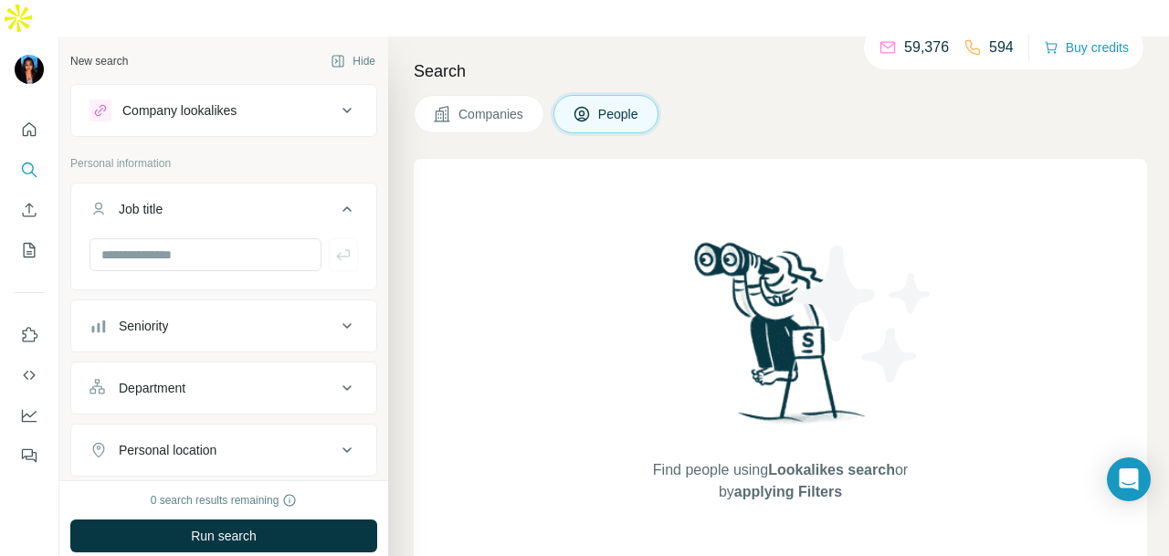
click at [217, 248] on div at bounding box center [223, 261] width 305 height 47
click at [231, 304] on button "Seniority" at bounding box center [223, 326] width 305 height 44
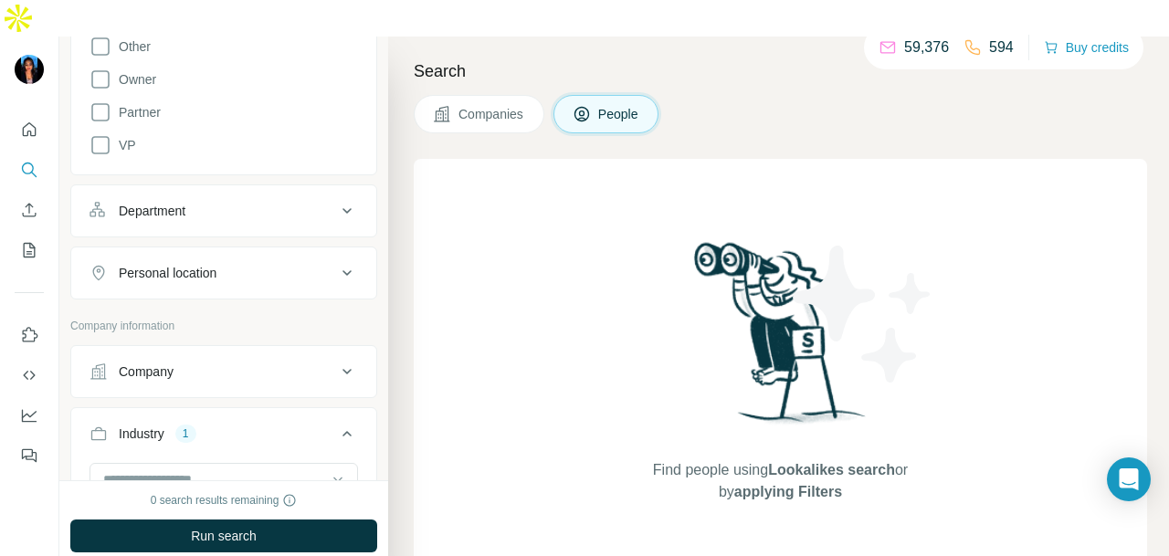
scroll to position [548, 0]
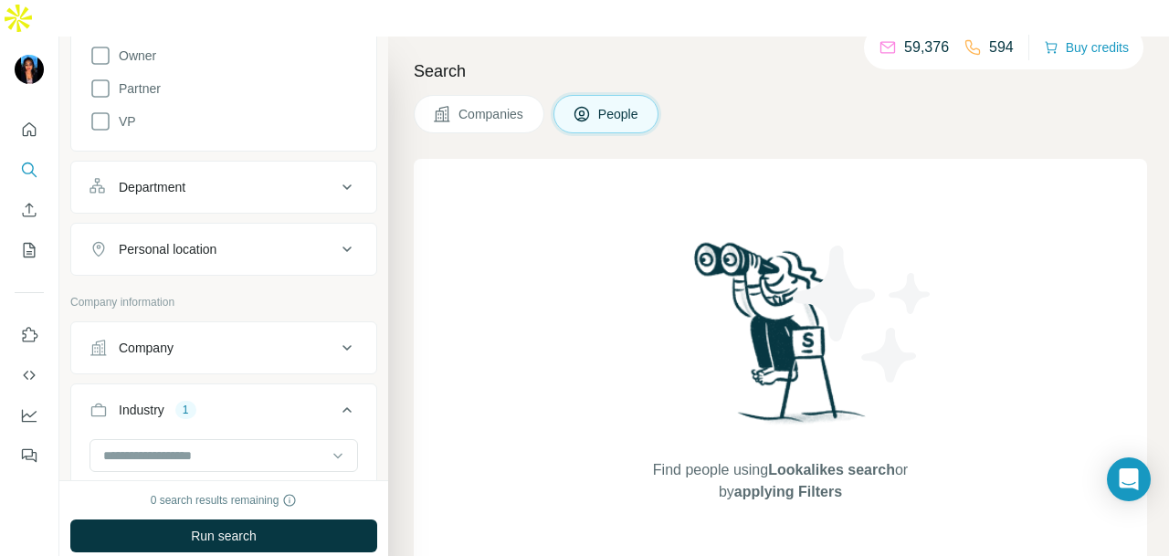
click at [224, 165] on button "Department" at bounding box center [223, 187] width 305 height 44
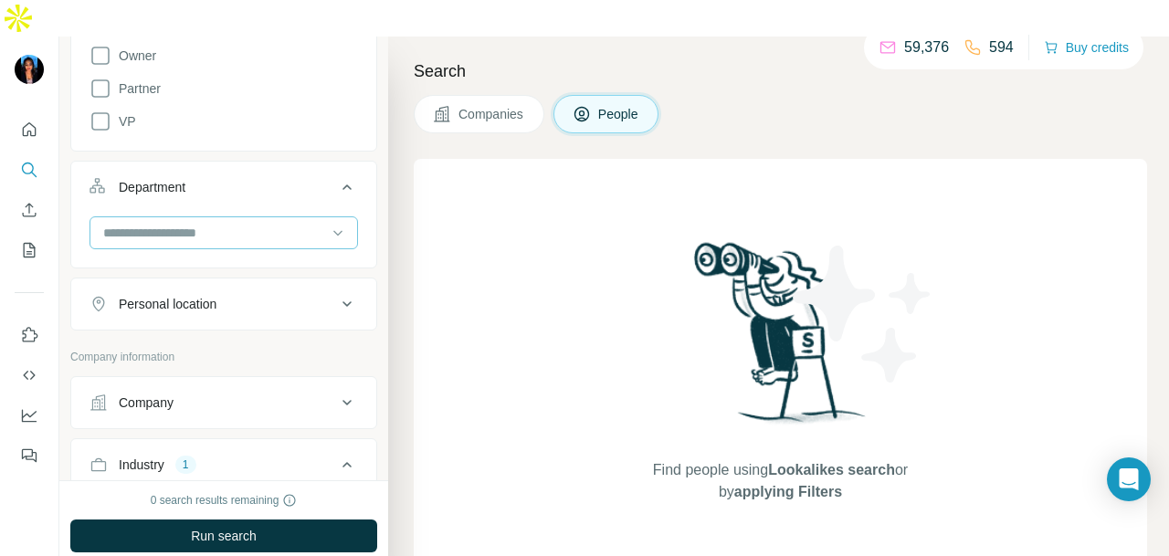
click at [214, 223] on input at bounding box center [214, 233] width 226 height 20
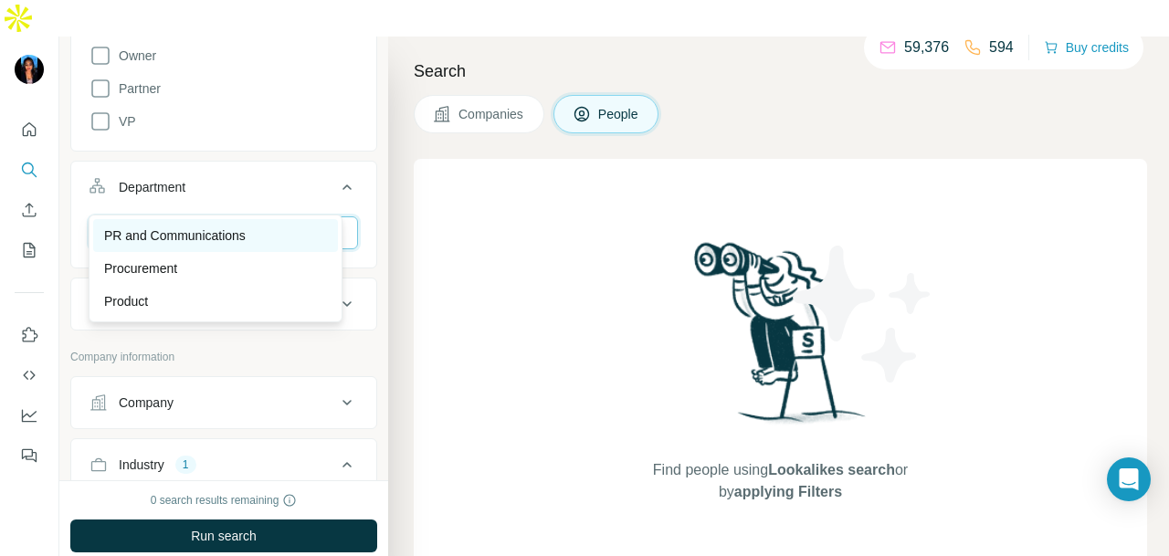
type input "**"
click at [256, 229] on div "PR and Communications" at bounding box center [215, 236] width 223 height 18
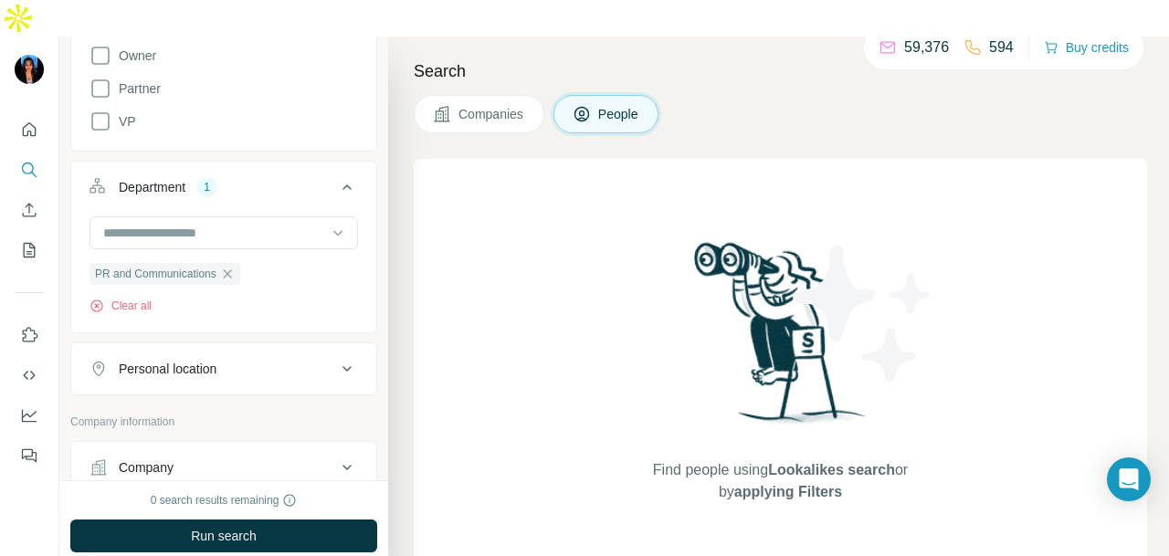
click at [289, 347] on button "Personal location" at bounding box center [223, 369] width 305 height 44
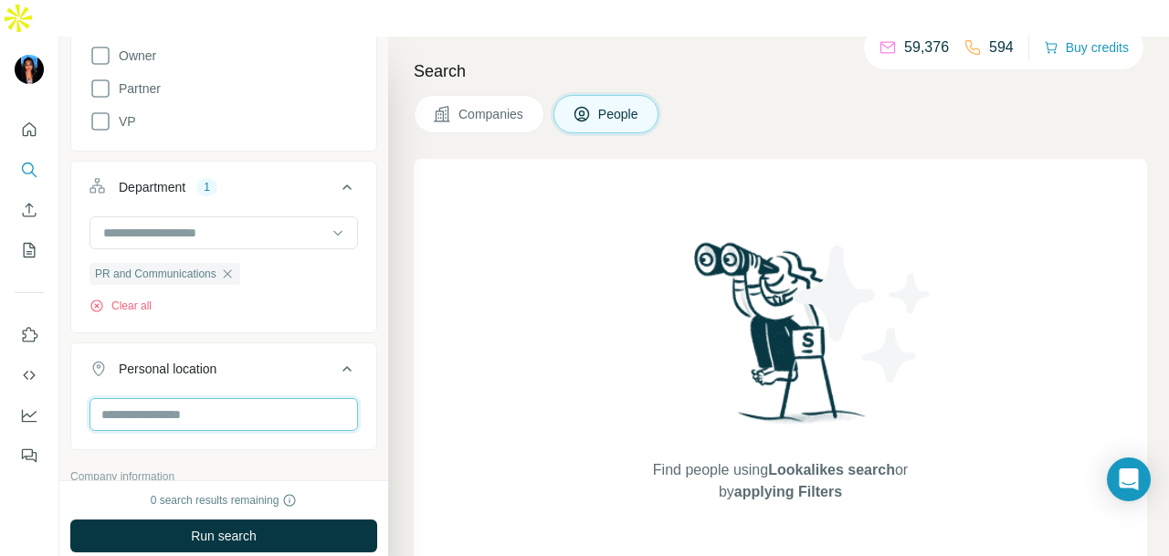
drag, startPoint x: 269, startPoint y: 384, endPoint x: 263, endPoint y: 393, distance: 10.7
click at [268, 398] on input "text" at bounding box center [224, 414] width 269 height 33
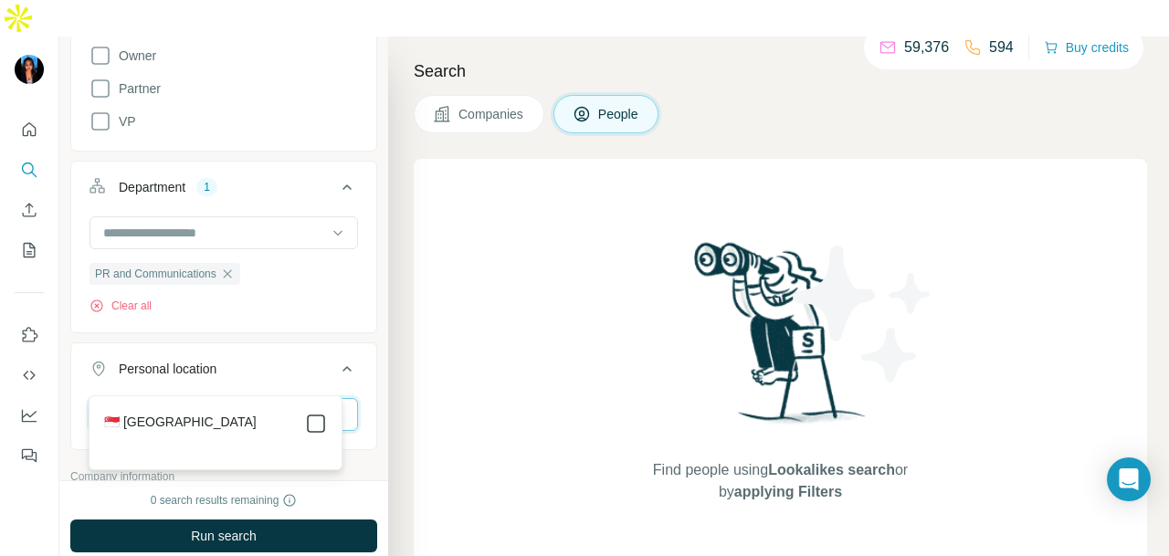
type input "****"
click at [368, 415] on div "New search Hide Company lookalikes Personal information Job title Seniority Boa…" at bounding box center [223, 259] width 329 height 444
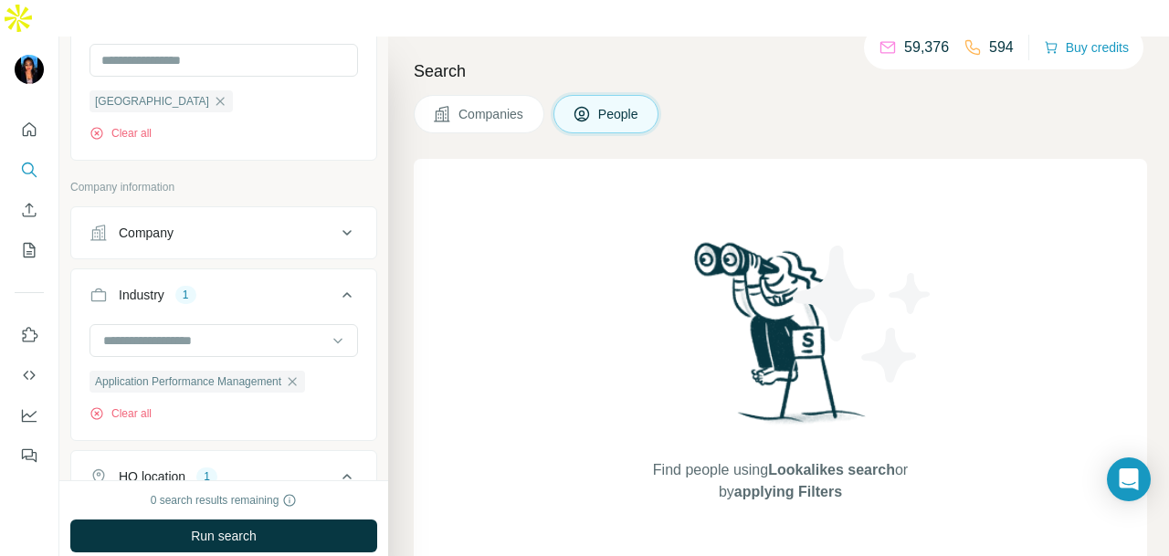
scroll to position [913, 0]
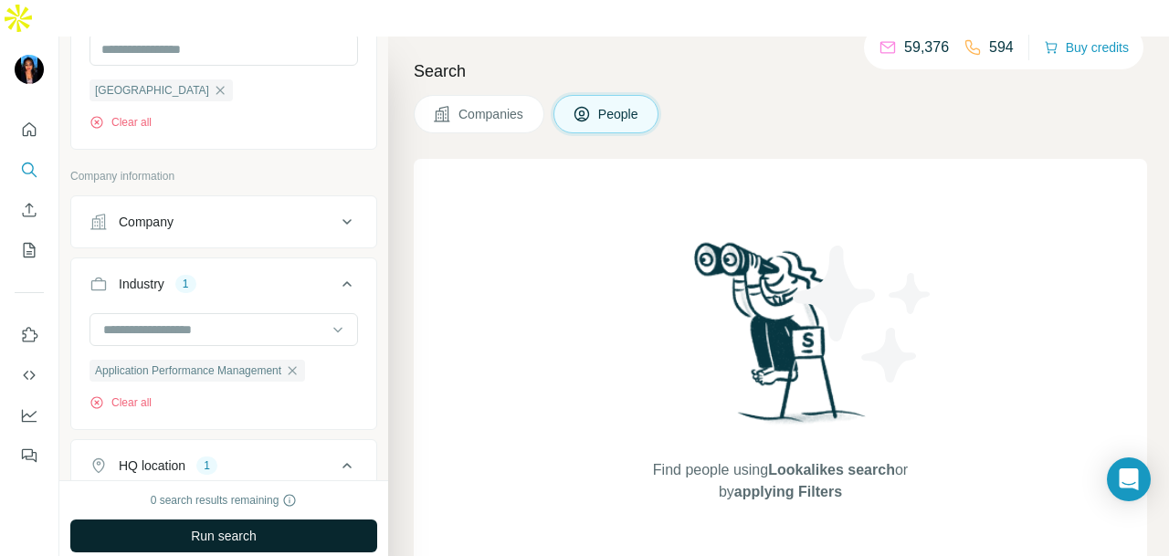
click at [300, 520] on button "Run search" at bounding box center [223, 536] width 307 height 33
